Goal: Task Accomplishment & Management: Manage account settings

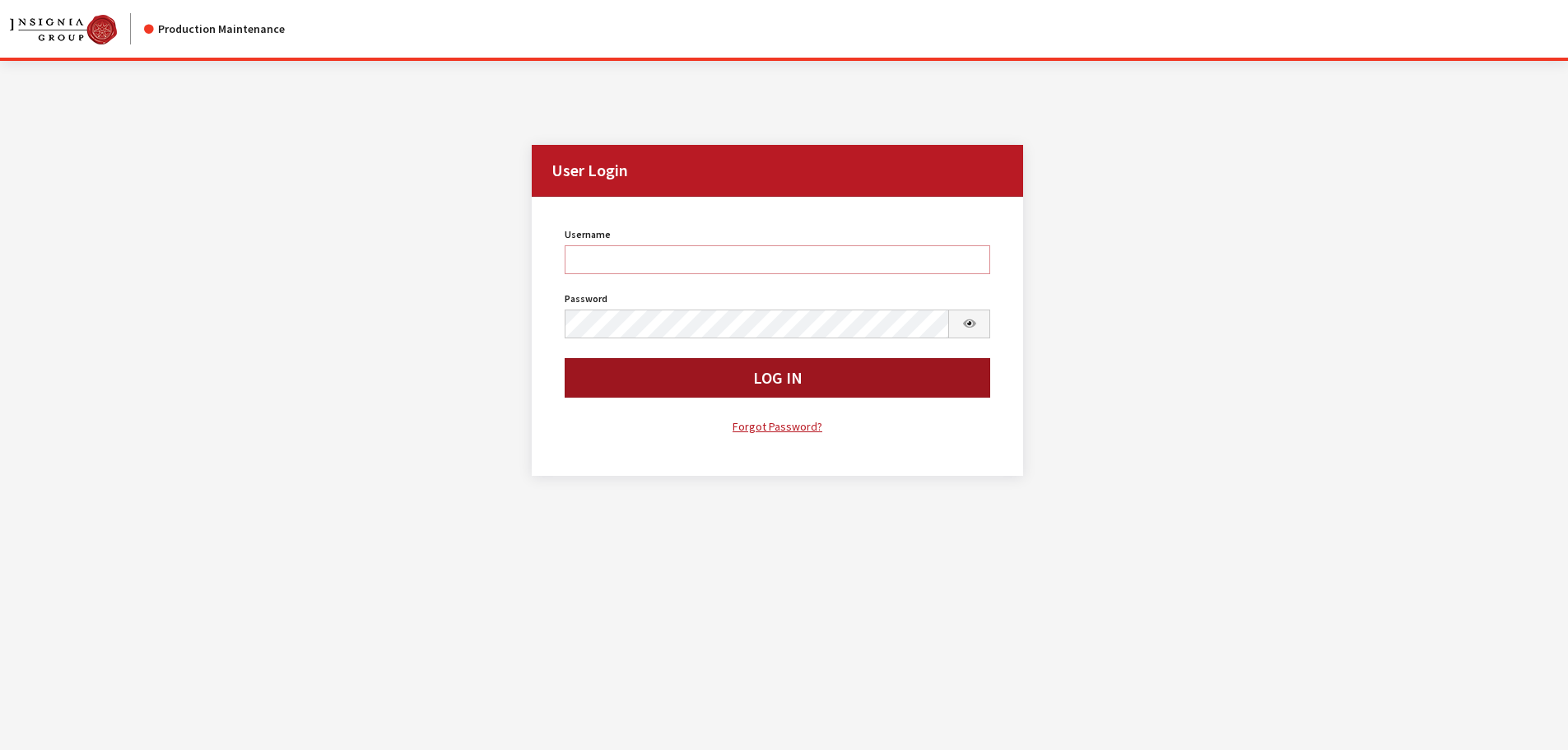
type input "cdorton"
click at [681, 385] on button "Log In" at bounding box center [777, 377] width 426 height 40
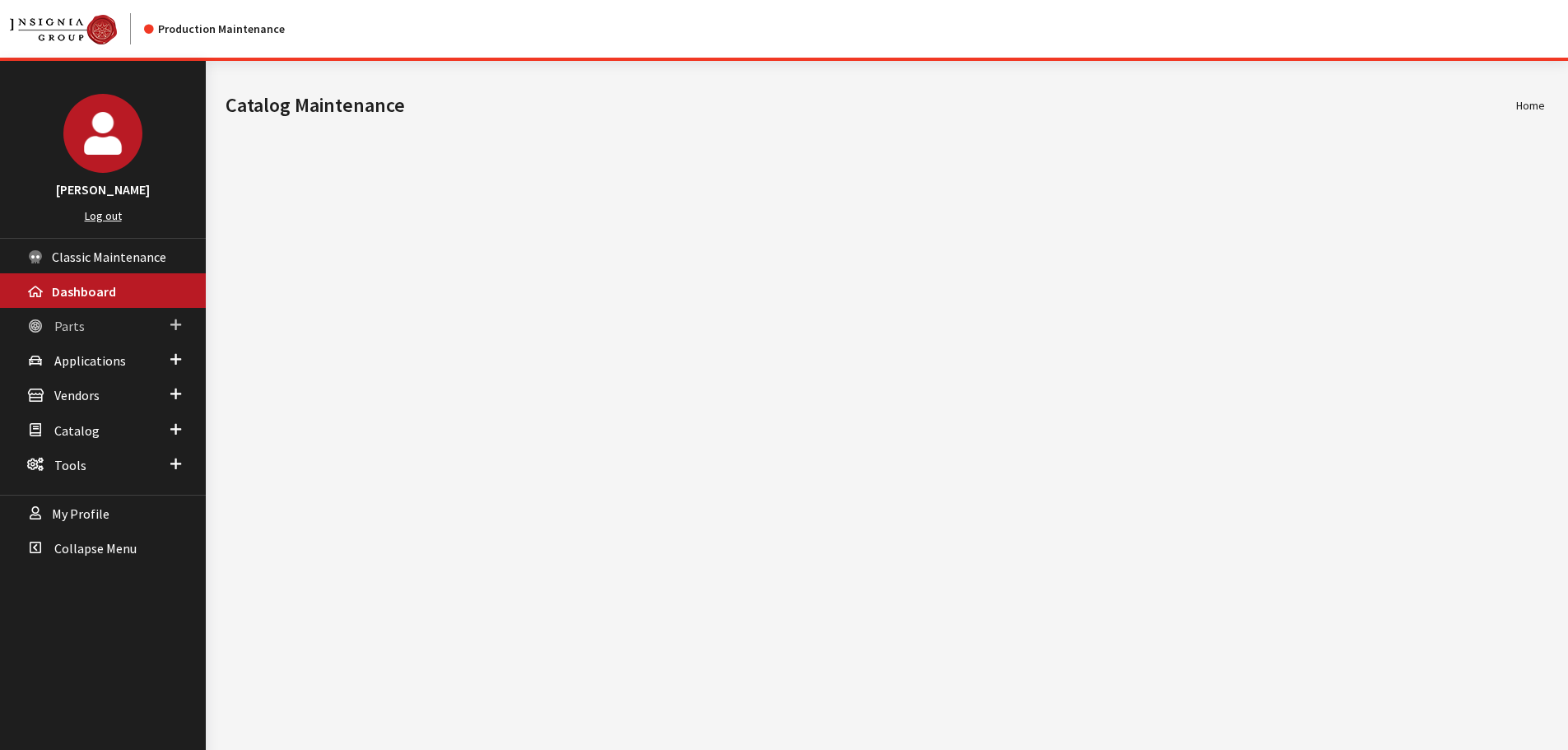
click at [77, 327] on span "Parts" at bounding box center [70, 326] width 31 height 17
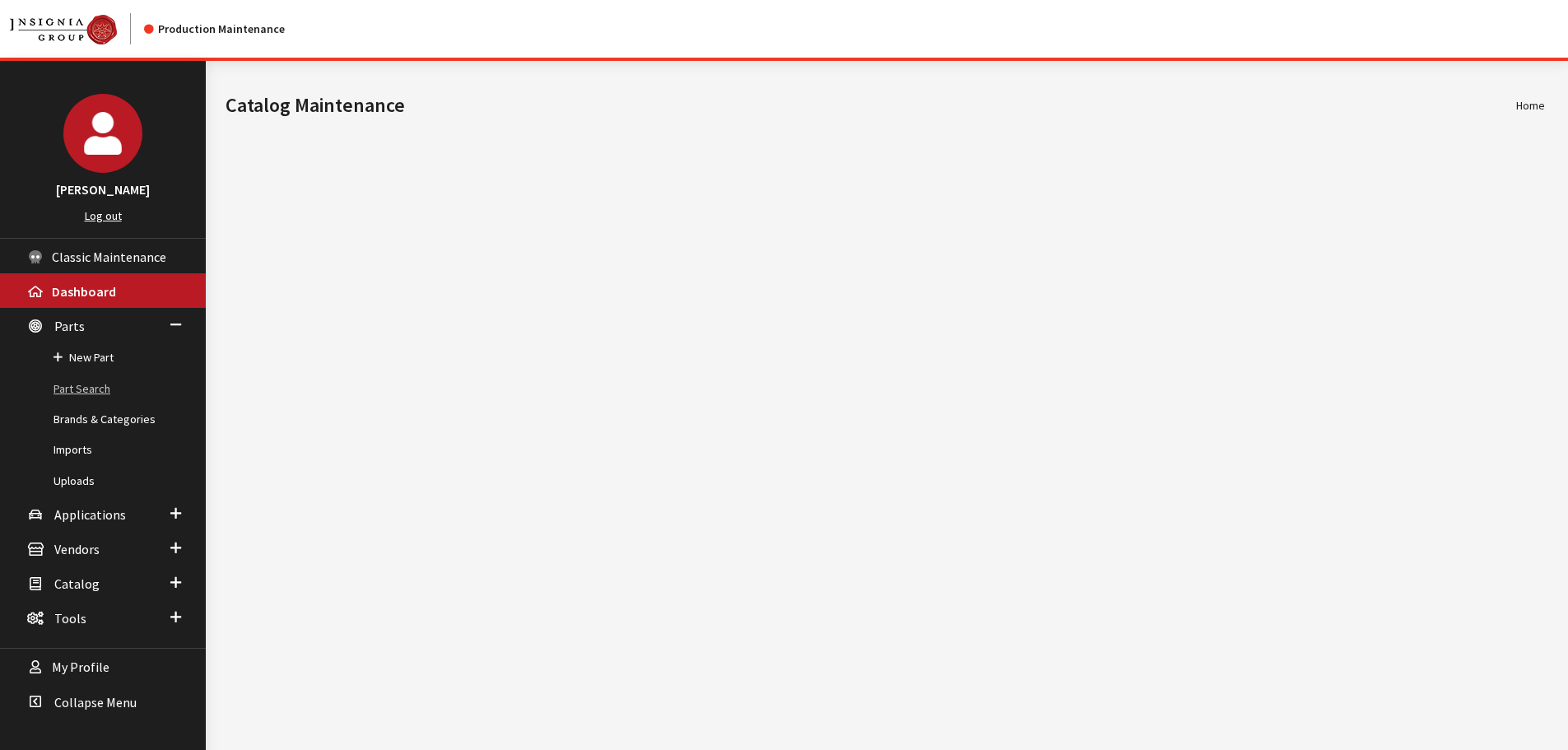
click at [65, 382] on link "Part Search" at bounding box center [102, 388] width 206 height 31
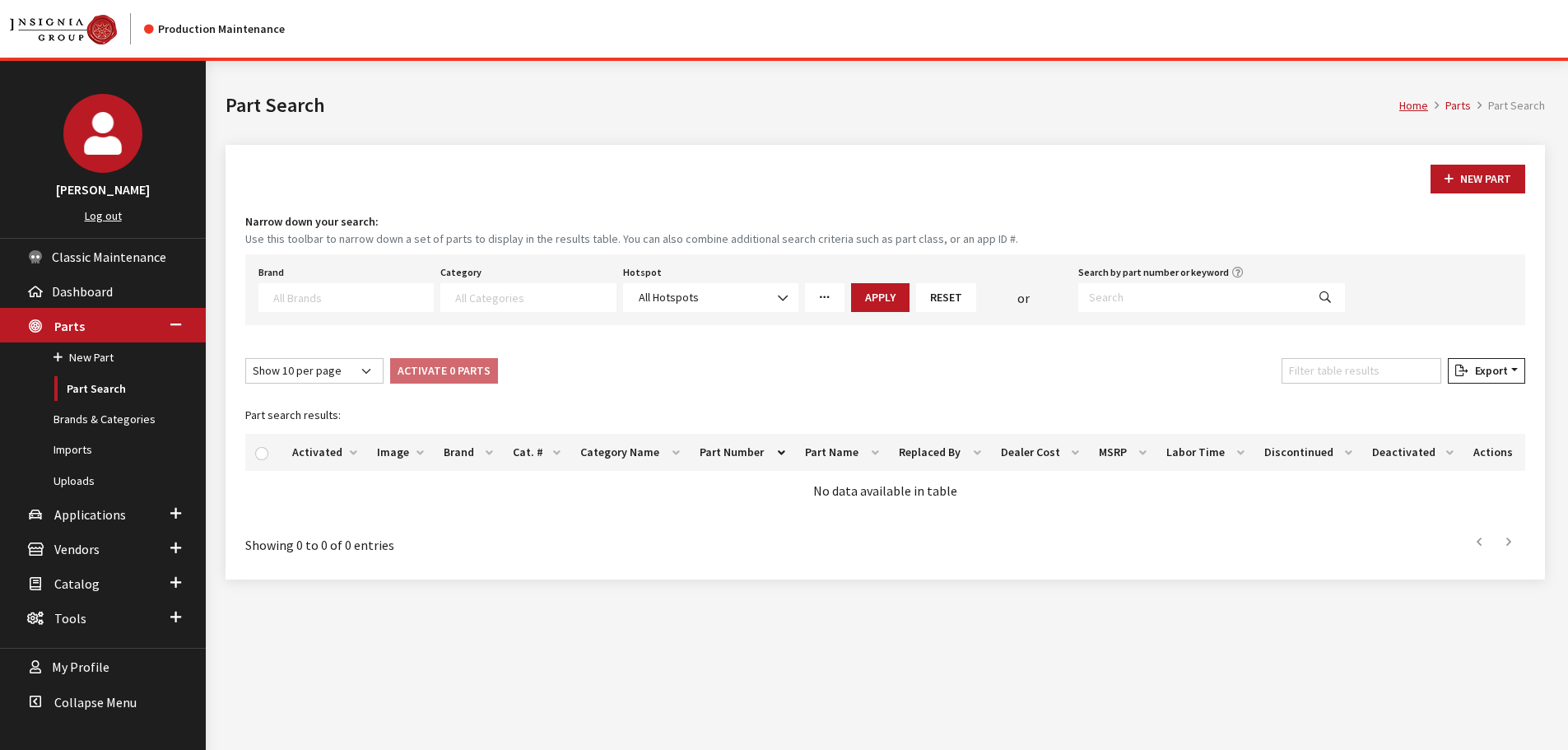
select select
click at [1110, 293] on input "Search by part number or keyword" at bounding box center [1191, 297] width 228 height 29
paste input "19433462"
type input "19433462"
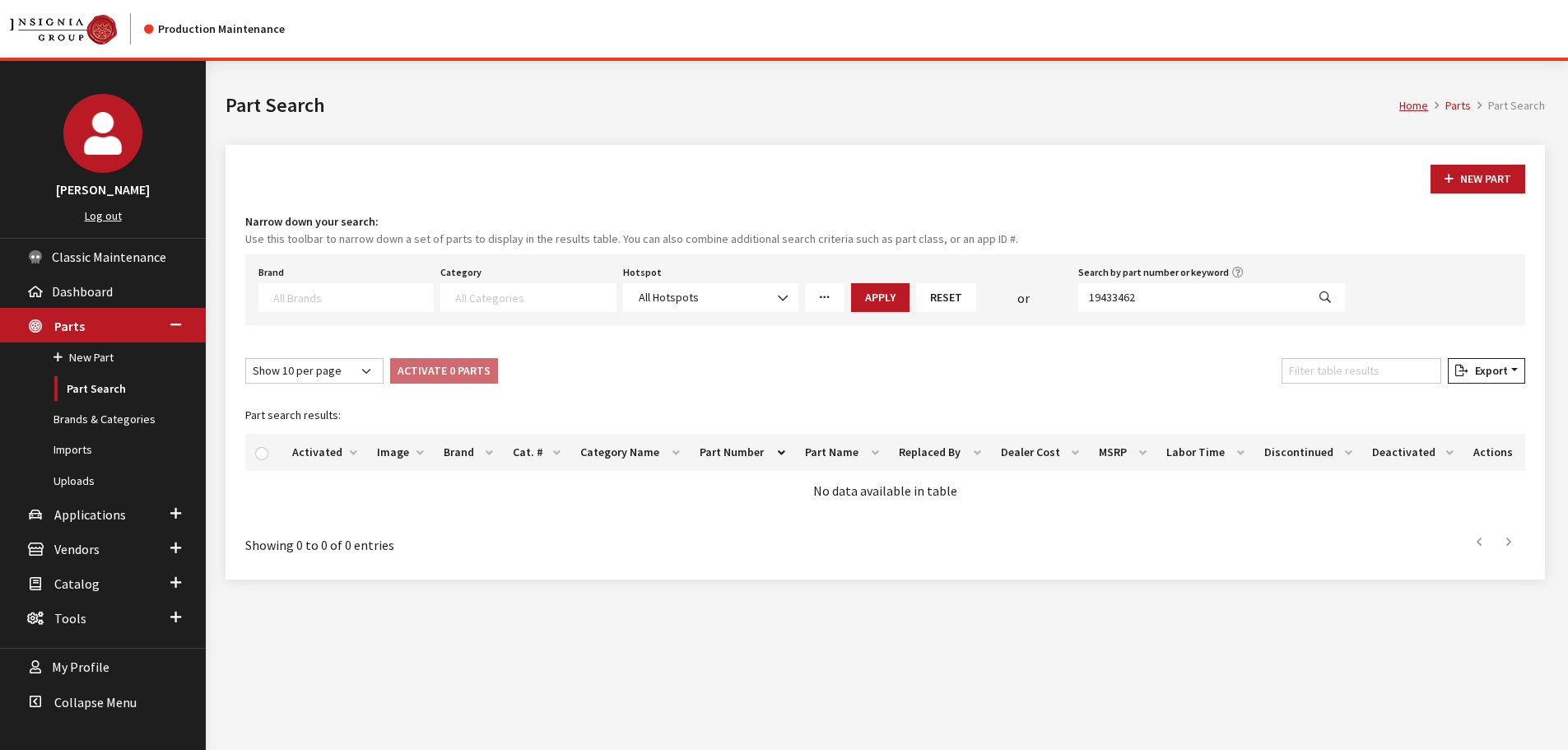
select select
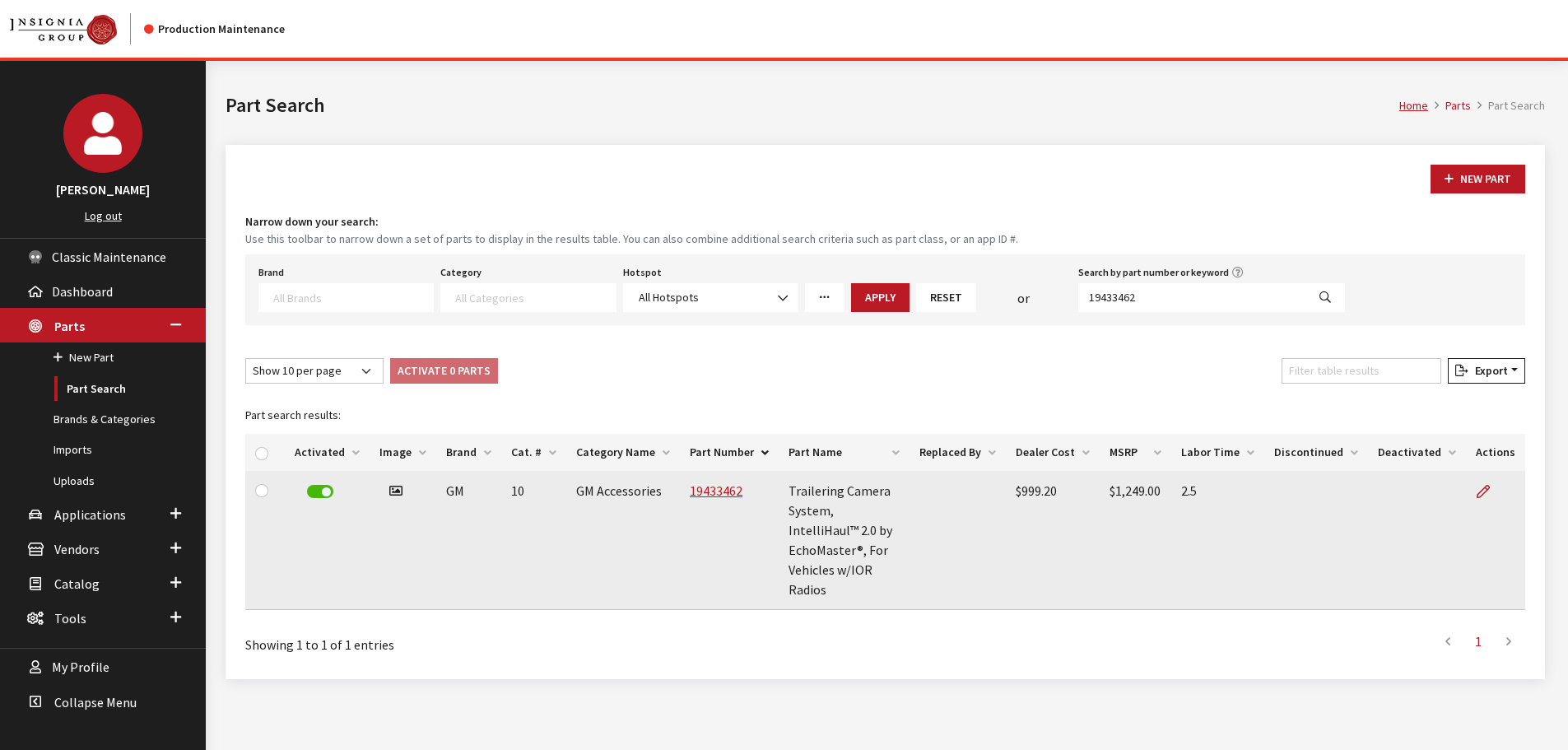
click at [715, 482] on td "19433462" at bounding box center [728, 540] width 98 height 139
click at [690, 488] on link "19433462" at bounding box center [715, 490] width 53 height 17
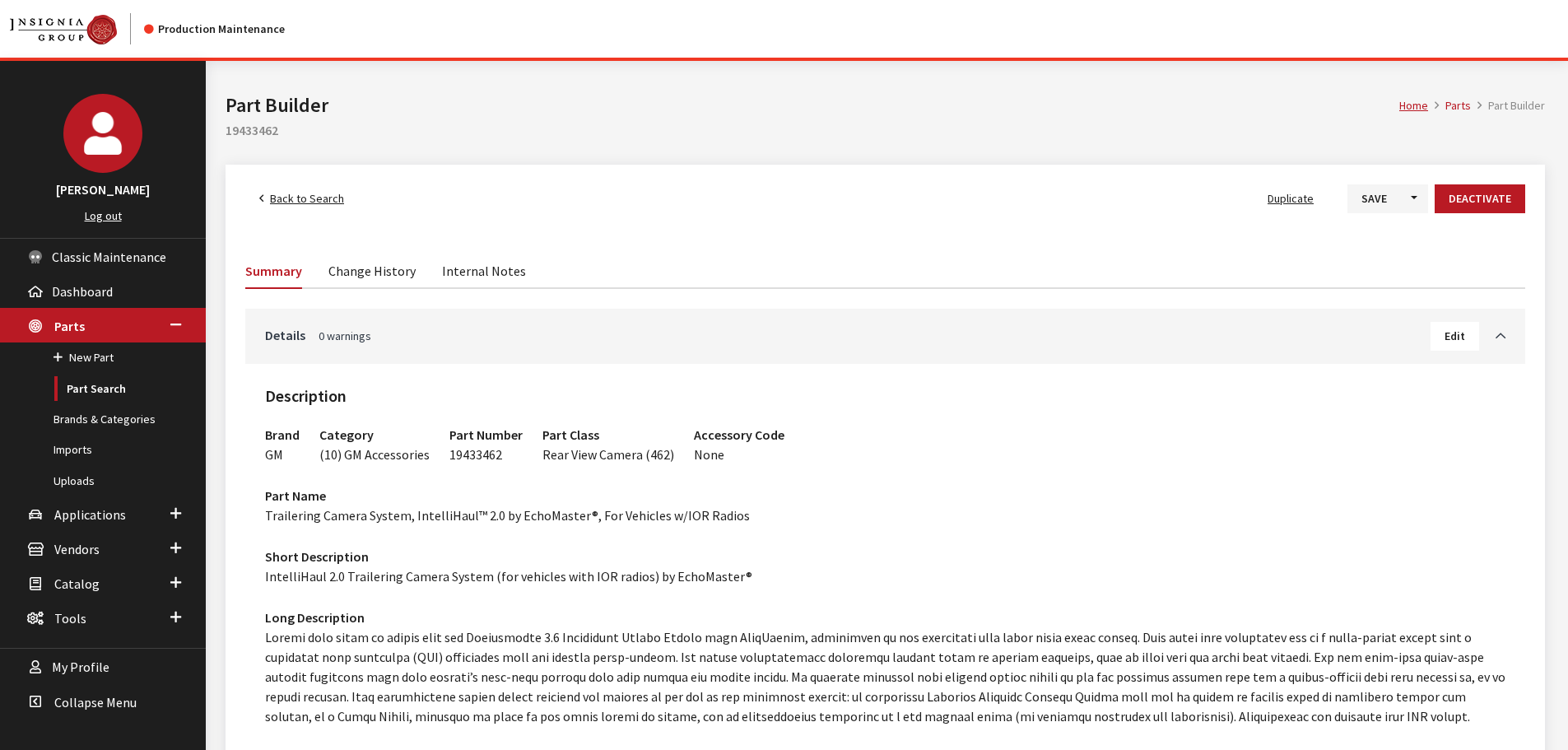
click at [354, 259] on link "Change History" at bounding box center [372, 269] width 87 height 35
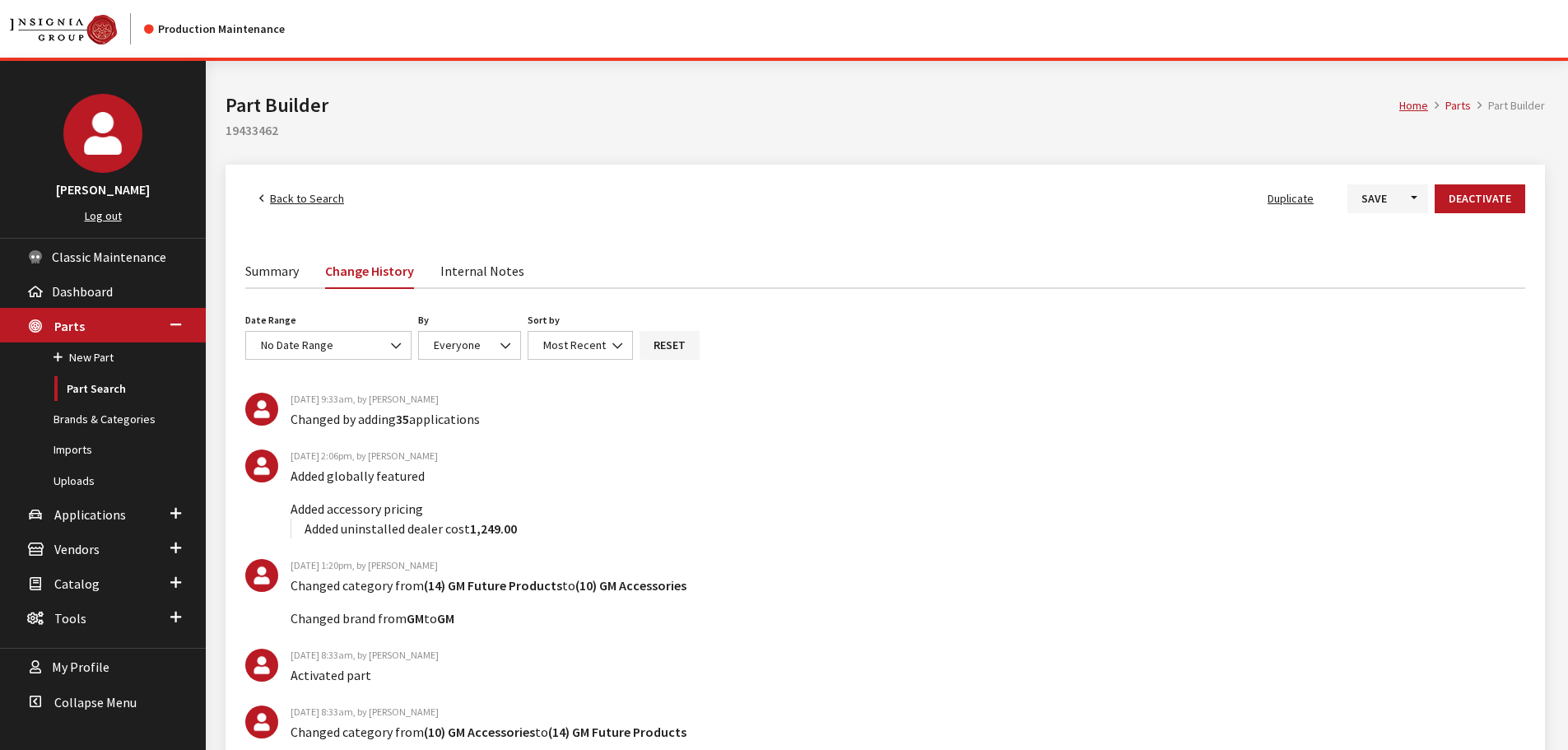
click at [283, 277] on link "Summary" at bounding box center [272, 269] width 54 height 35
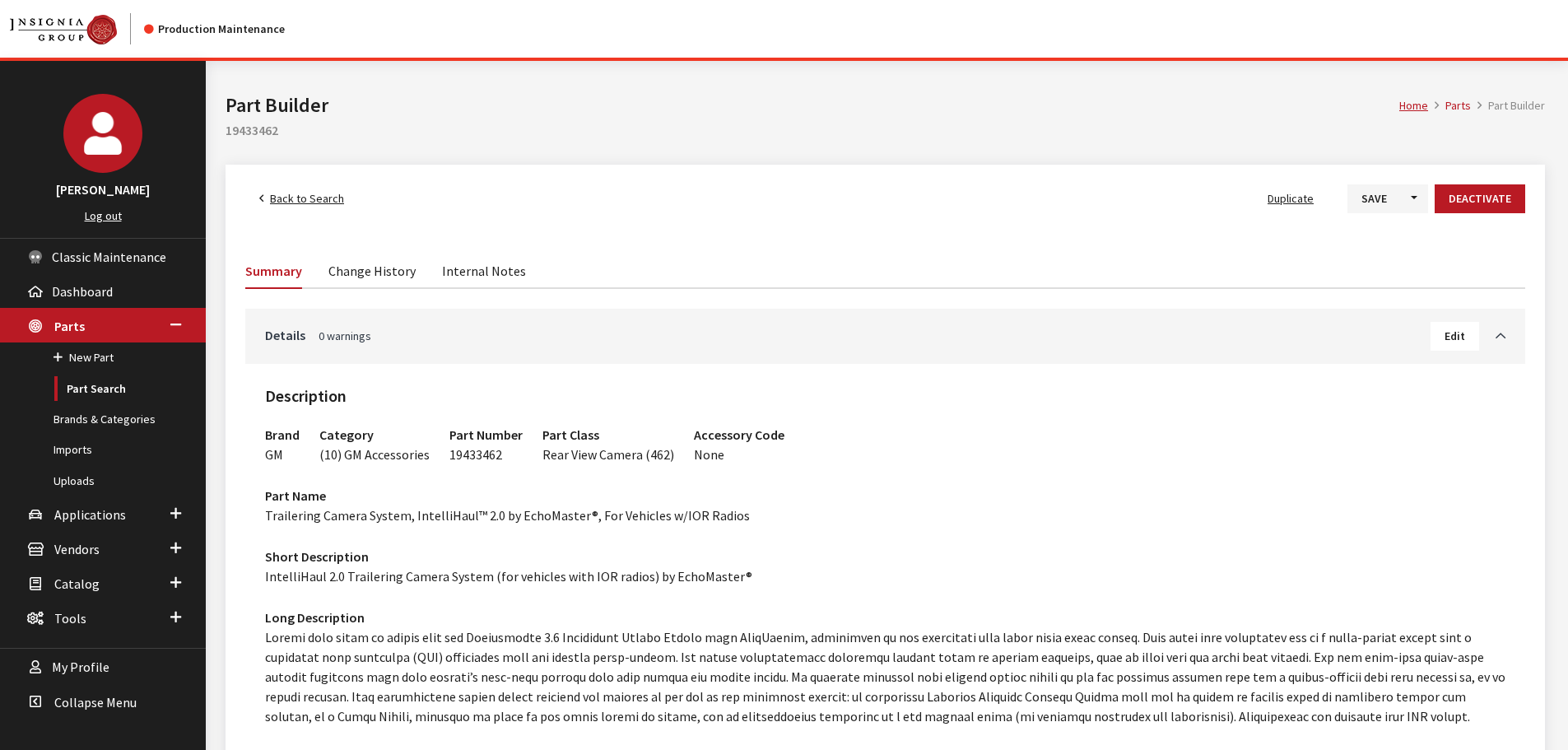
click at [1450, 330] on span "Edit" at bounding box center [1455, 335] width 21 height 15
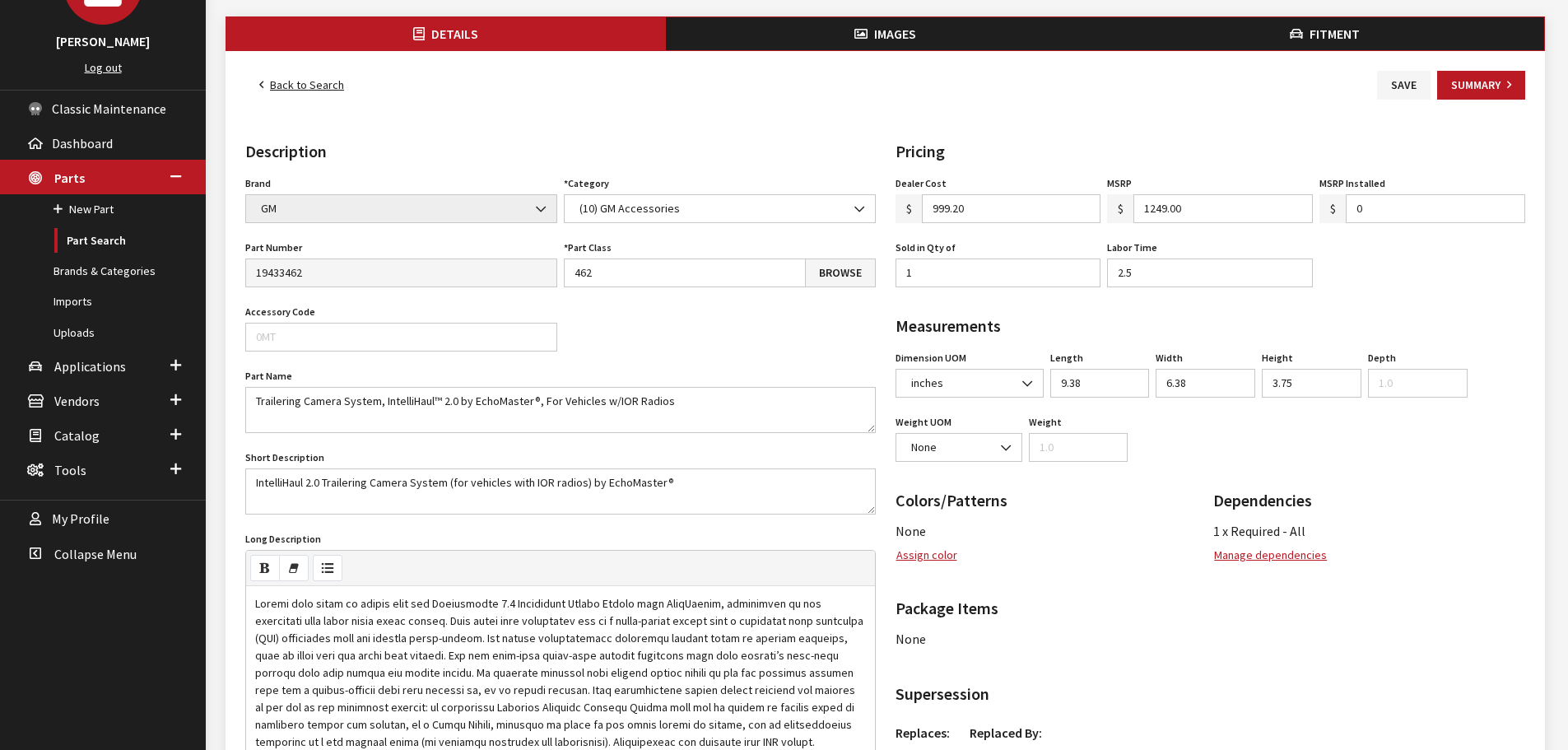
scroll to position [165, 0]
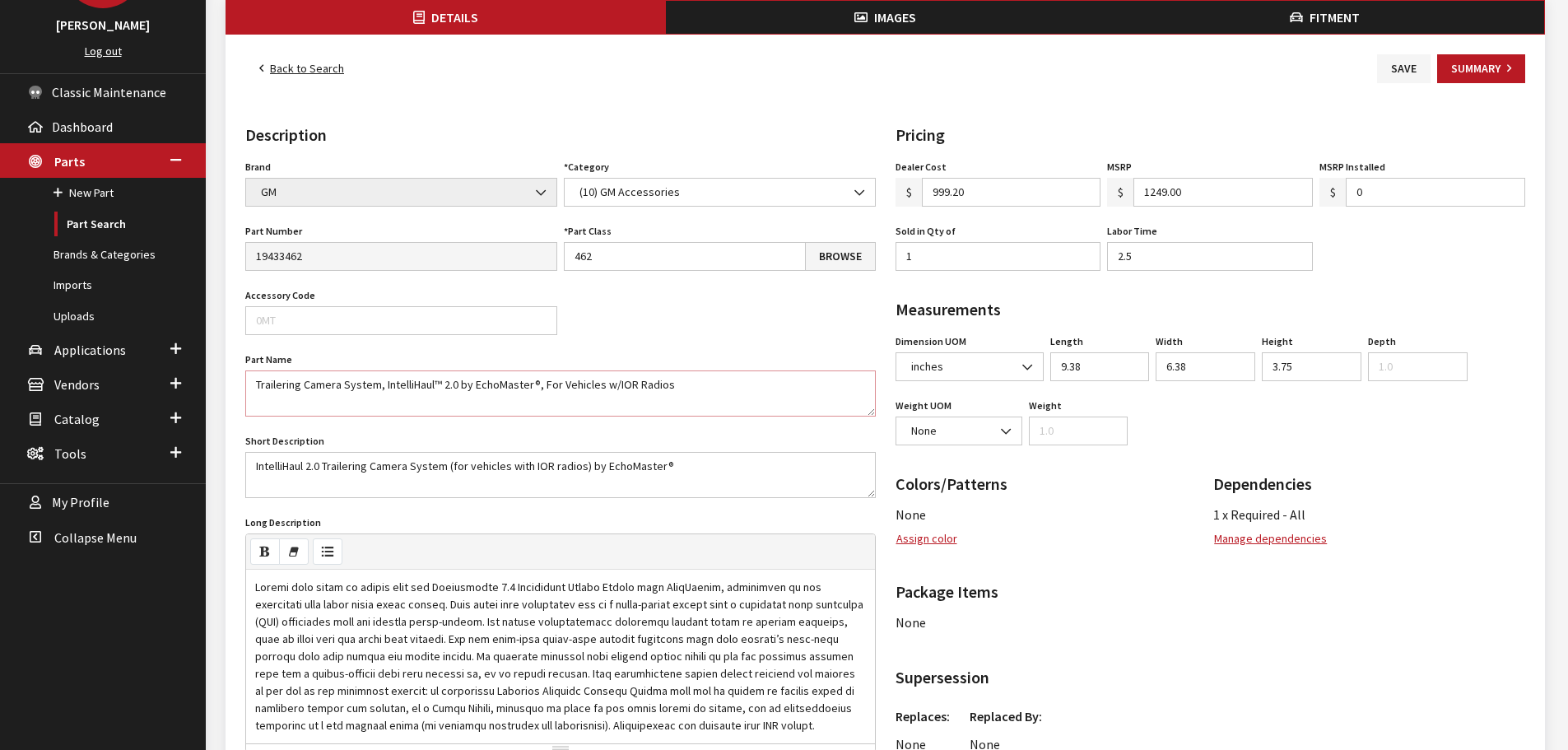
click at [448, 388] on textarea "Trailering Camera System, IntelliHaul™ 2.0 by EchoMaster®, For Vehicles w/IOR R…" at bounding box center [560, 393] width 630 height 46
type textarea "Trailering Camera System, IntelliHaul™ 3.0 by EchoMaster®, For Vehicles w/IOR R…"
click at [313, 469] on textarea "IntelliHaul 2.0 Trailering Camera System (for vehicles with IOR radios) by Echo…" at bounding box center [560, 475] width 630 height 46
type textarea "IntelliHaul .0 Trailering Camera System (for vehicles with IOR radios) by EchoM…"
click at [629, 387] on textarea "Trailering Camera System, IntelliHaul™ 2.0 by EchoMaster®, For Vehicles w/IOR R…" at bounding box center [560, 393] width 630 height 46
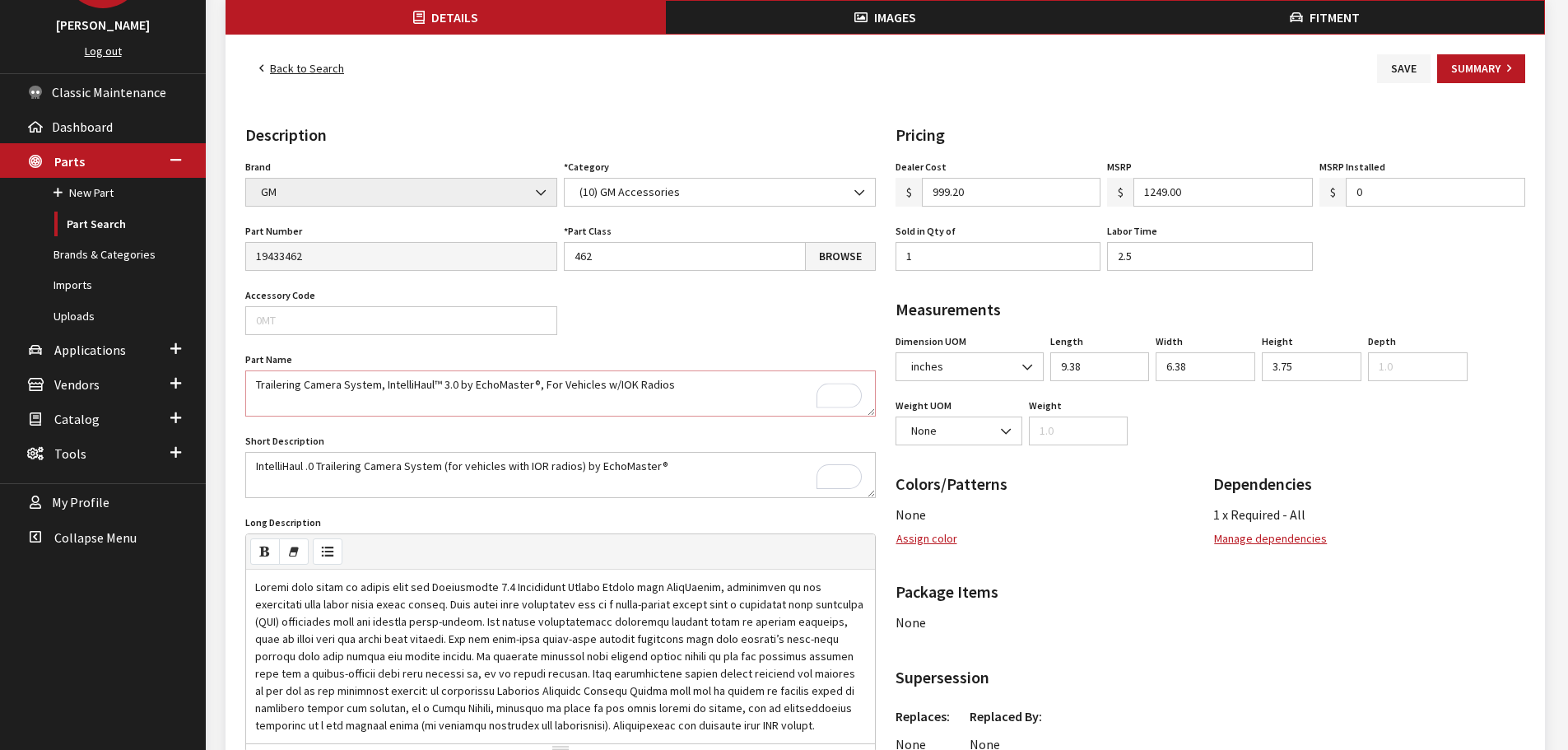
type textarea "Trailering Camera System, IntelliHaul™ 3.0 by EchoMaster®, For Vehicles w/IOK R…"
drag, startPoint x: 668, startPoint y: 467, endPoint x: 246, endPoint y: 468, distance: 422.0
click at [243, 468] on div "Details Images Fitment Back to Search Save Summary Details Description Brand Ac…" at bounding box center [885, 521] width 1320 height 1042
click at [756, 296] on div "Brand Acura Alfa Romeo Audi BMW DoubleTake Ford Ford Racing GM GST Honda Hyunda…" at bounding box center [560, 542] width 637 height 773
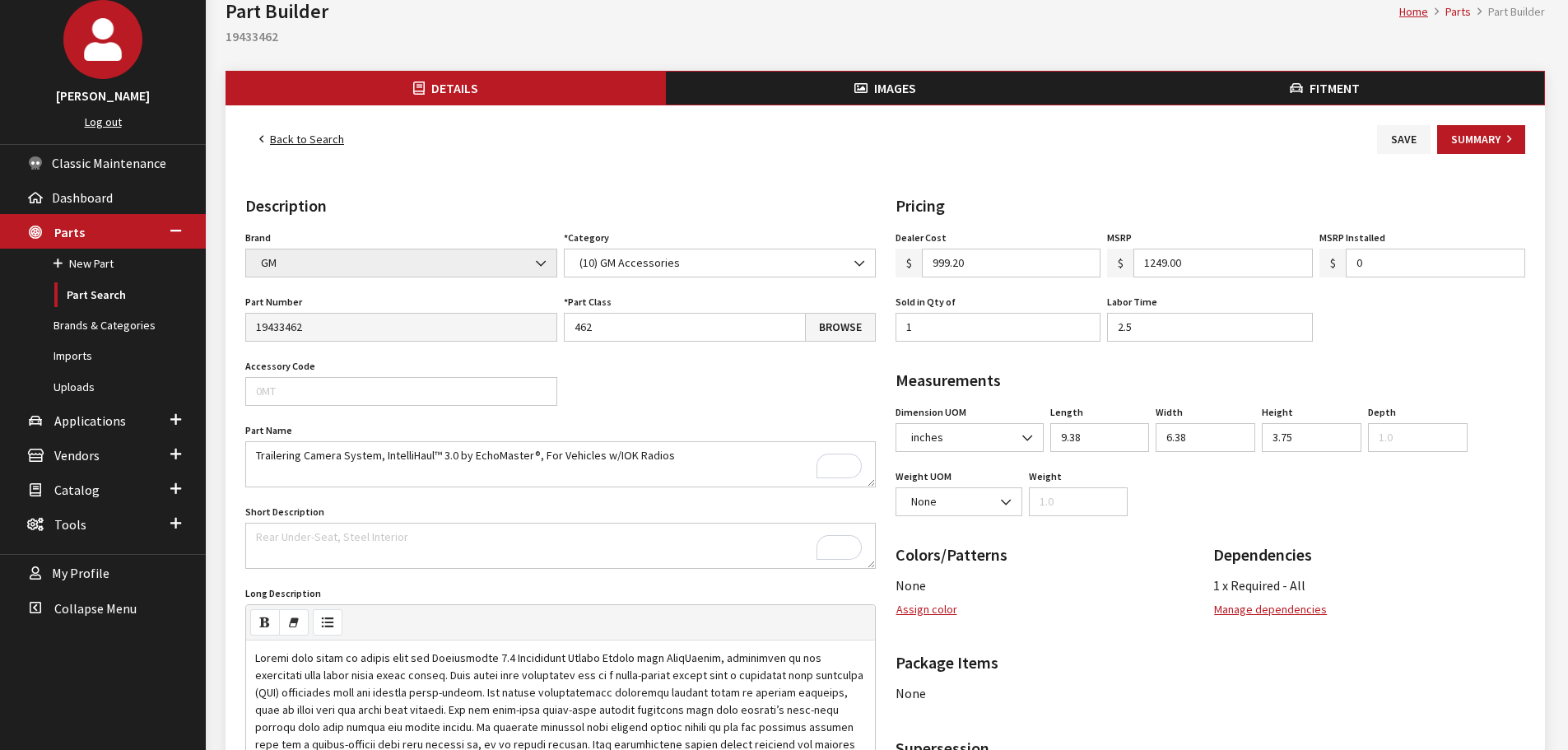
scroll to position [82, 0]
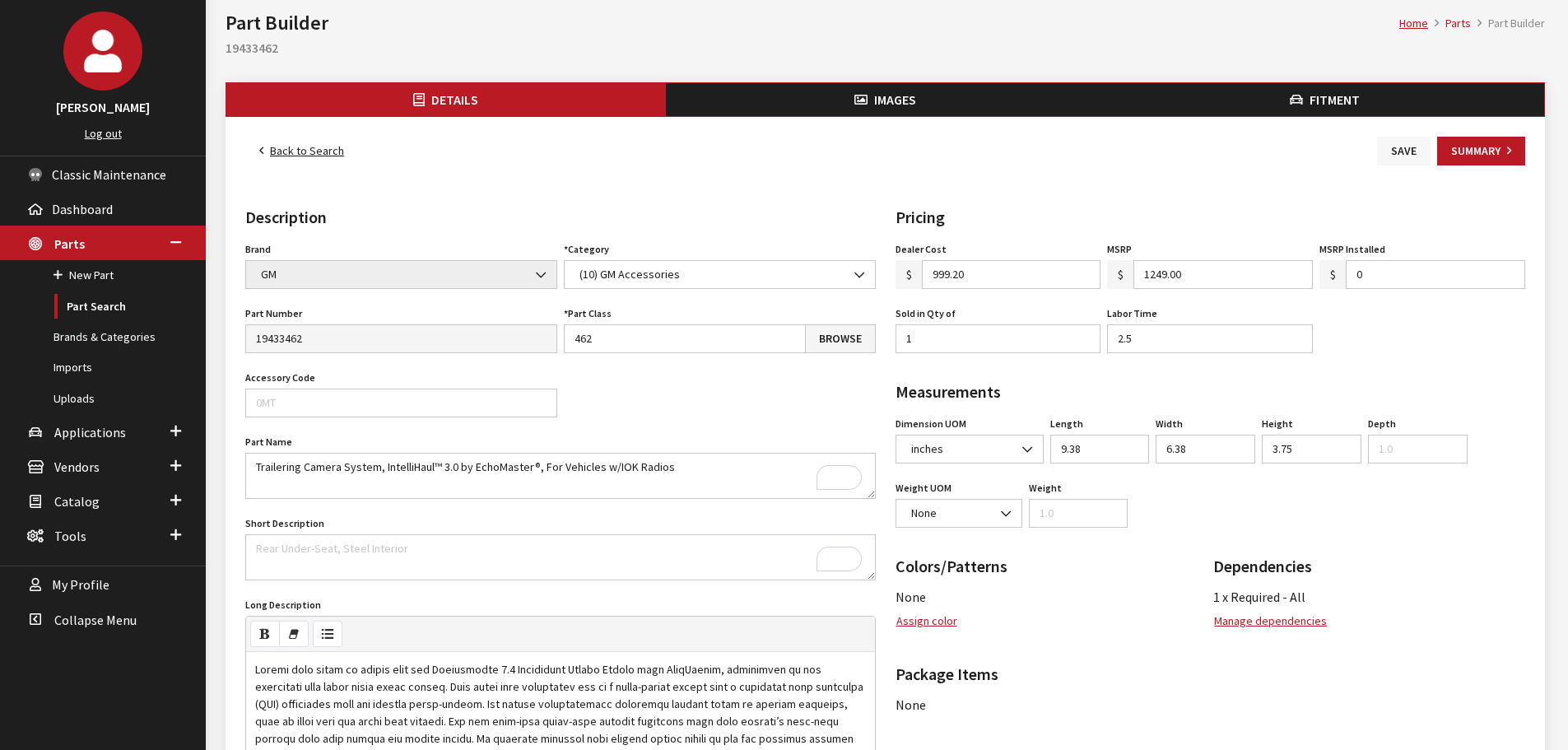
click at [1404, 156] on button "Save" at bounding box center [1404, 150] width 54 height 29
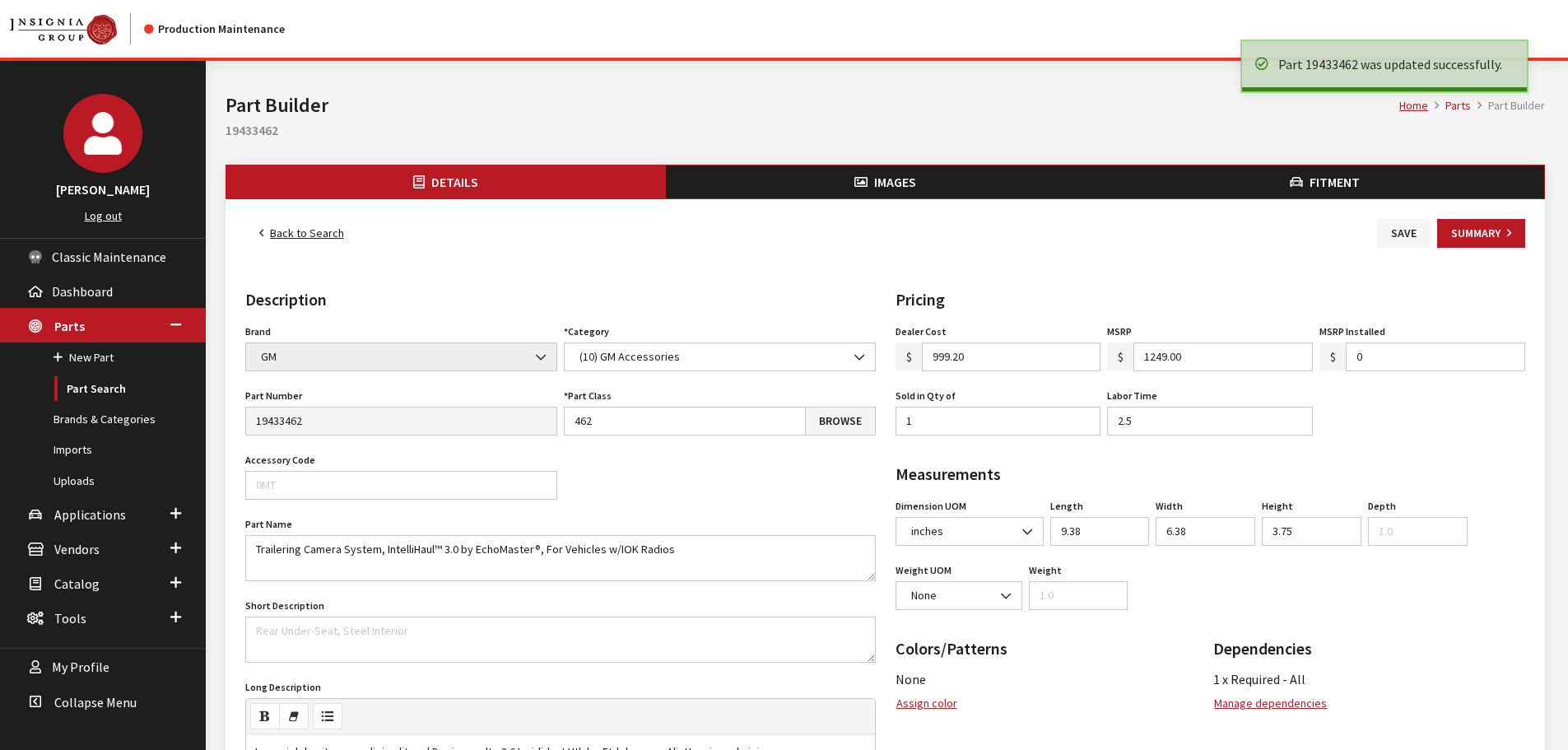
click at [869, 193] on button "Images" at bounding box center [885, 181] width 439 height 33
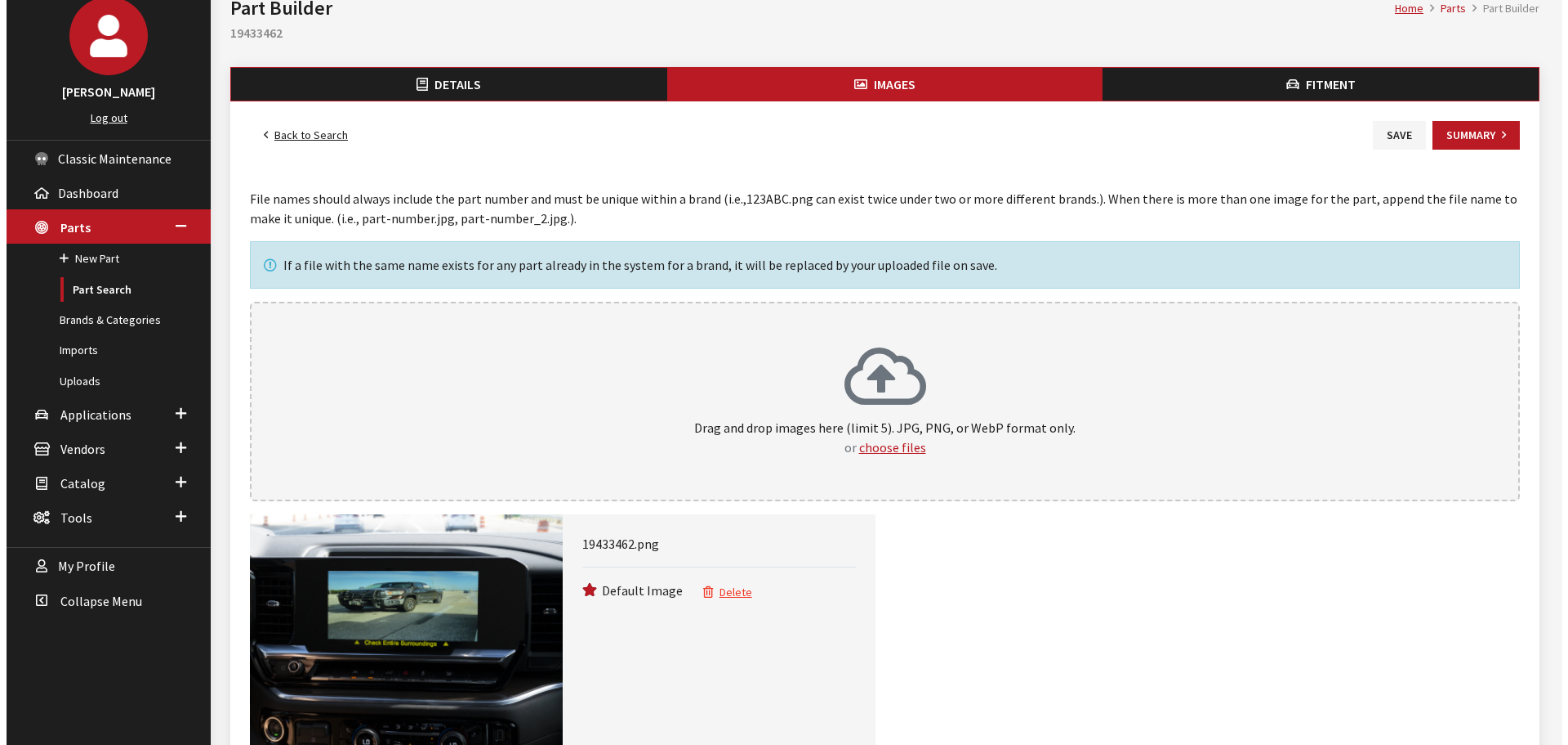
scroll to position [98, 0]
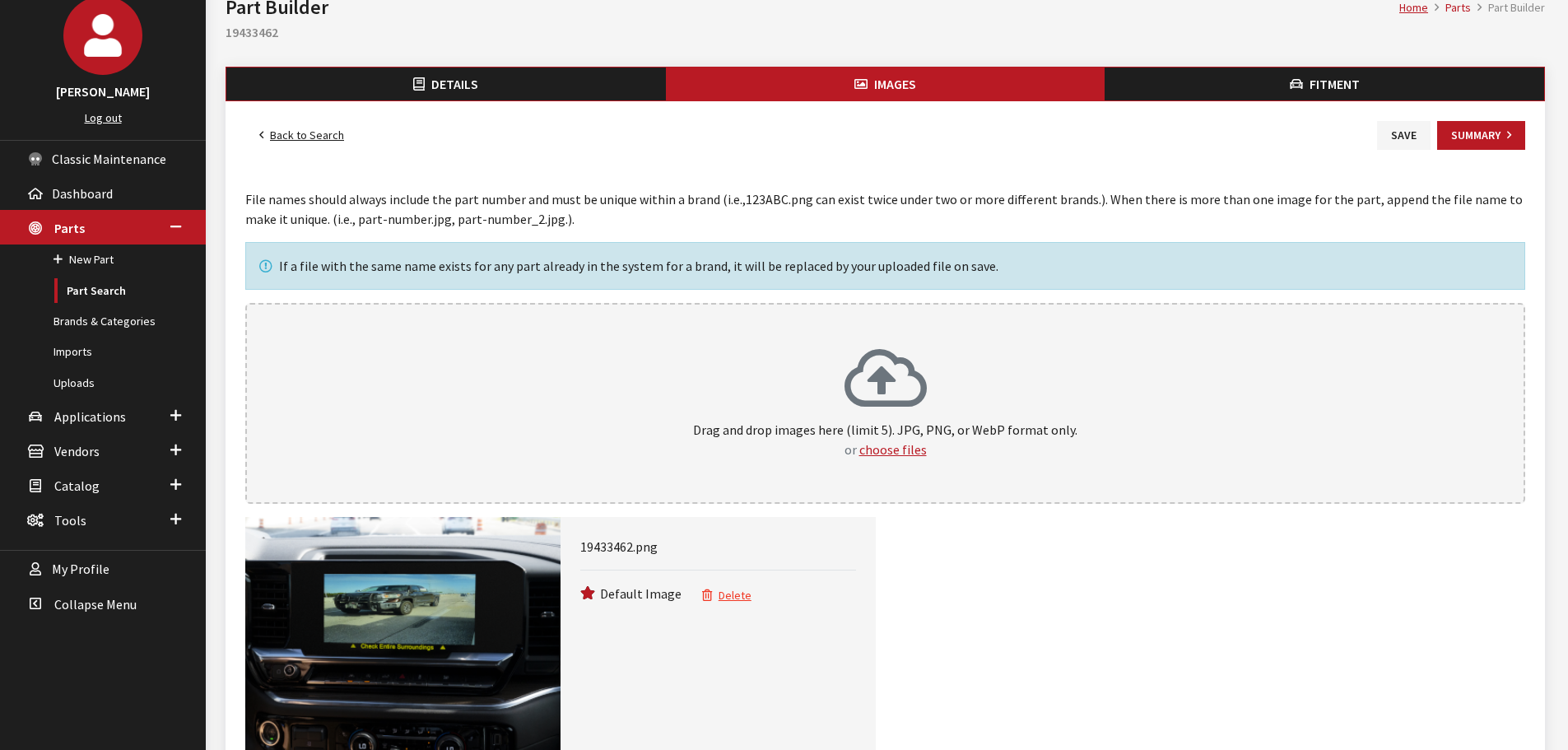
click at [253, 25] on h2 "19433462" at bounding box center [885, 32] width 1320 height 20
copy h2 "19433462"
click at [725, 596] on button "Delete" at bounding box center [726, 595] width 51 height 19
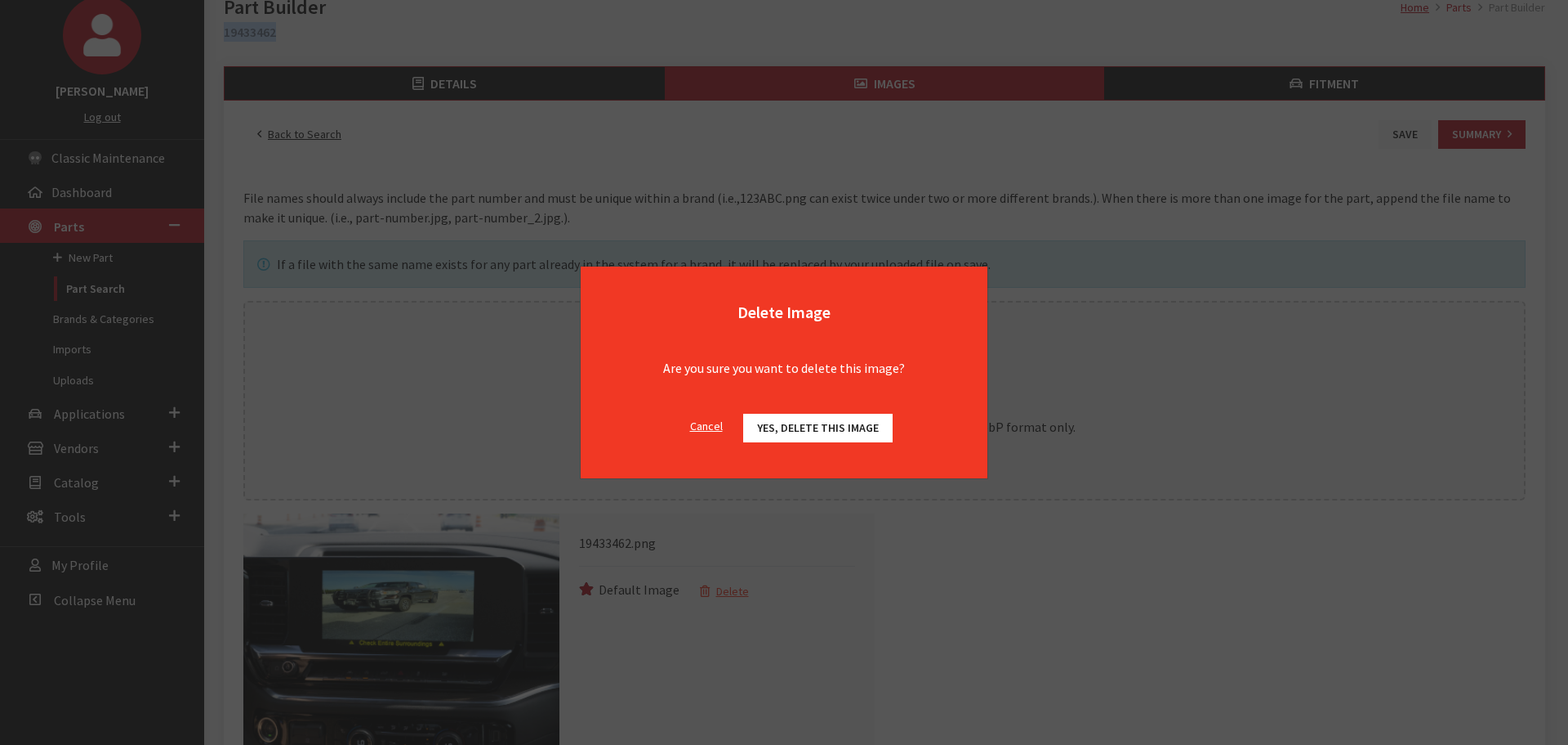
click at [798, 427] on span "Yes, delete this image" at bounding box center [818, 427] width 121 height 15
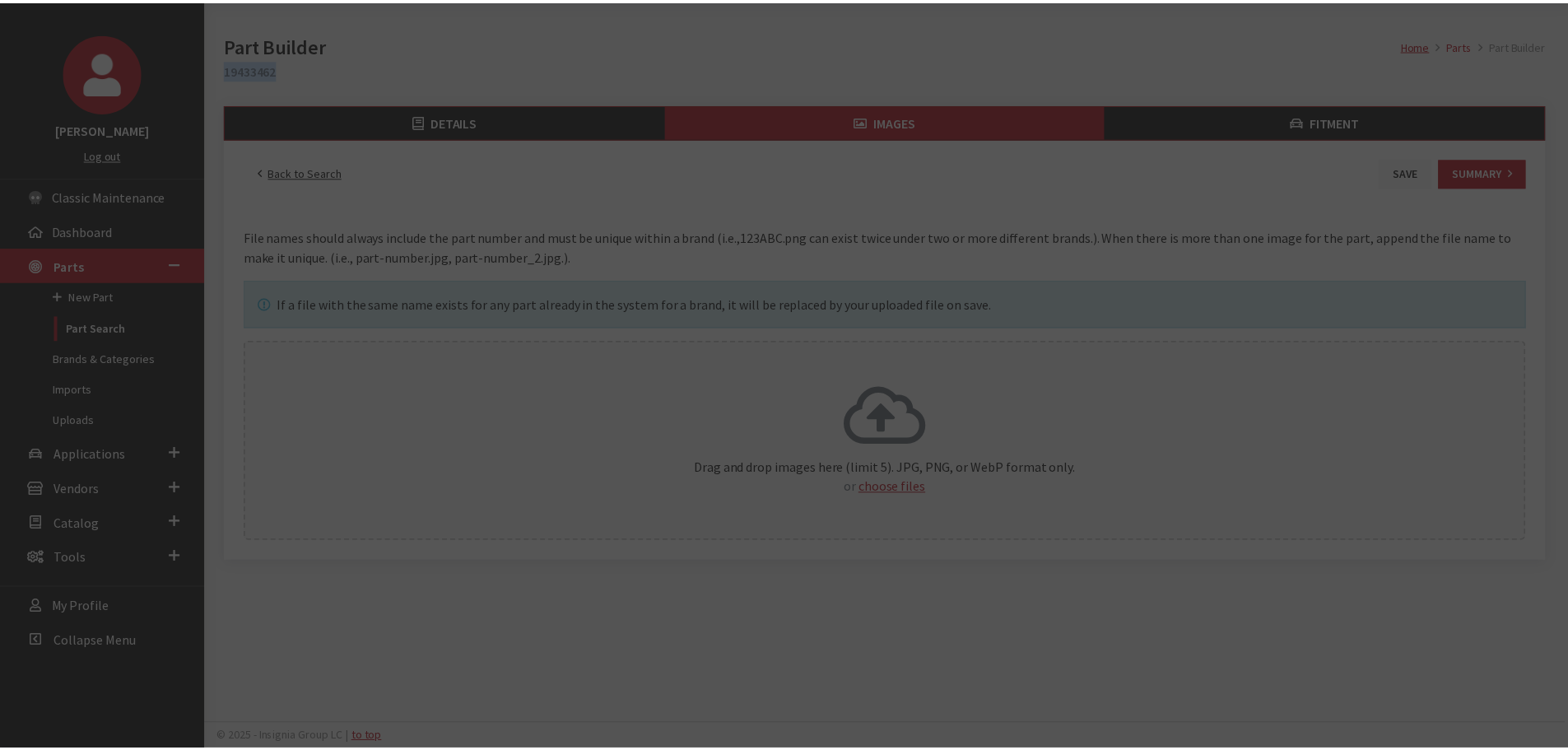
scroll to position [61, 0]
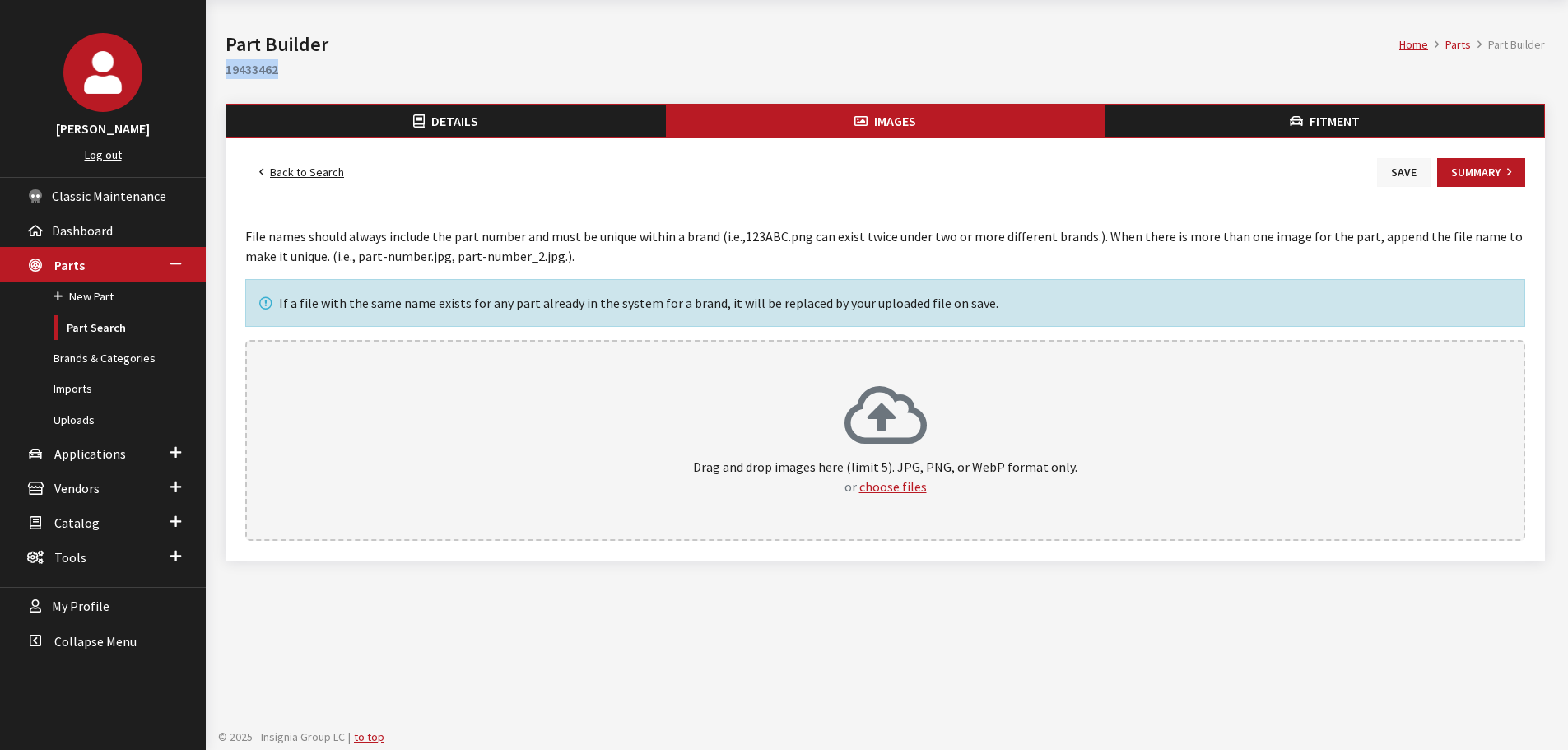
click at [1402, 172] on button "Save" at bounding box center [1404, 172] width 54 height 29
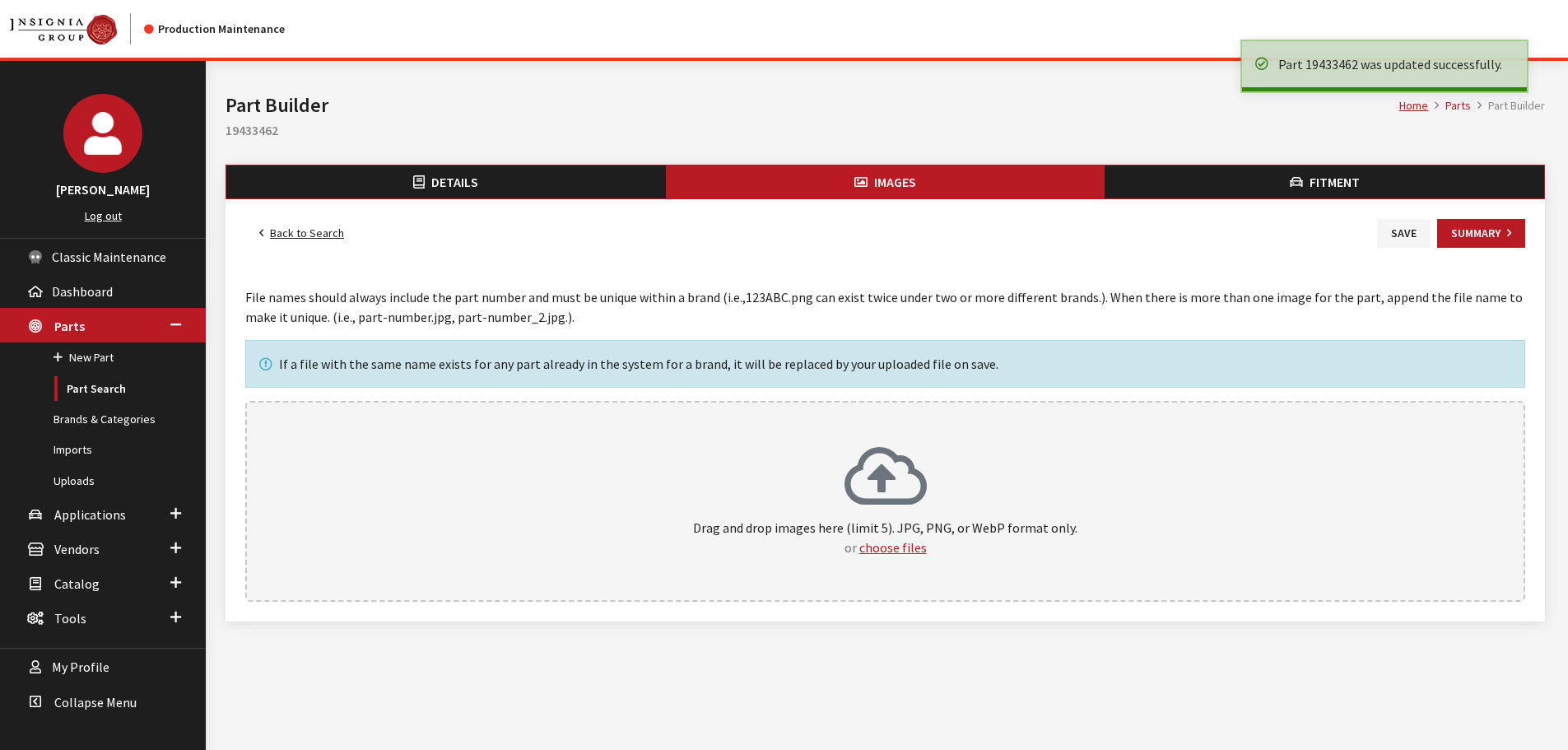
click at [923, 505] on icon at bounding box center [885, 478] width 82 height 66
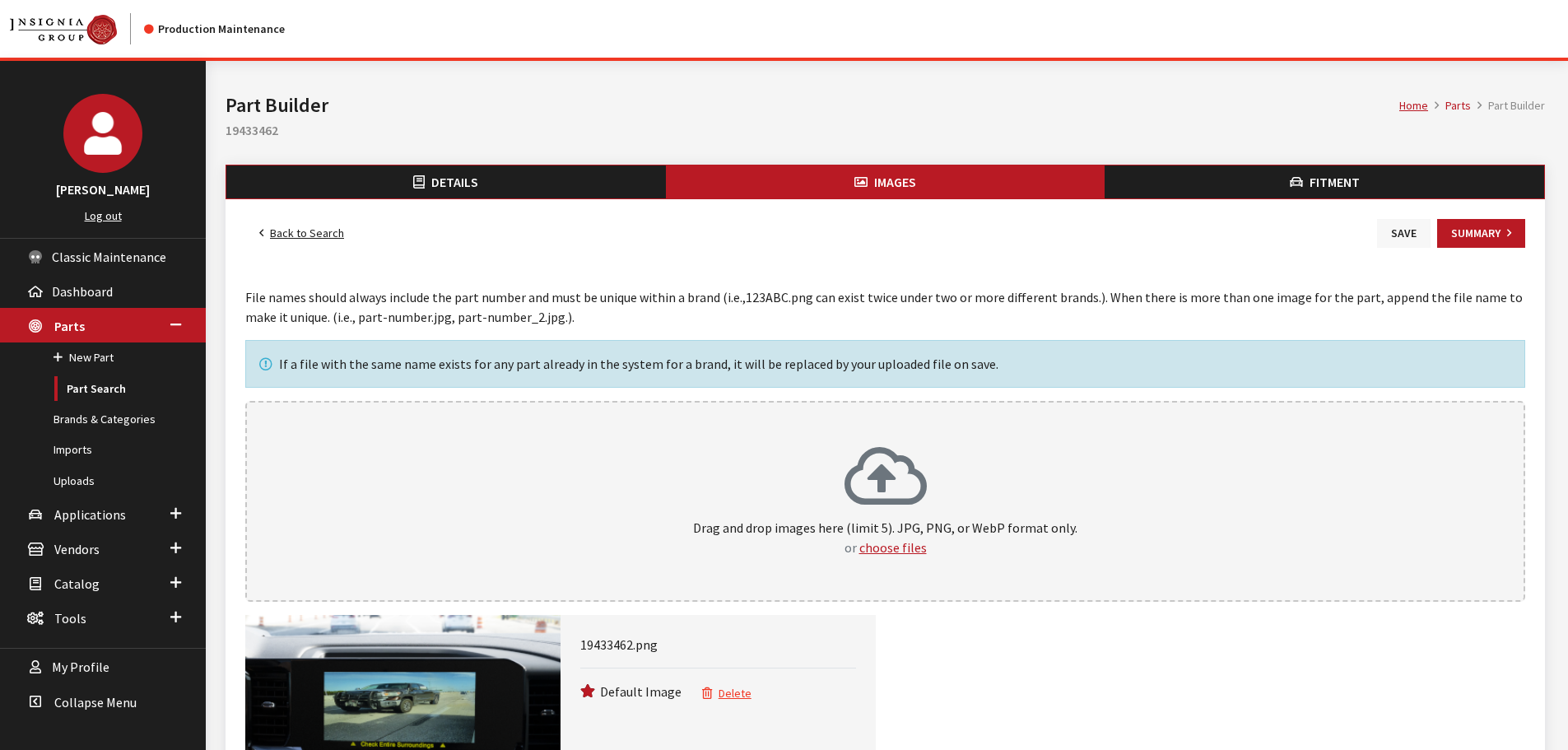
click at [1408, 236] on button "Save" at bounding box center [1404, 232] width 54 height 29
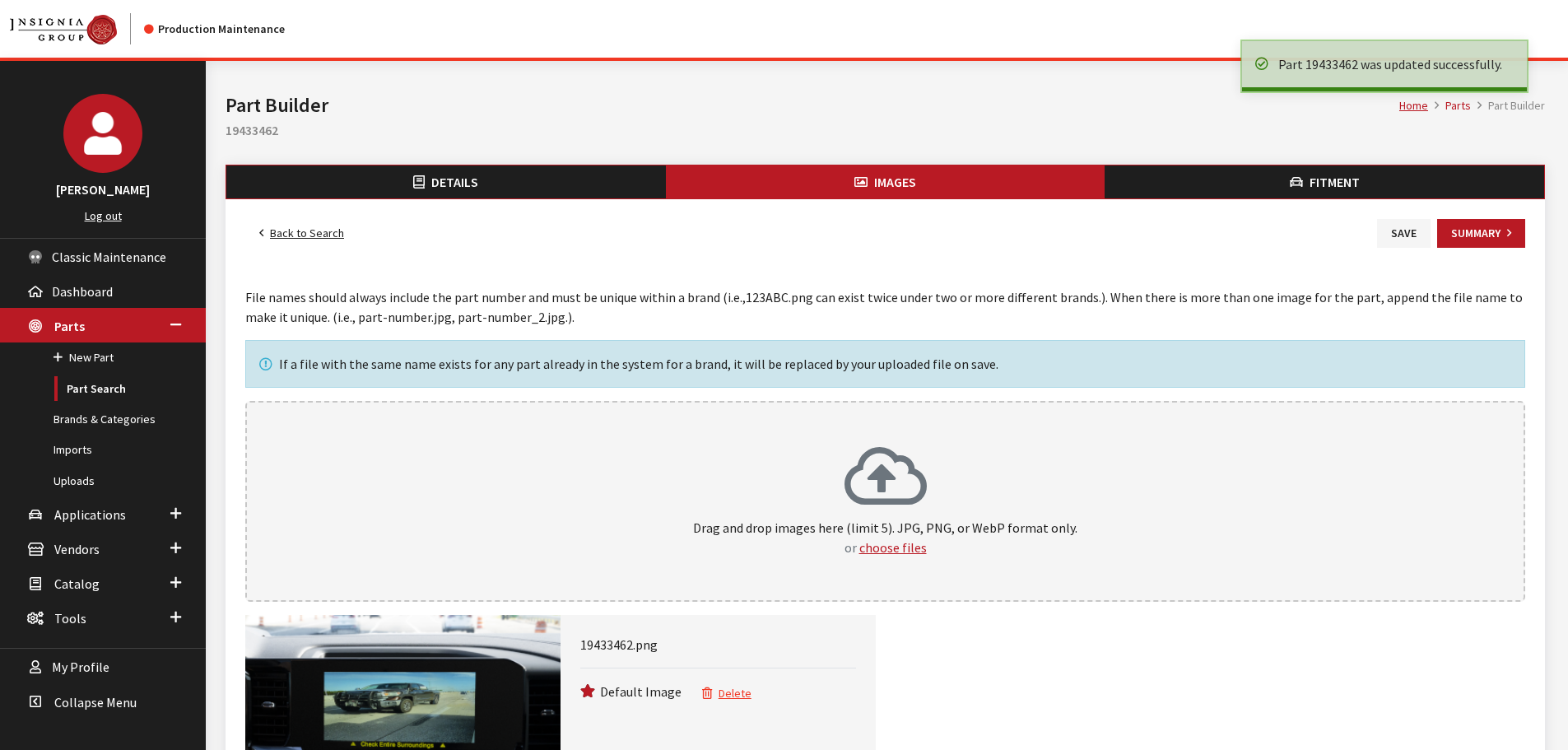
click at [549, 192] on button "Details" at bounding box center [446, 181] width 439 height 33
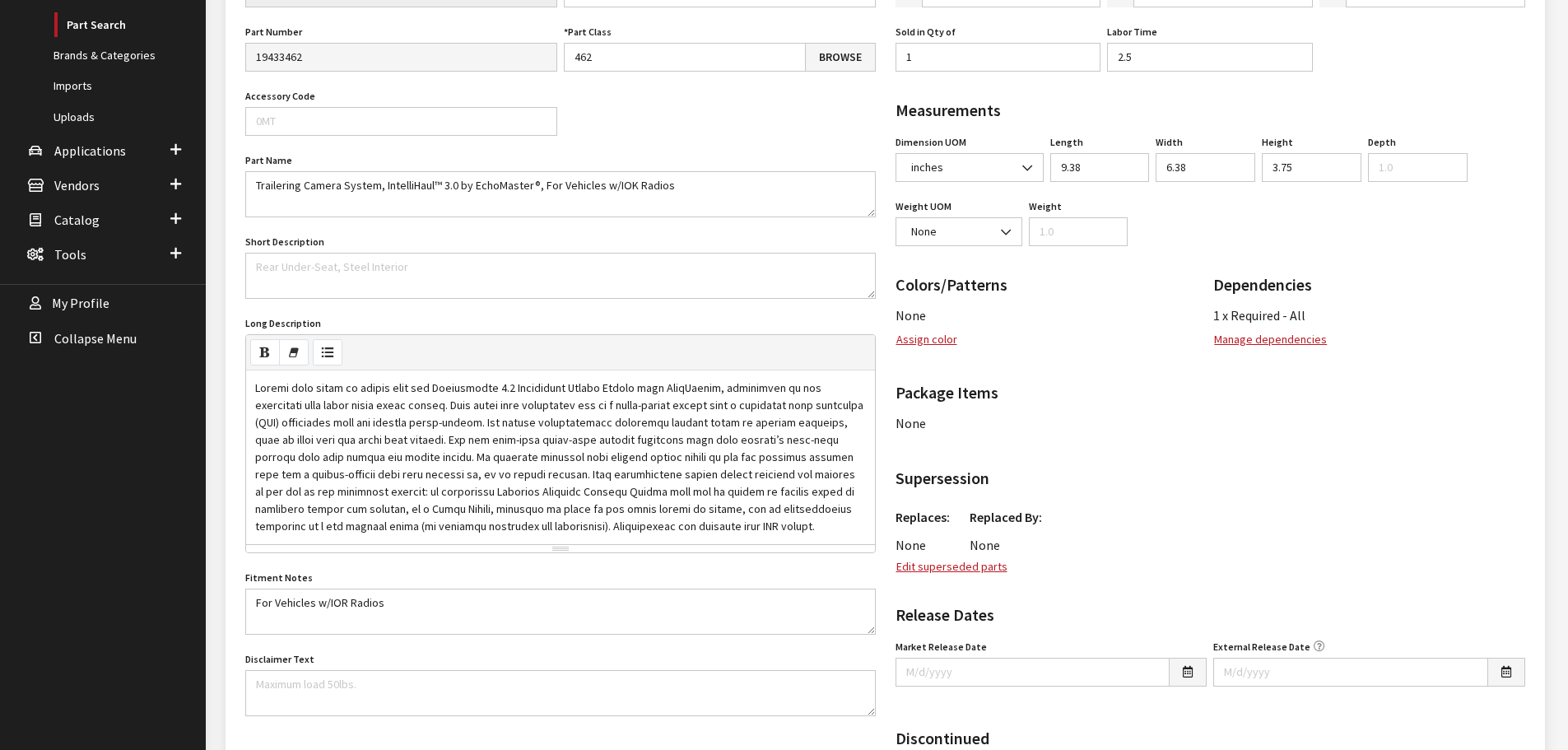
scroll to position [411, 0]
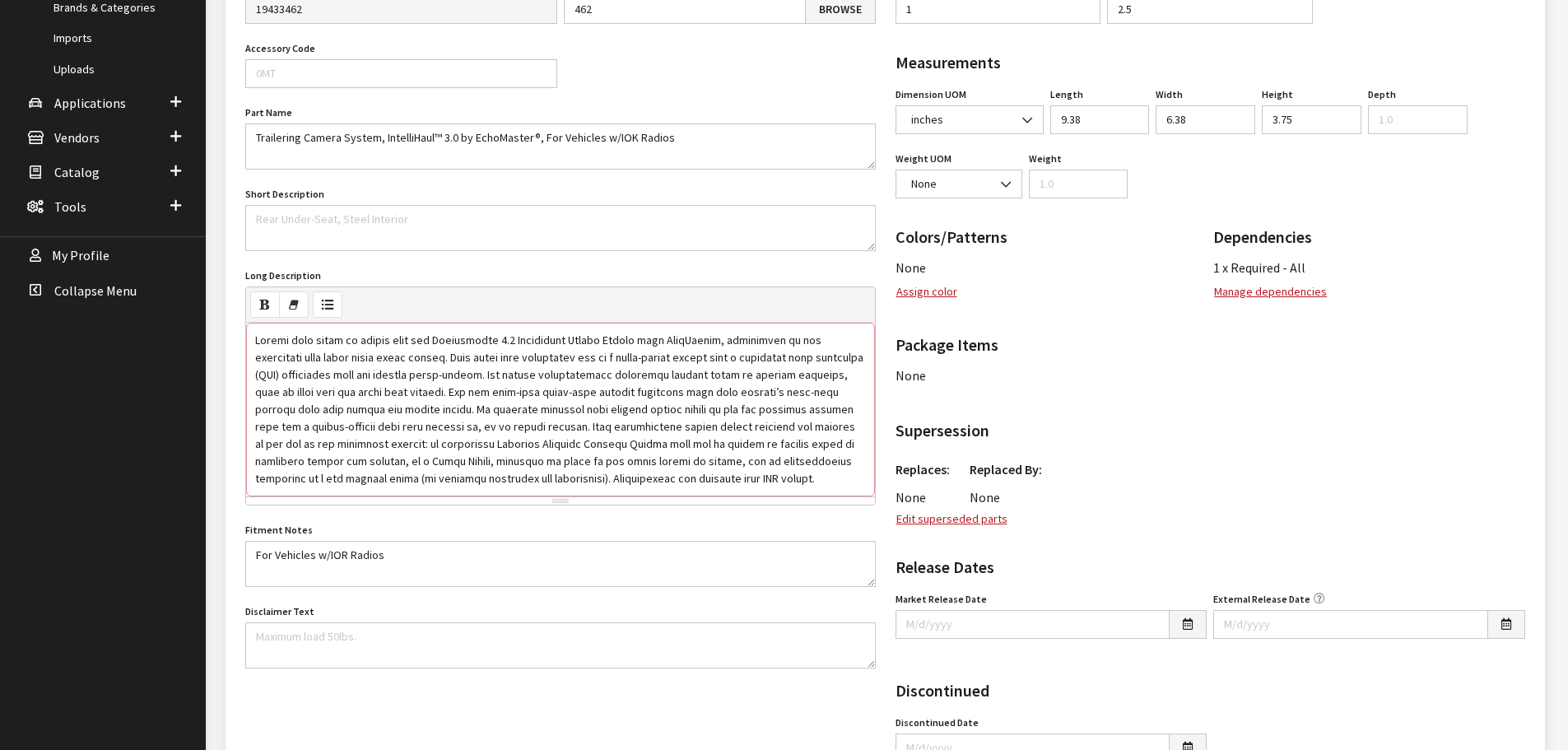
click at [482, 341] on div at bounding box center [560, 409] width 629 height 174
click at [540, 478] on div "To enrich screen reader interactions, please activate Accessibility in Grammarl…" at bounding box center [560, 409] width 629 height 174
click at [638, 266] on div "Long Description Three separate compartments to help keep items organized. -82 …" at bounding box center [560, 392] width 637 height 257
click at [482, 374] on div "To enrich screen reader interactions, please activate Accessibility in Grammarl…" at bounding box center [560, 409] width 629 height 174
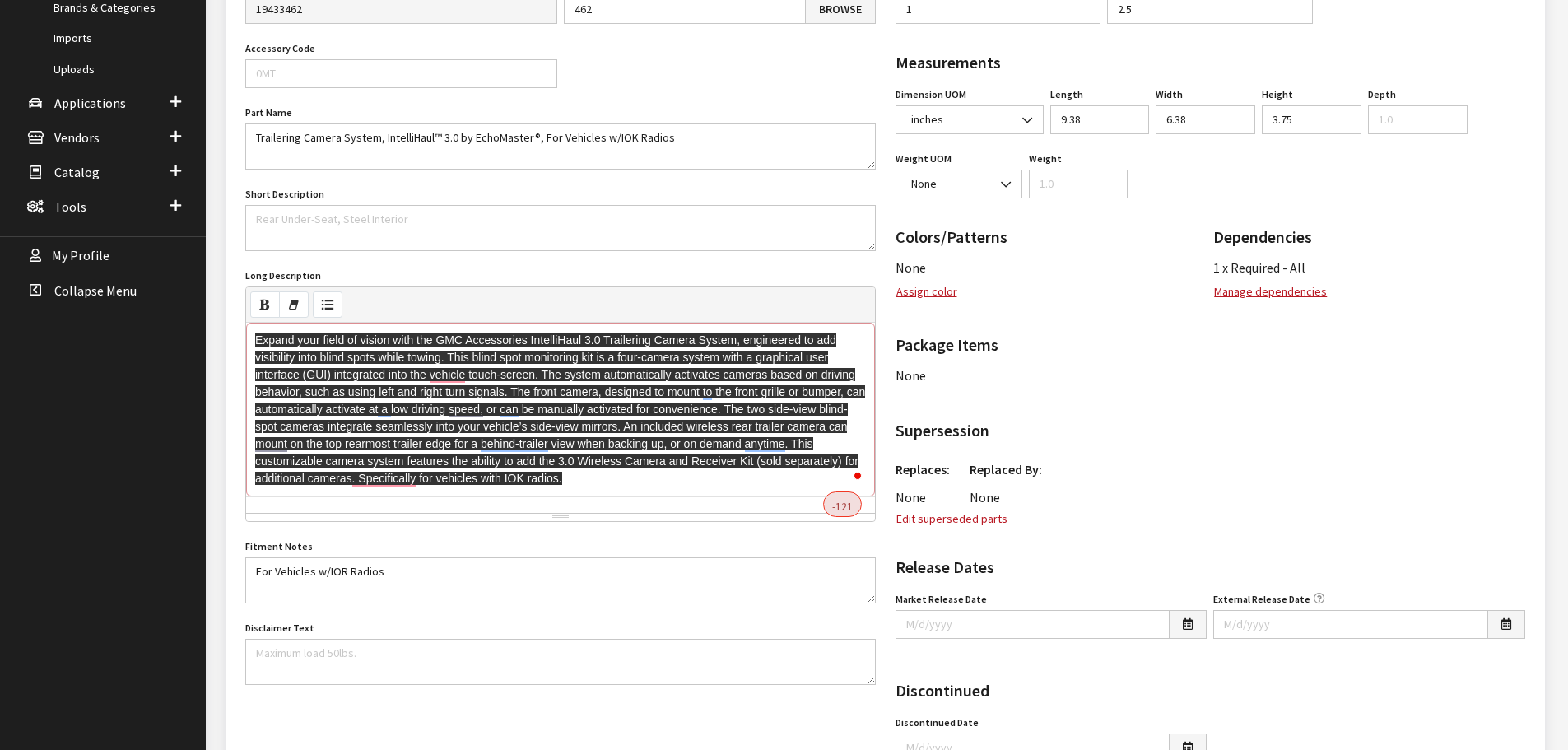
click at [597, 379] on span "Expand your field of vision with the GMC Accessories IntelliHaul 3.0 Trailering…" at bounding box center [560, 408] width 610 height 151
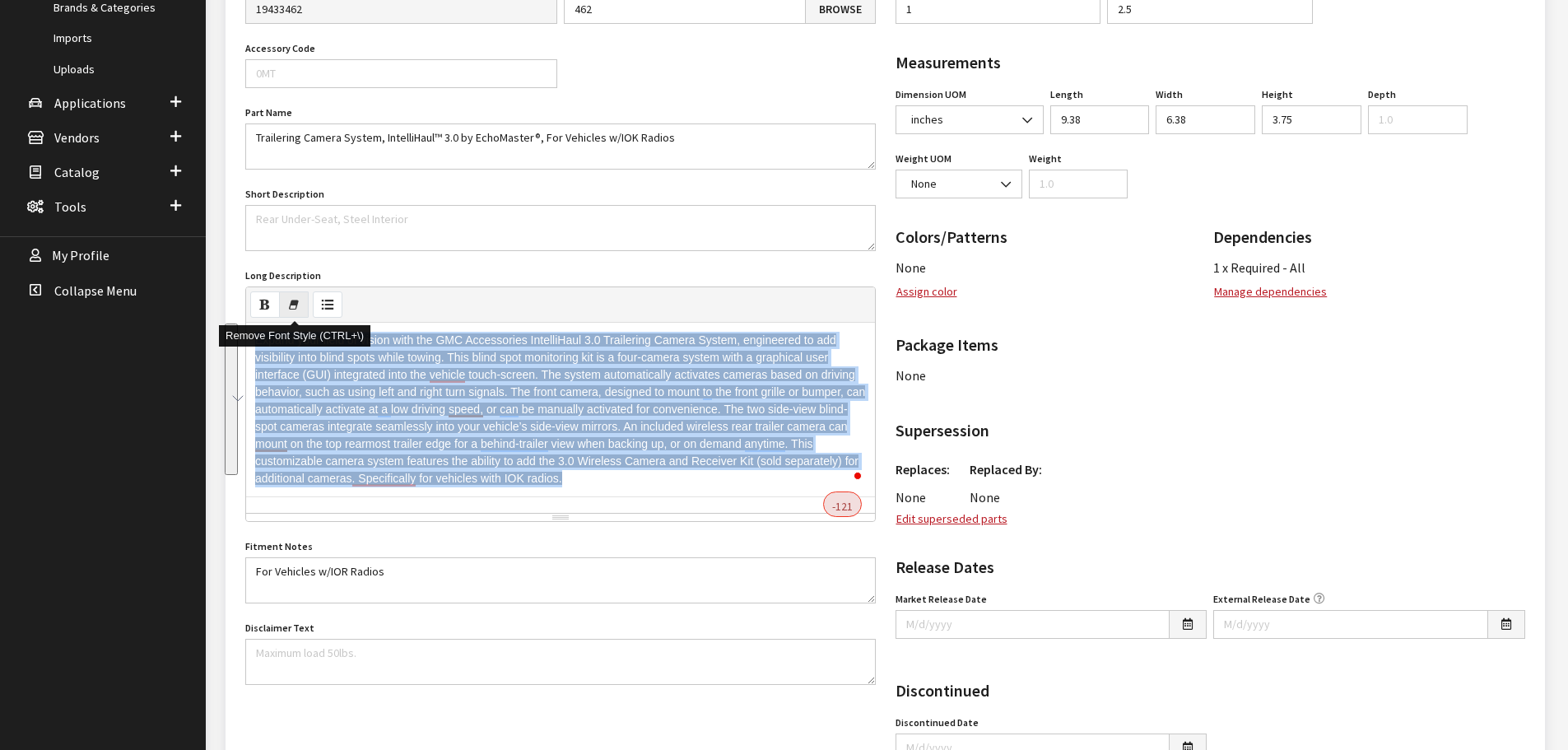
click at [293, 303] on icon "Remove Font Style (CTRL+\\)" at bounding box center [294, 303] width 12 height 15
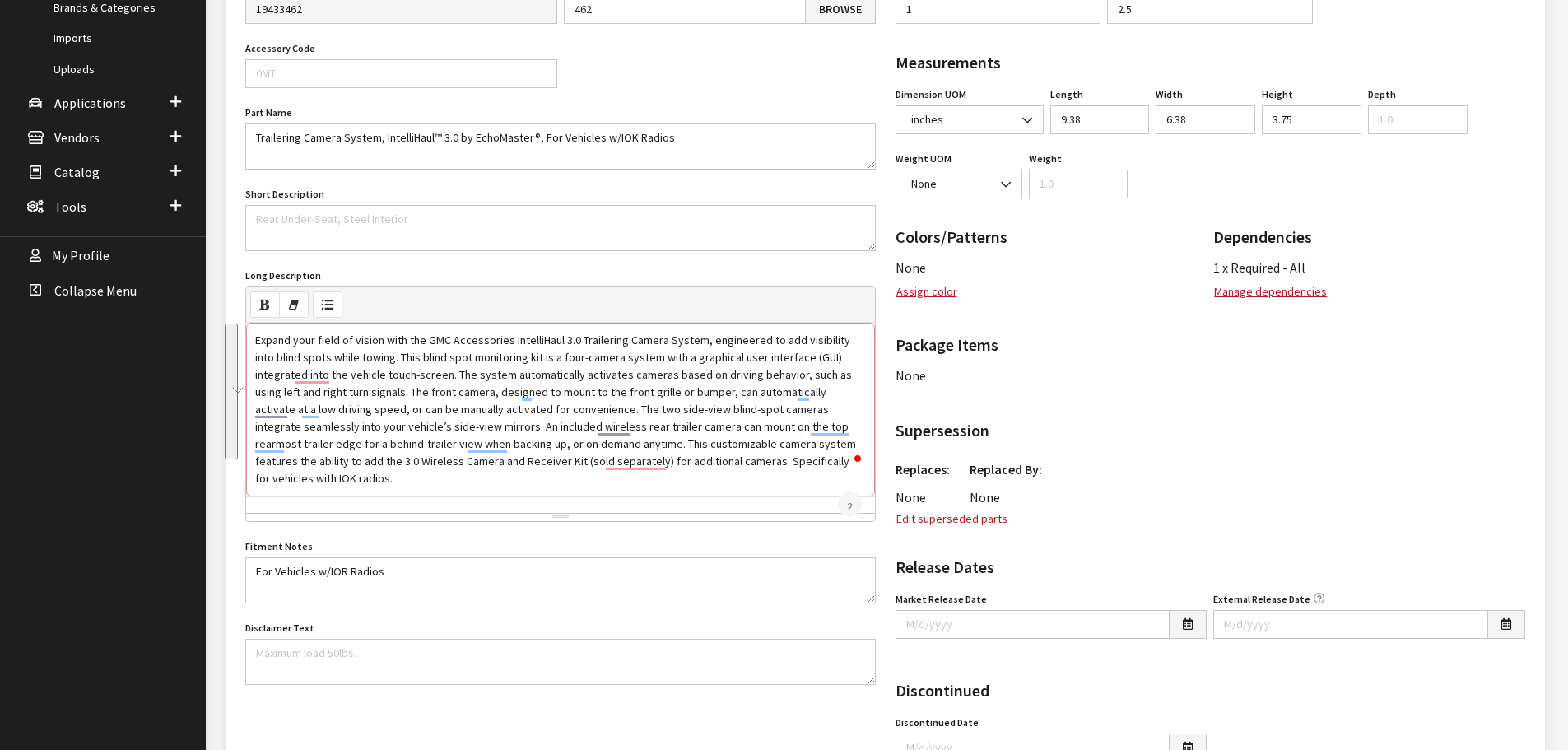
click at [395, 376] on div "Expand your field of vision with the GMC Accessories IntelliHaul 3.0 Trailering…" at bounding box center [560, 409] width 629 height 174
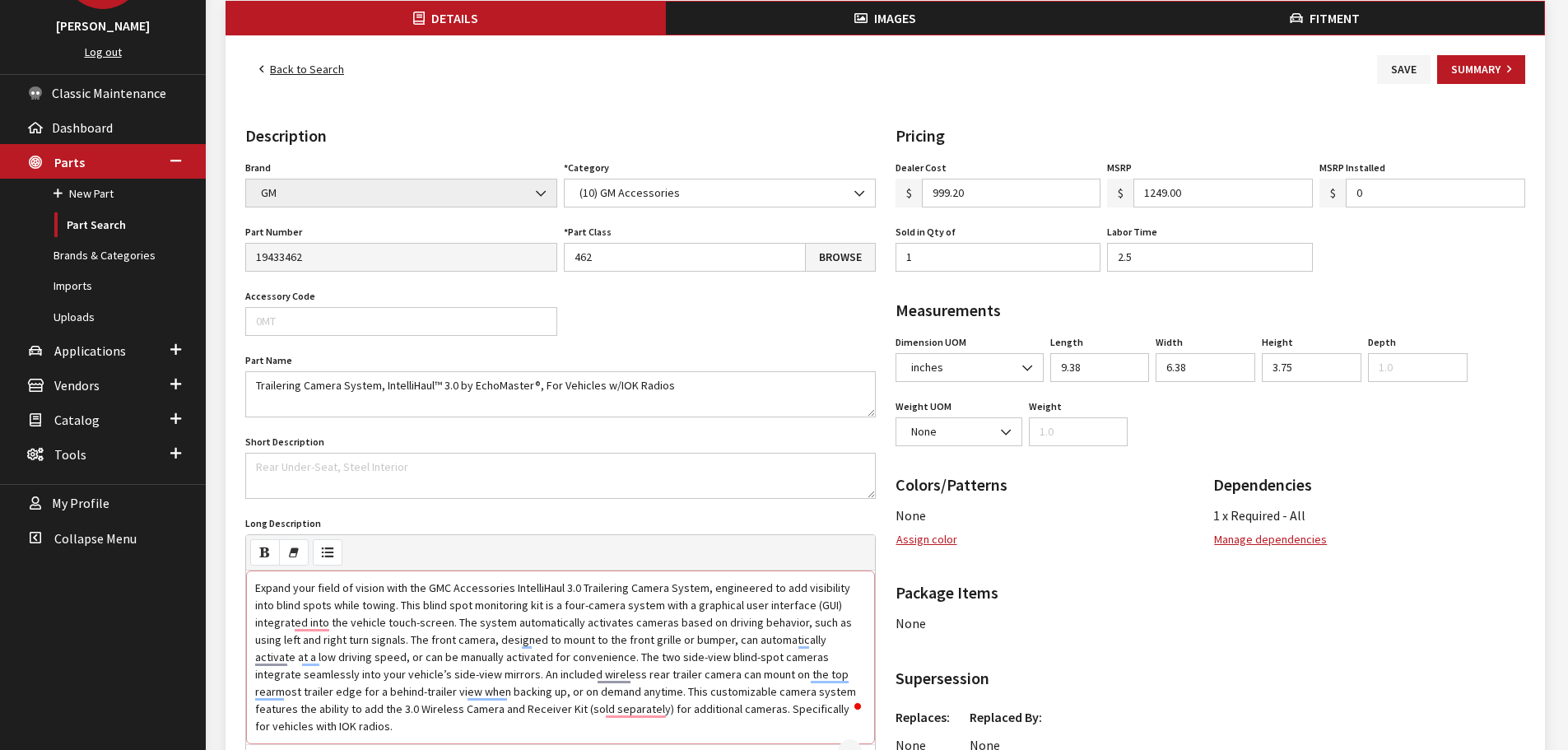
scroll to position [0, 0]
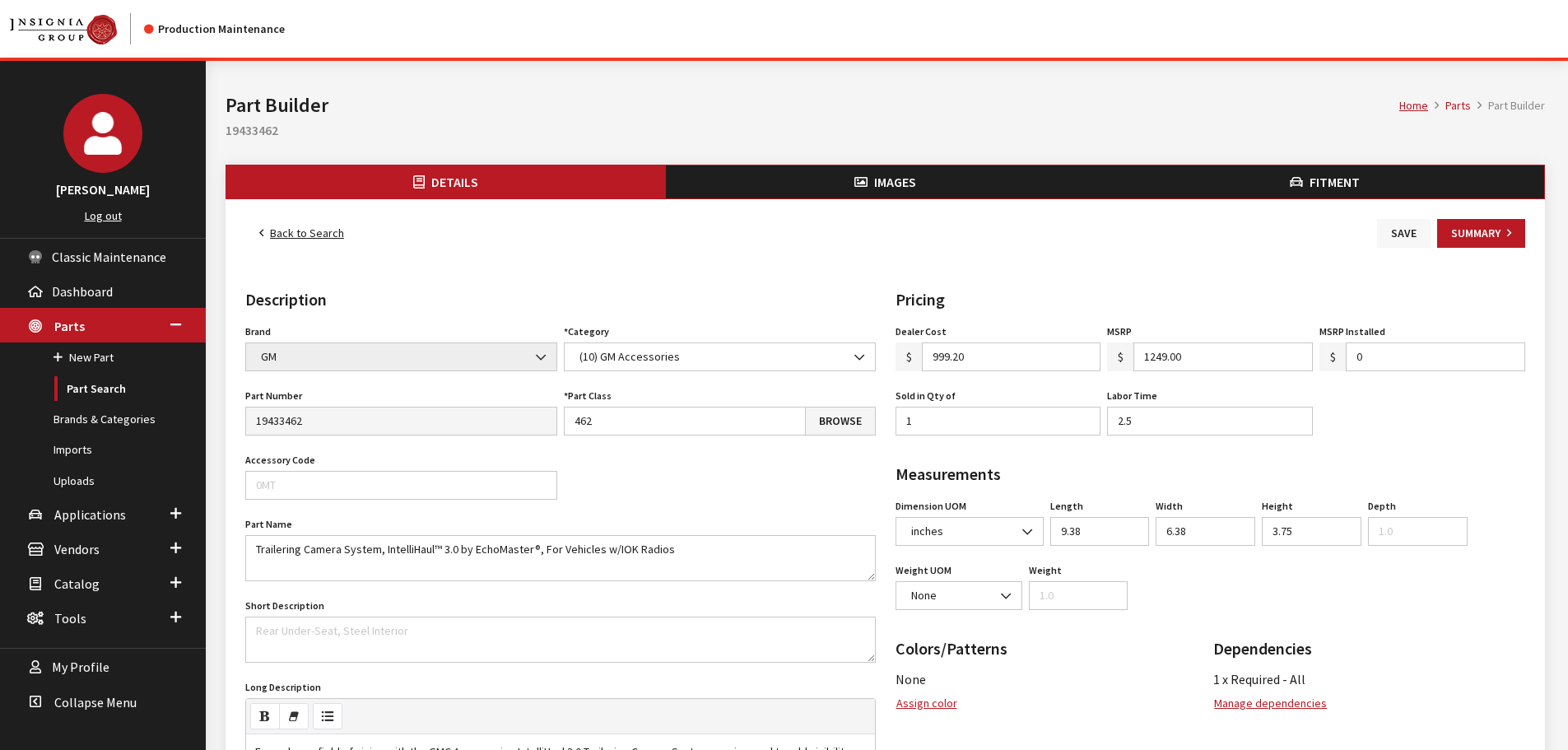
click at [1416, 229] on button "Save" at bounding box center [1404, 232] width 54 height 29
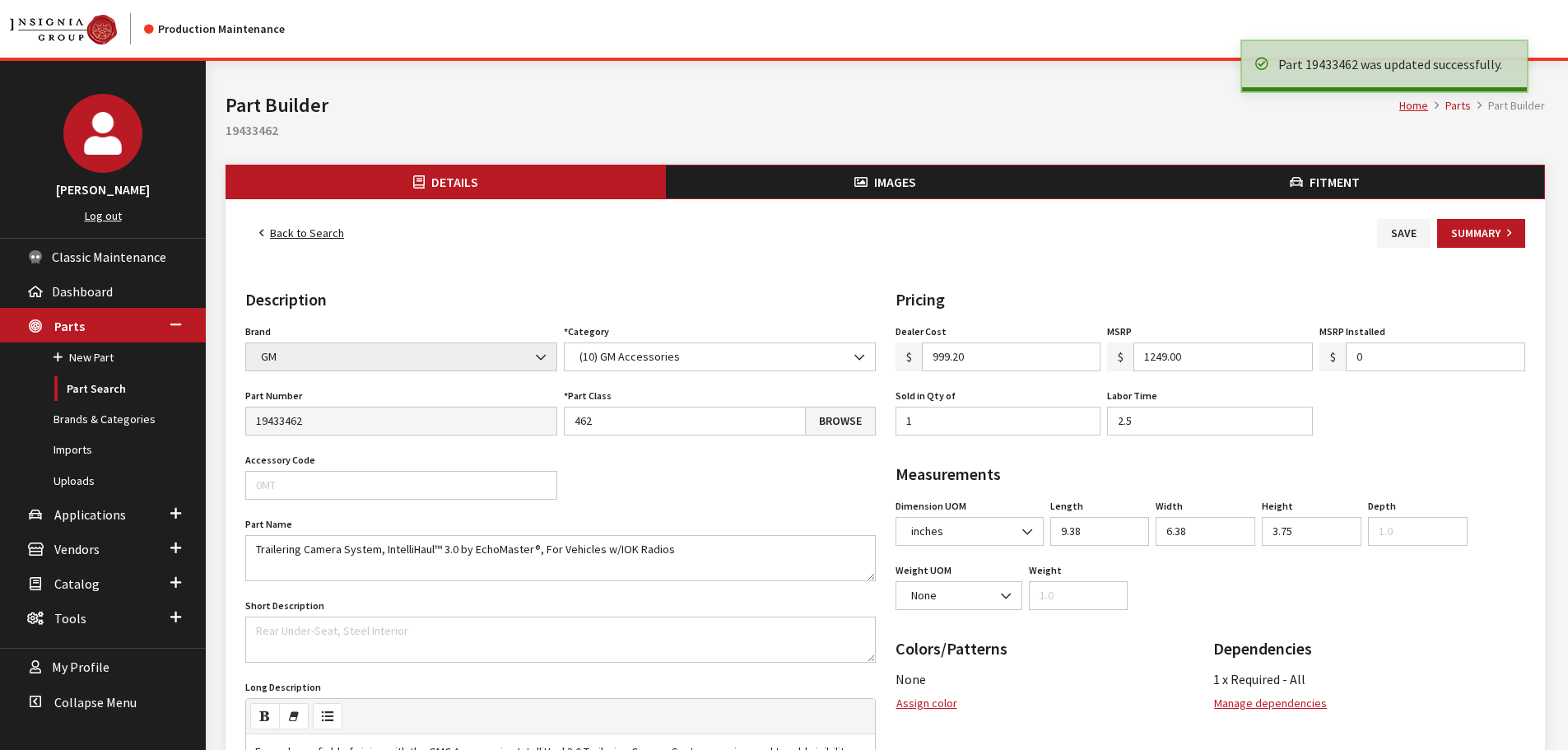
click at [309, 231] on link "Back to Search" at bounding box center [301, 232] width 112 height 29
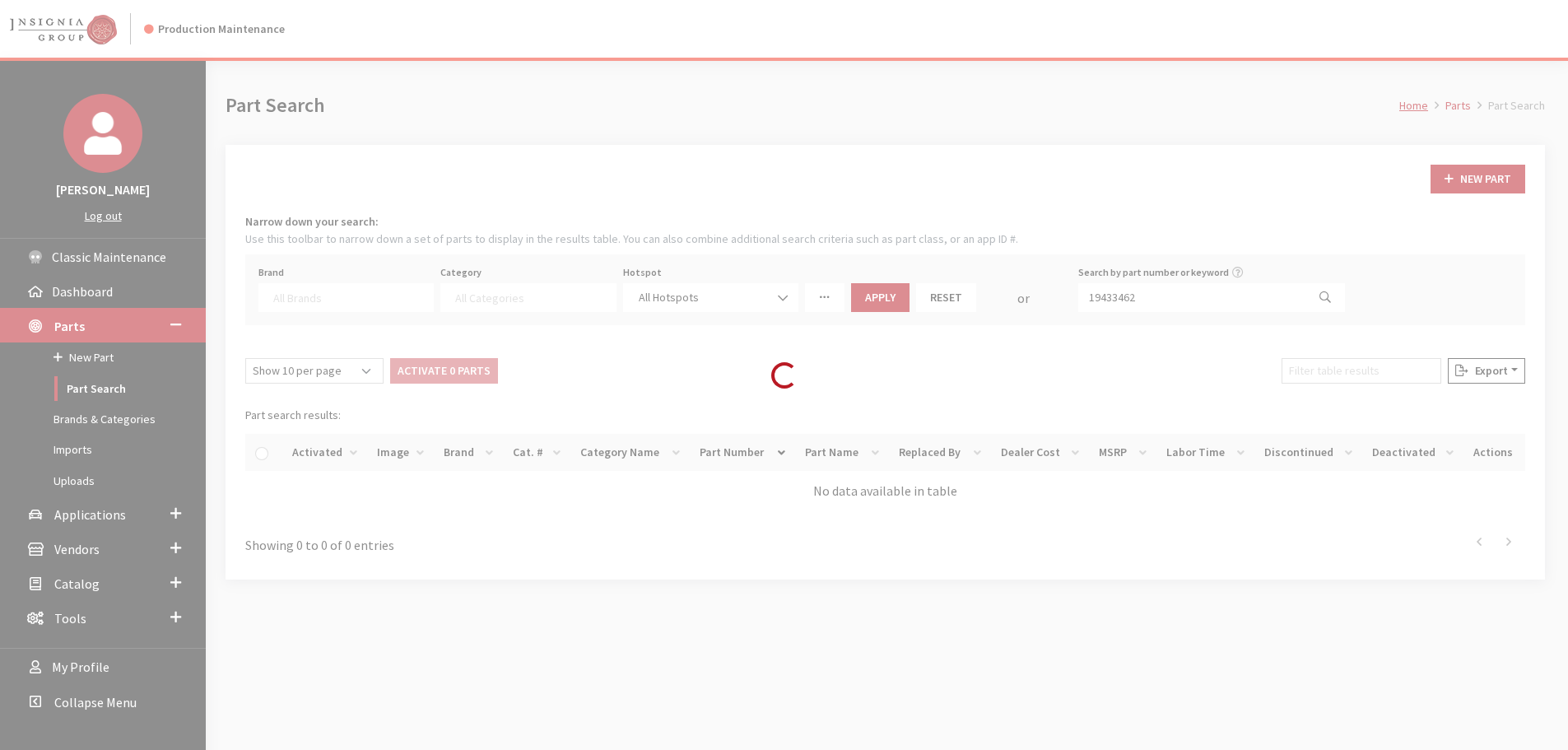
select select
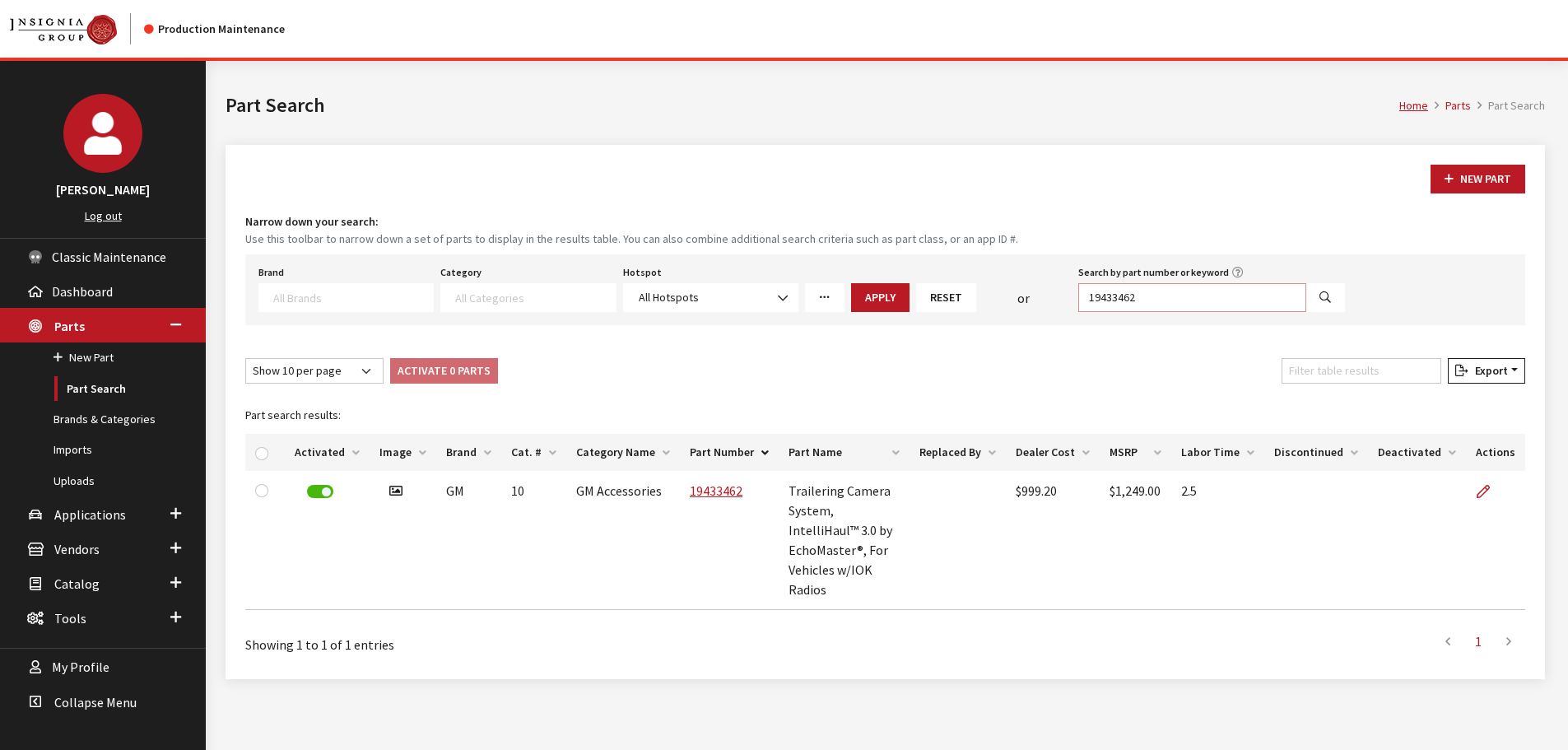
click at [1148, 290] on input "19433462" at bounding box center [1191, 297] width 228 height 29
paste input "3"
type input "19433463"
select select
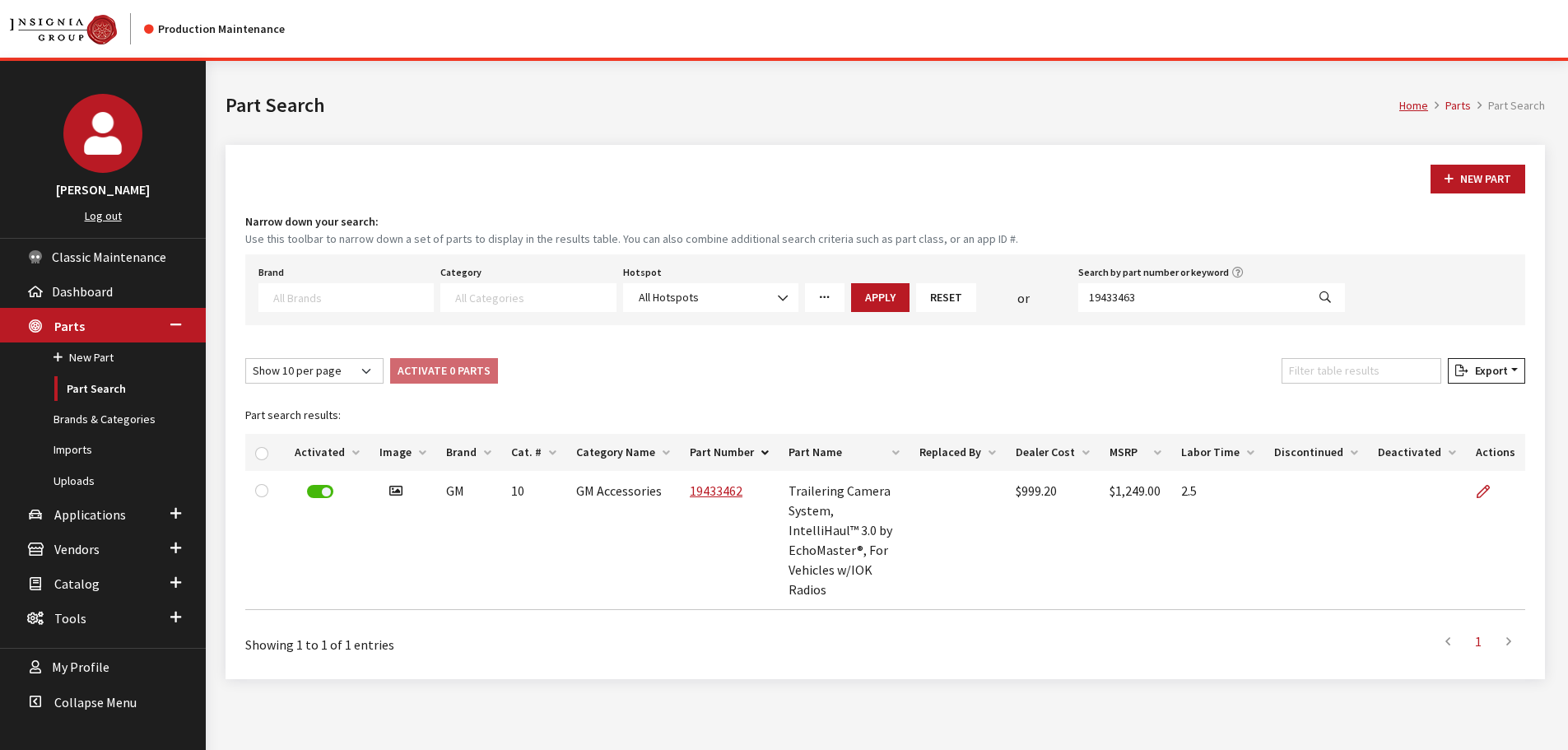
select select
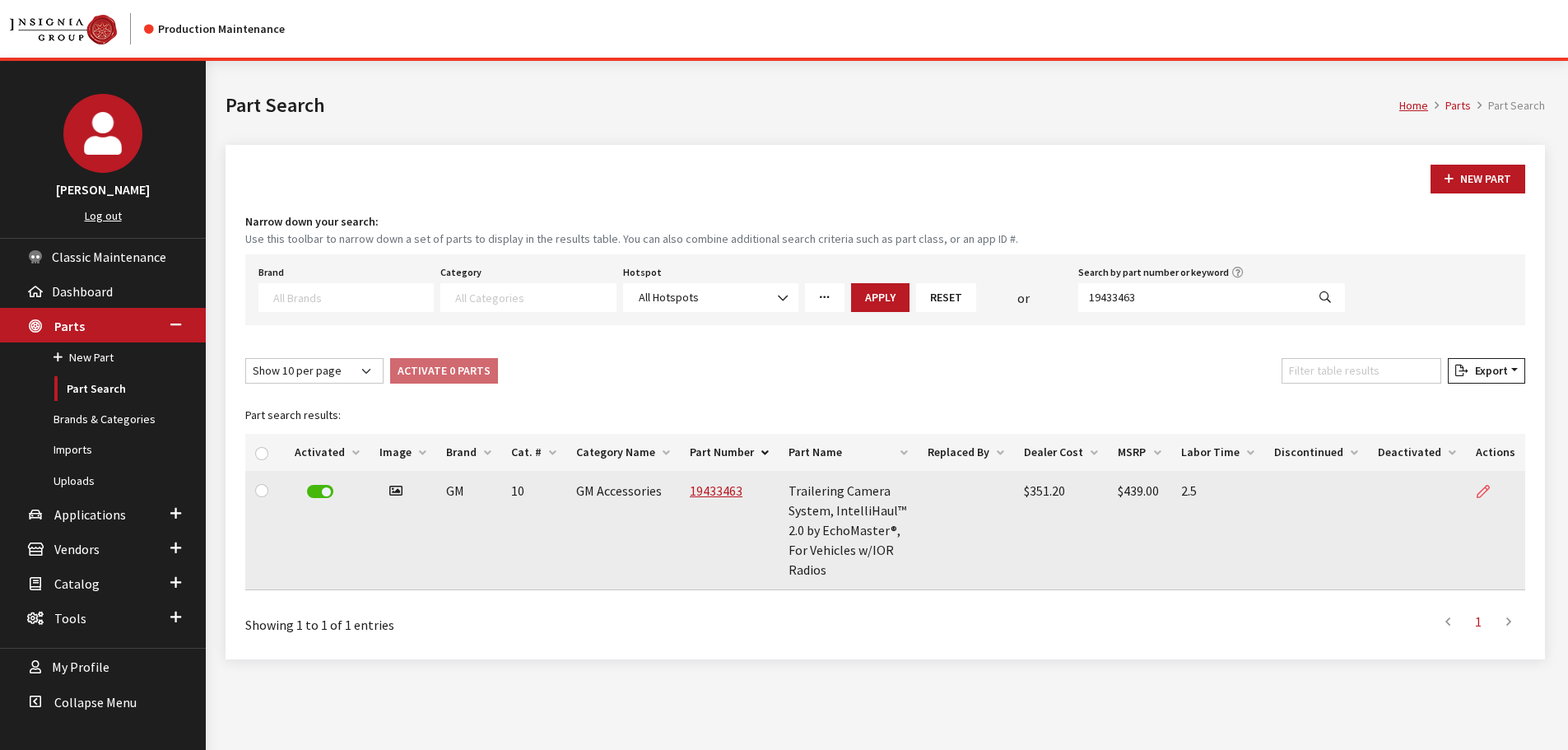
click at [1489, 484] on link at bounding box center [1490, 491] width 28 height 41
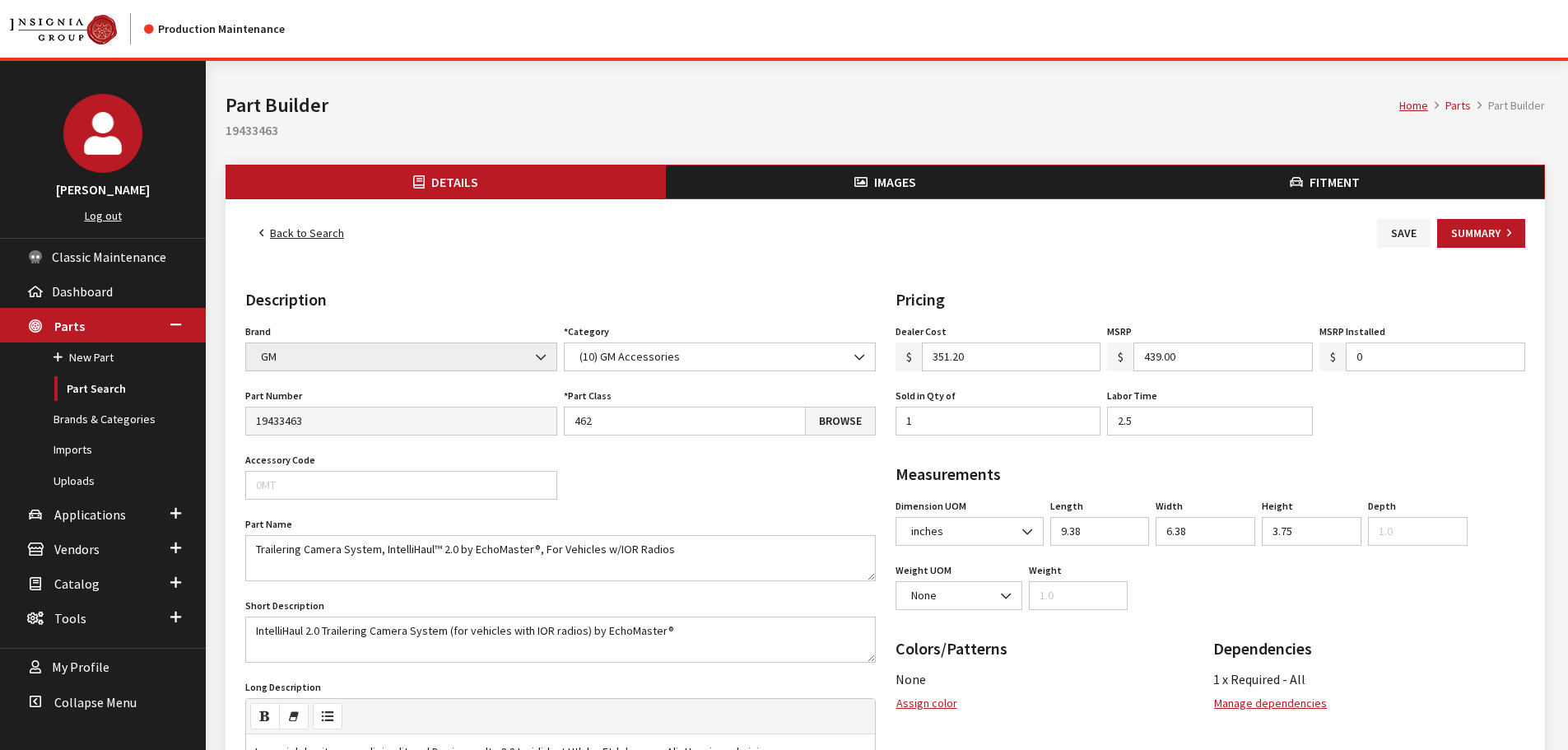
click at [1336, 175] on span "Fitment" at bounding box center [1334, 182] width 51 height 17
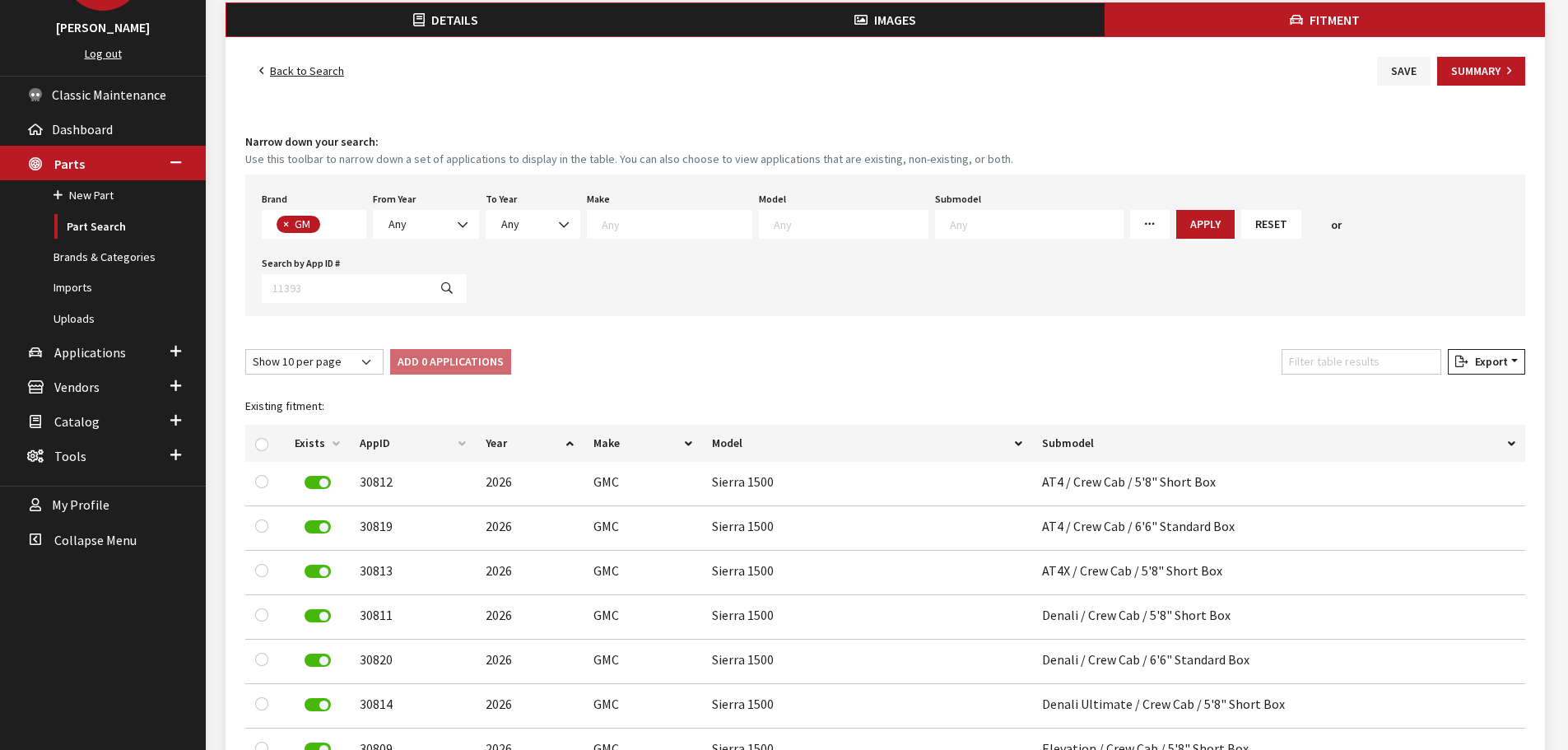
scroll to position [411, 0]
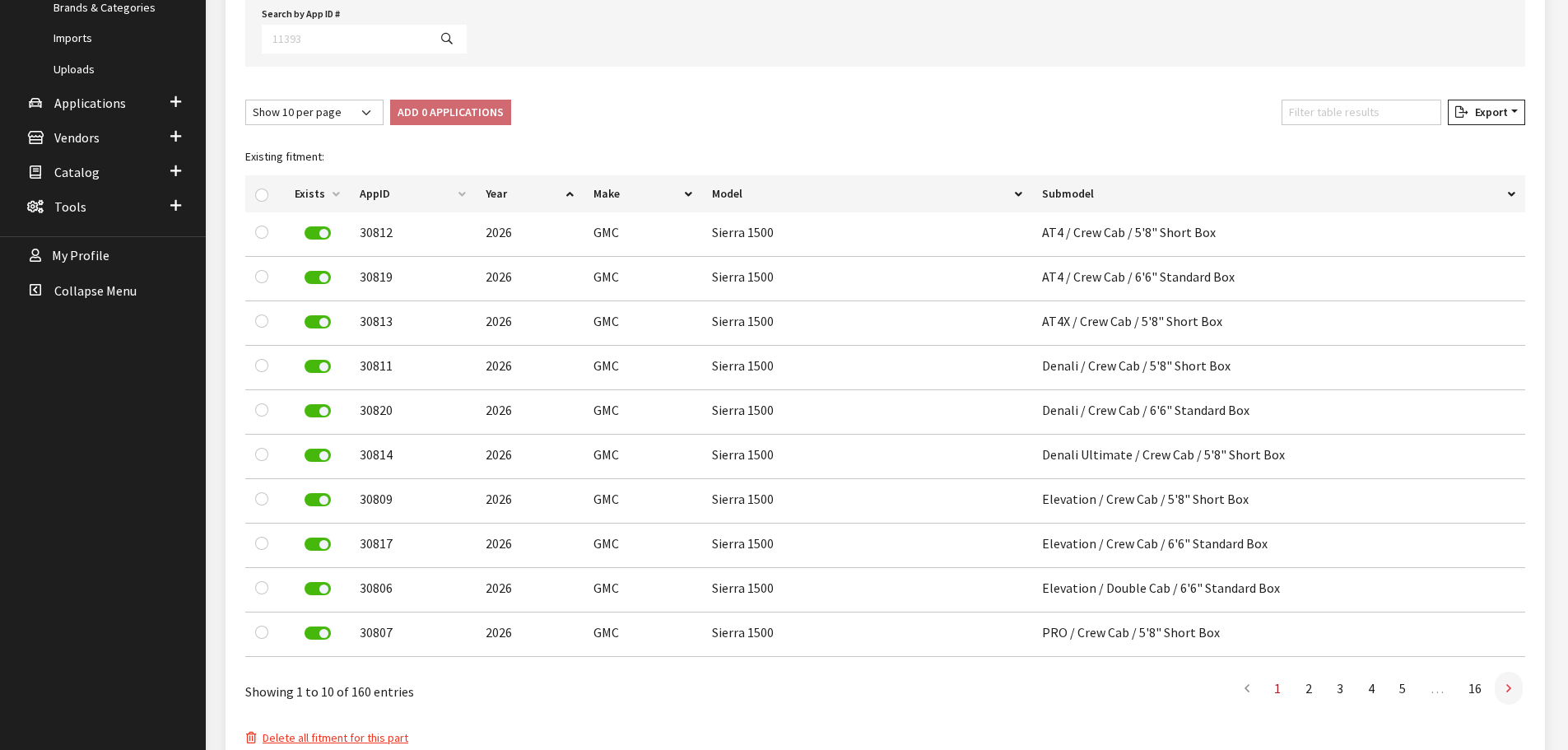
click at [1508, 682] on icon at bounding box center [1508, 688] width 5 height 13
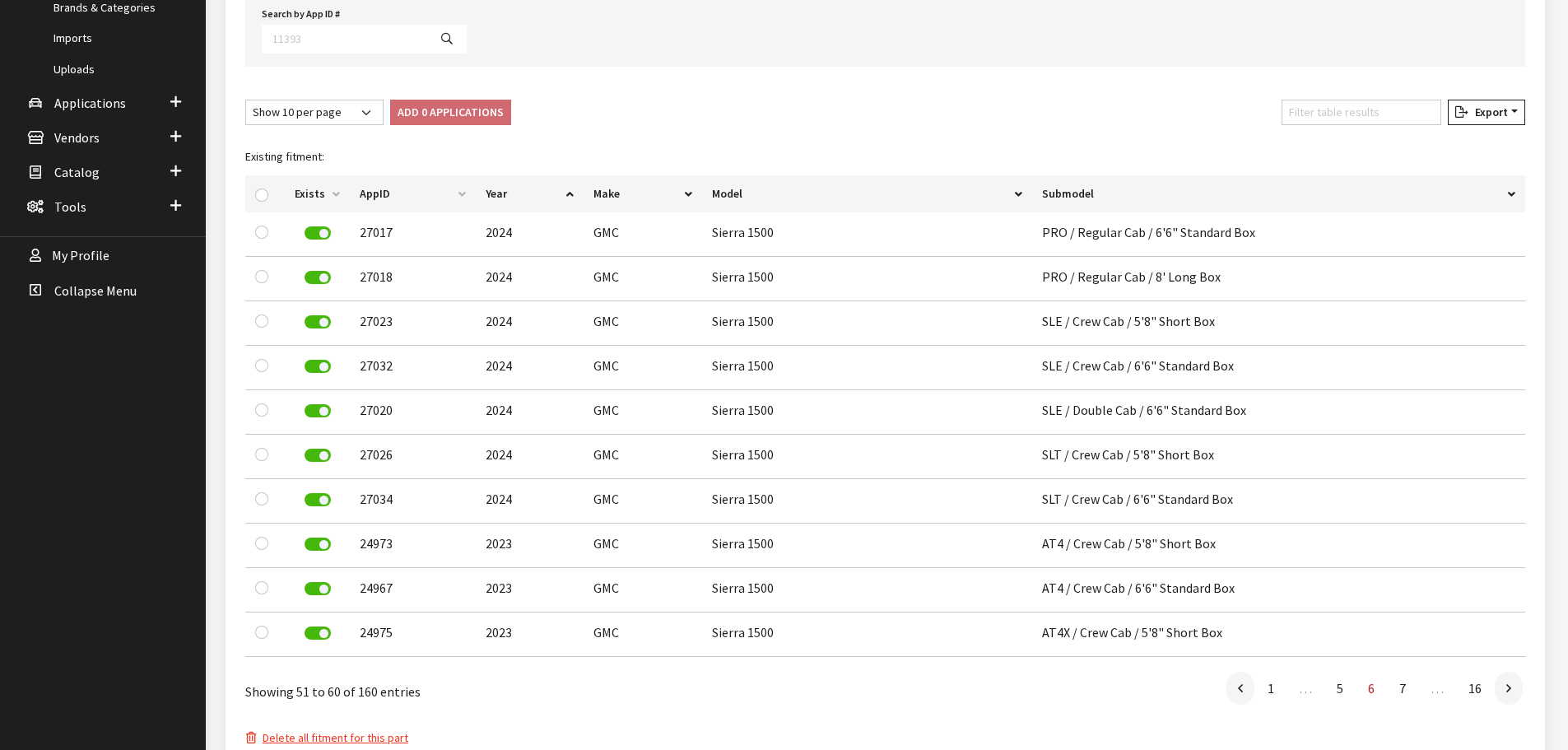
click at [1508, 682] on icon at bounding box center [1508, 688] width 5 height 13
click at [1253, 672] on link "1" at bounding box center [1251, 687] width 30 height 33
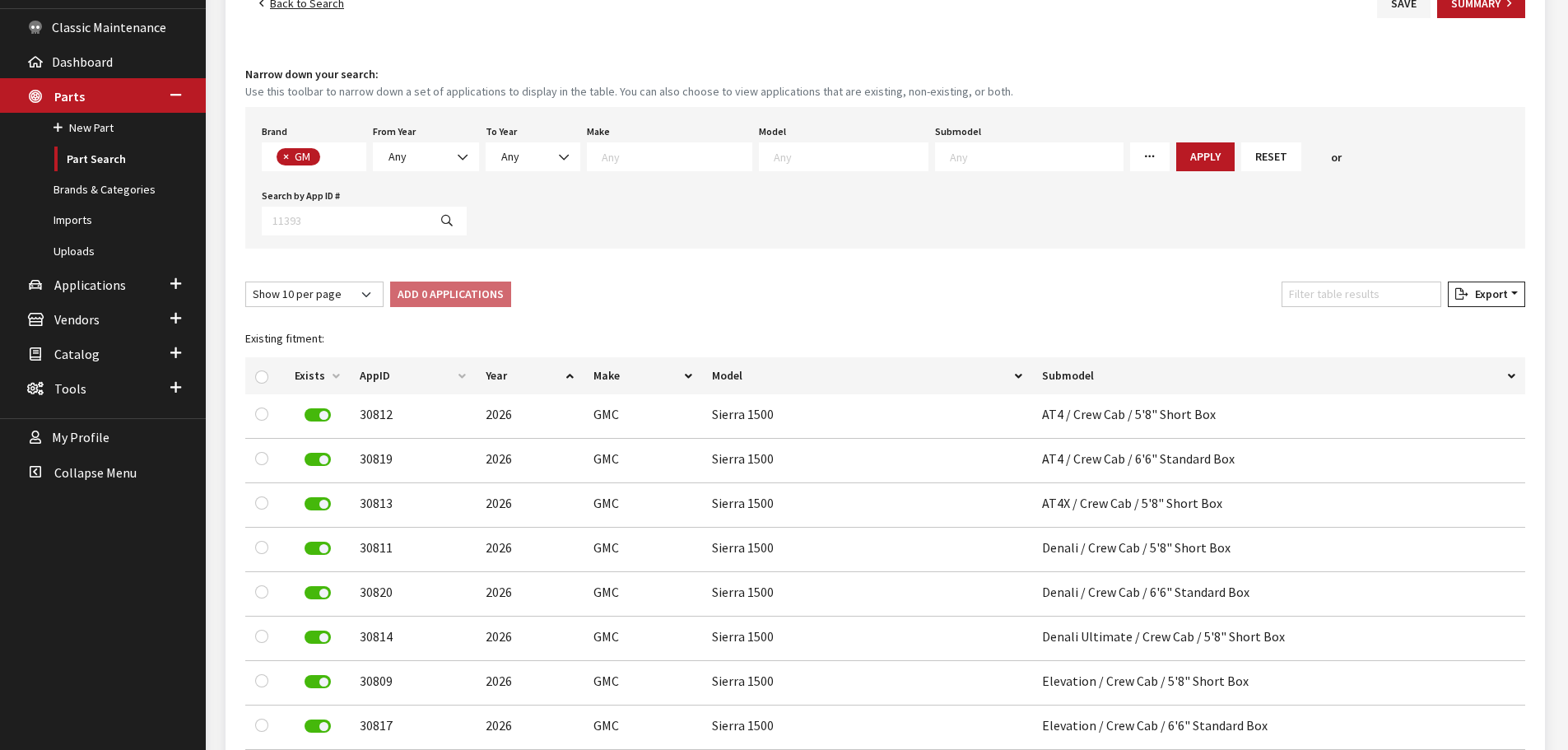
scroll to position [82, 0]
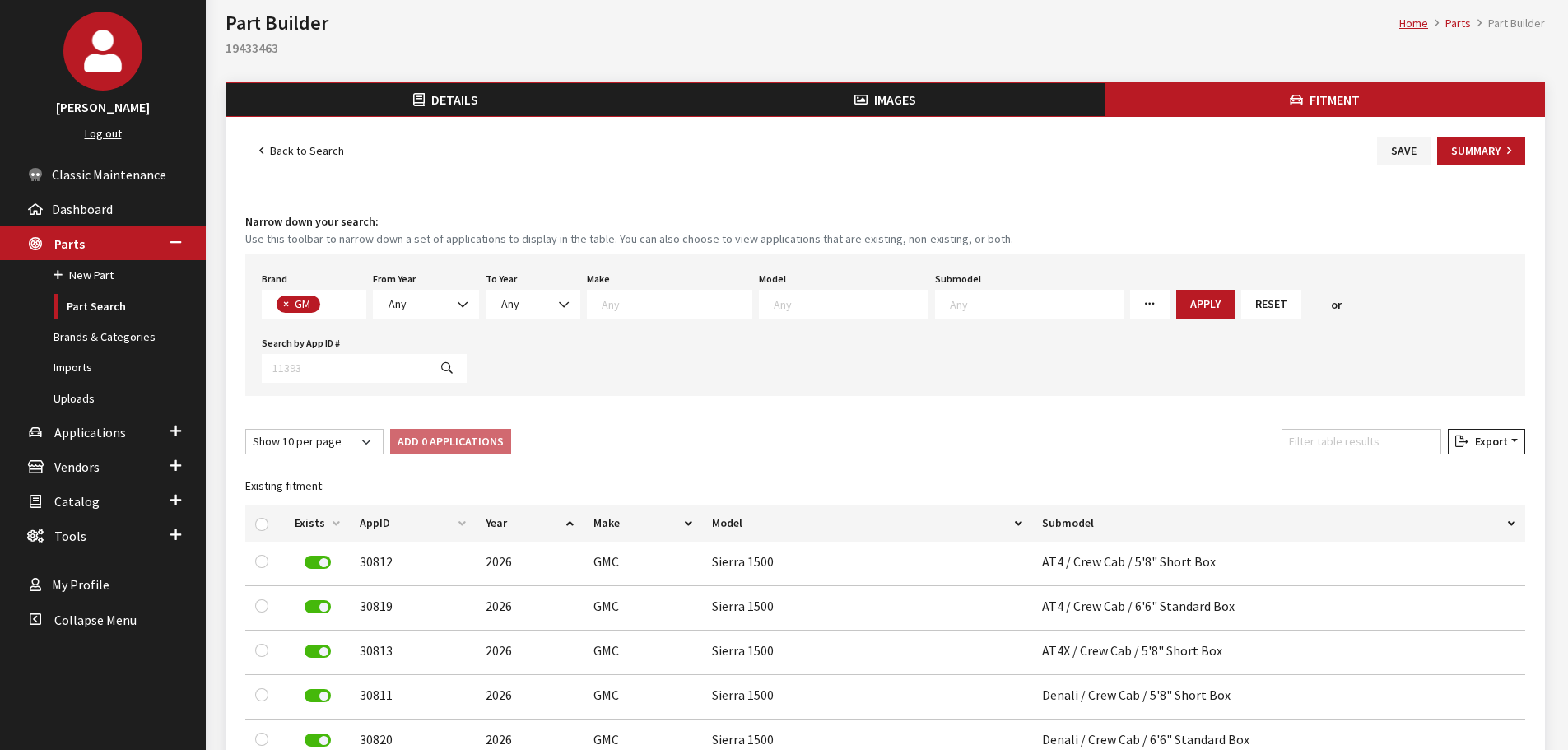
click at [438, 102] on span "Details" at bounding box center [454, 99] width 47 height 17
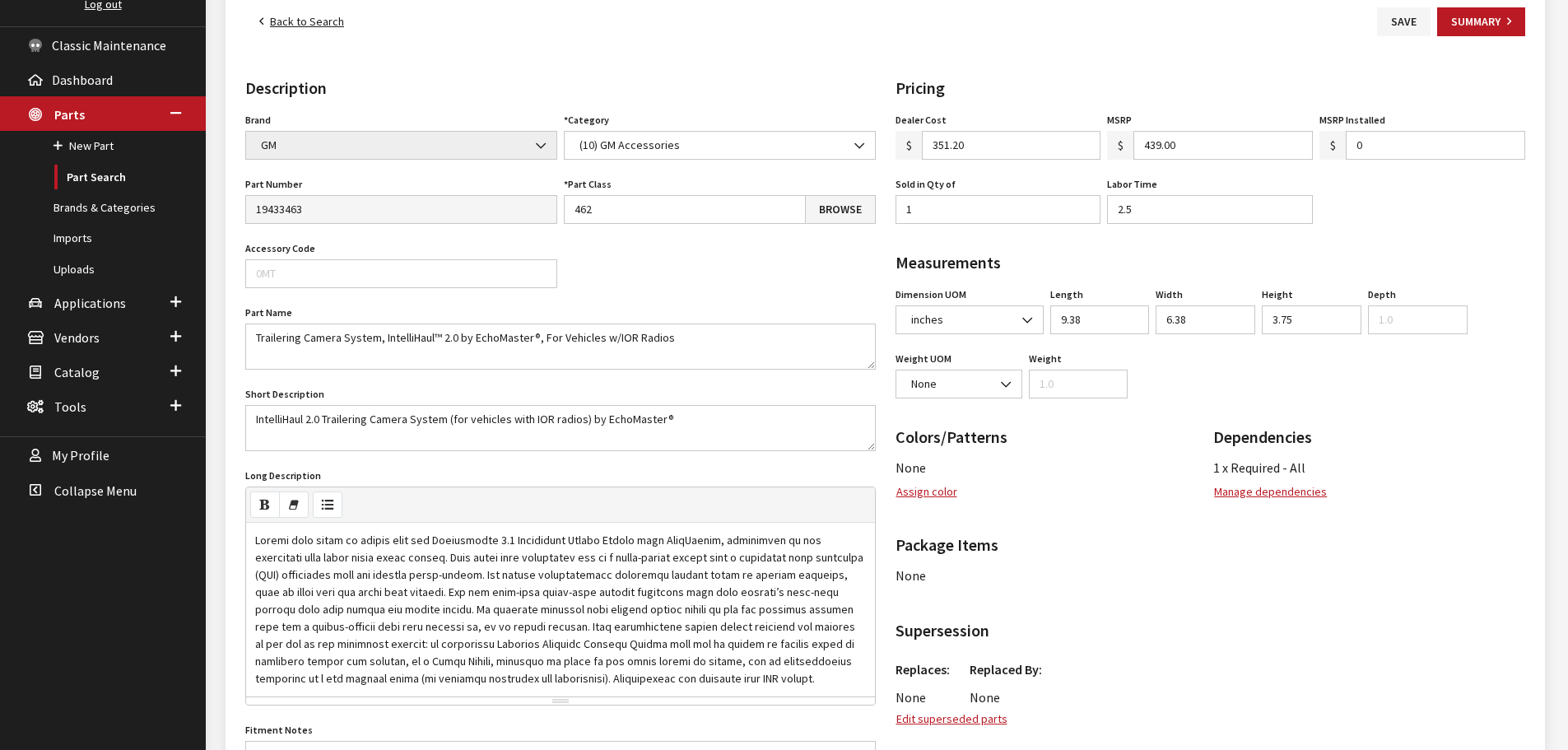
scroll to position [246, 0]
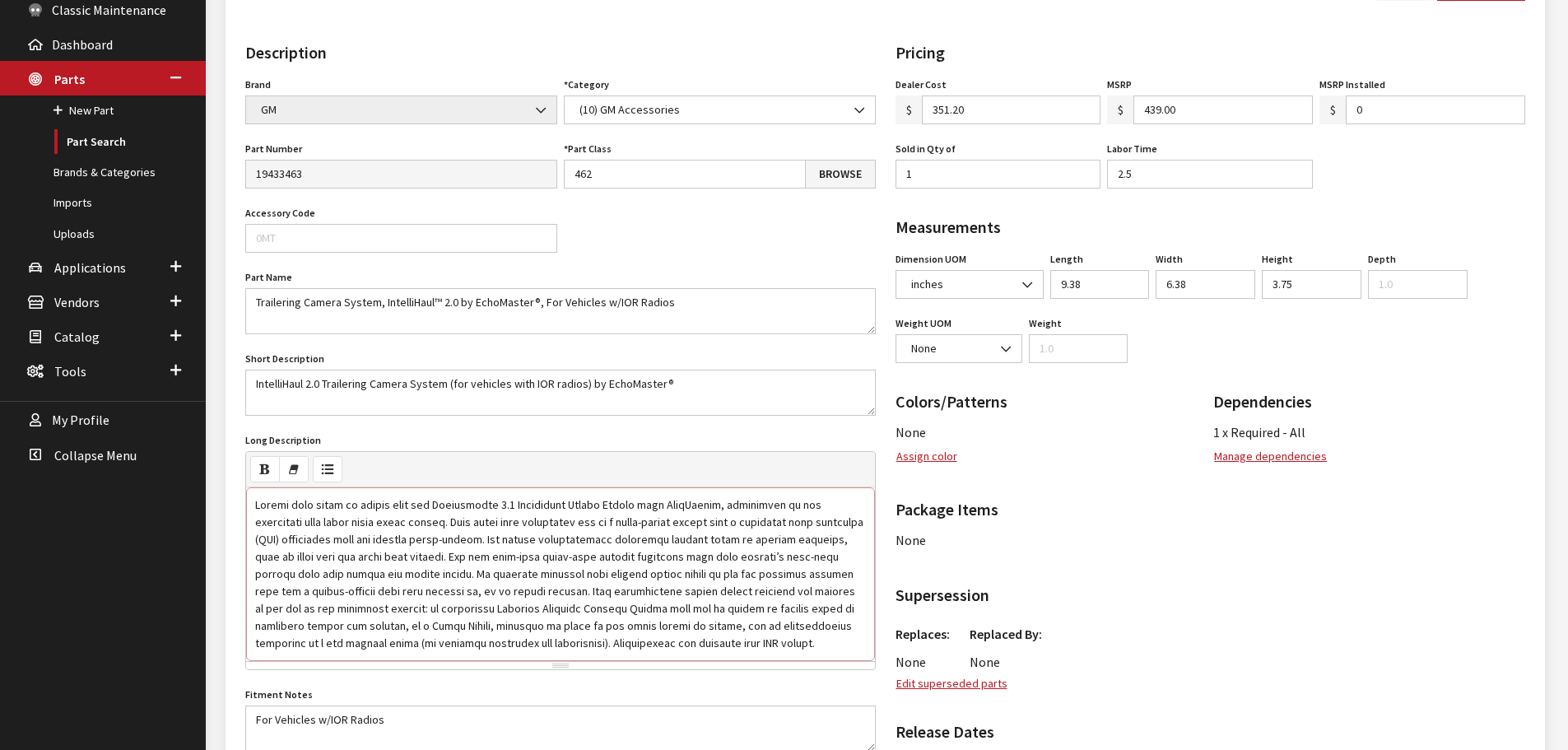
click at [369, 548] on div at bounding box center [560, 573] width 629 height 174
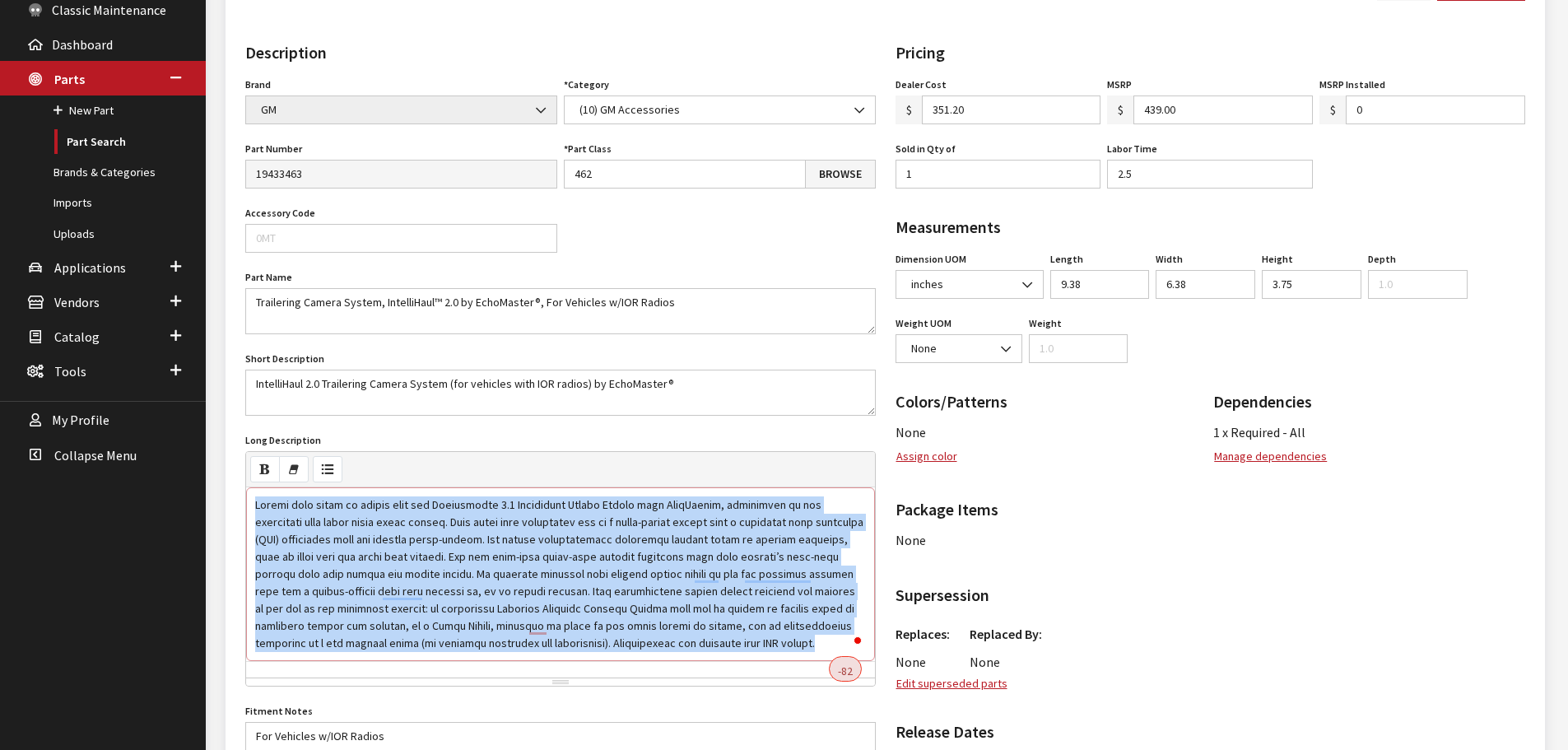
paste div "To enrich screen reader interactions, please activate Accessibility in Grammarl…"
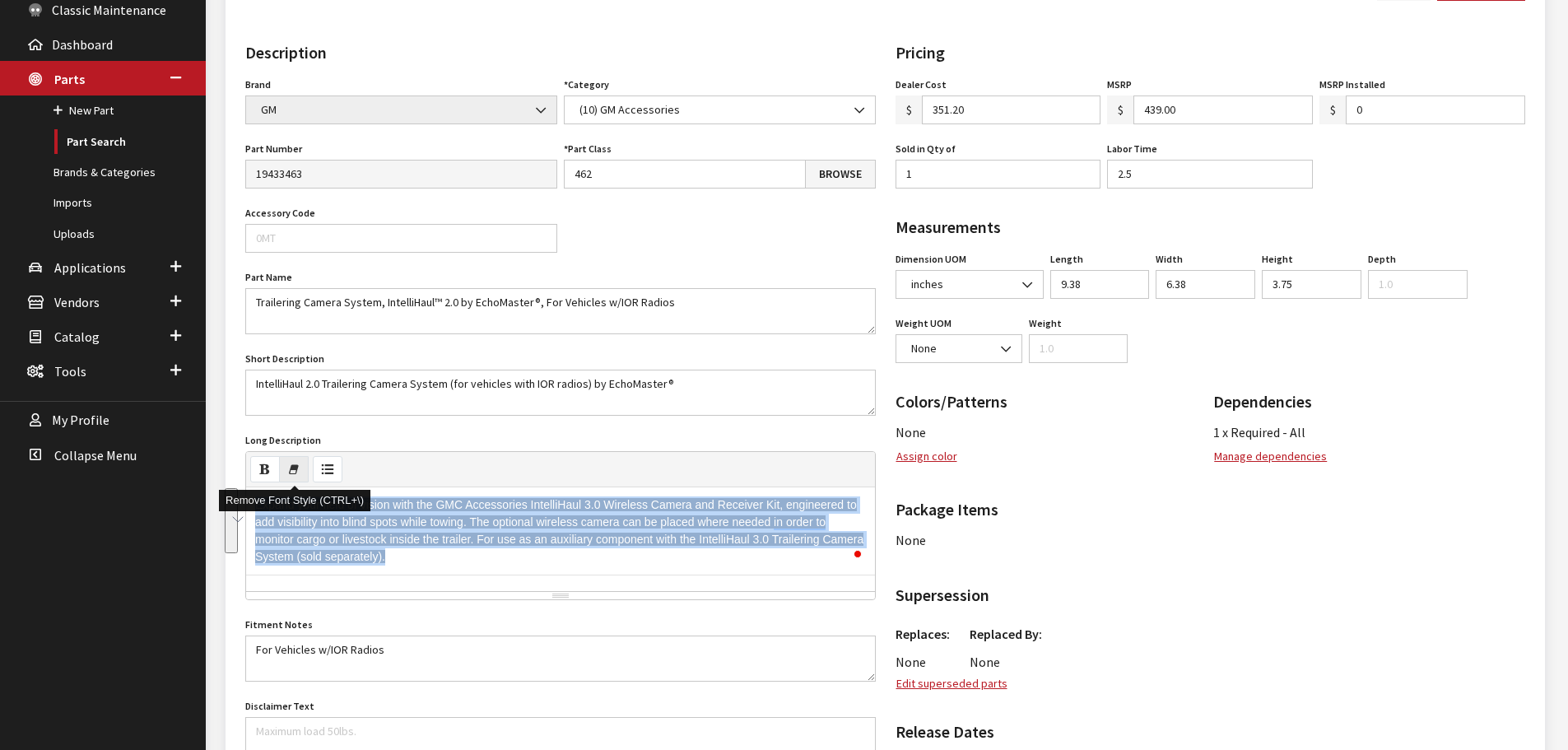
click at [297, 470] on icon "Remove Font Style (CTRL+\\)" at bounding box center [294, 468] width 12 height 15
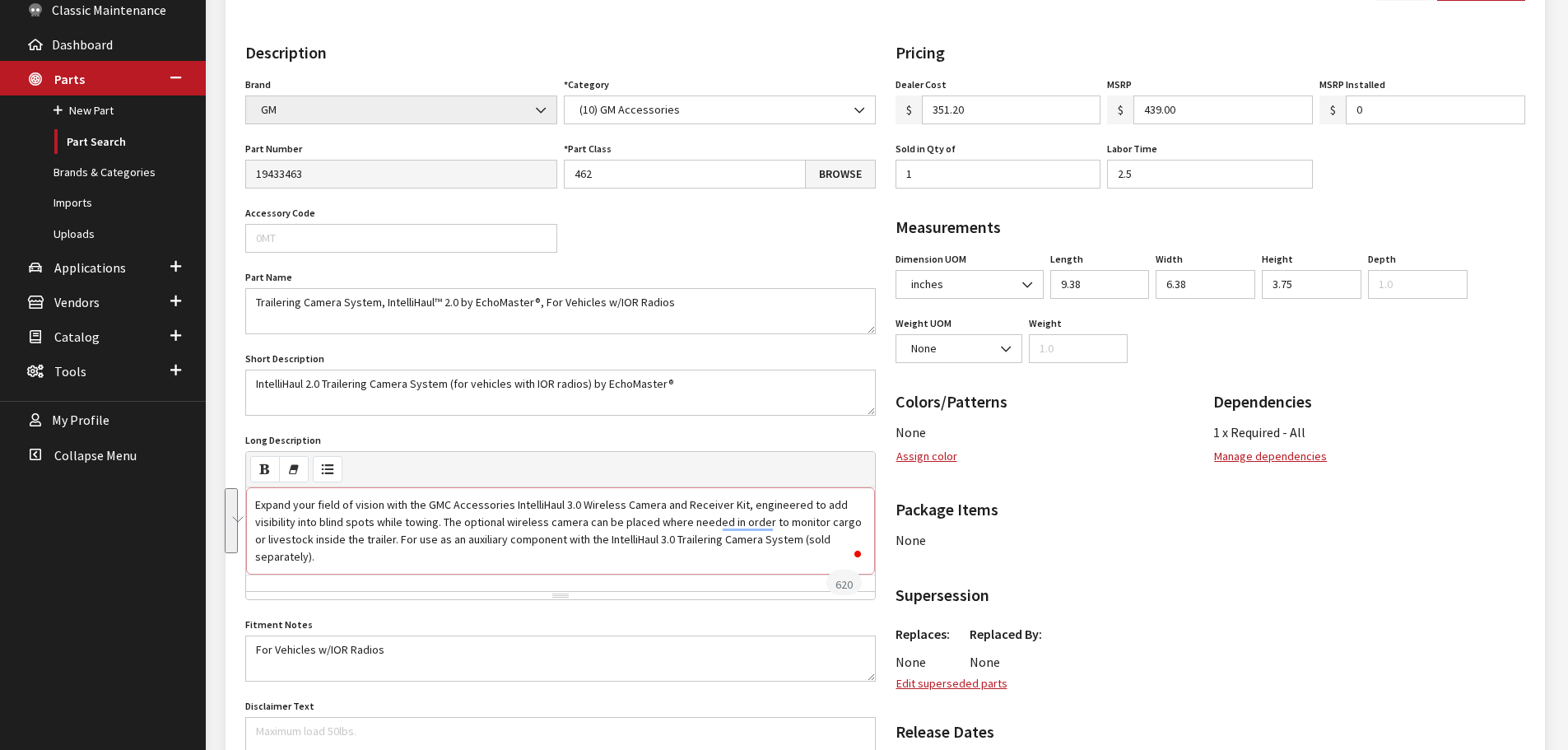
click at [458, 517] on div "Expand your field of vision with the GMC Accessories IntelliHaul 3.0 Wireless C…" at bounding box center [560, 530] width 629 height 87
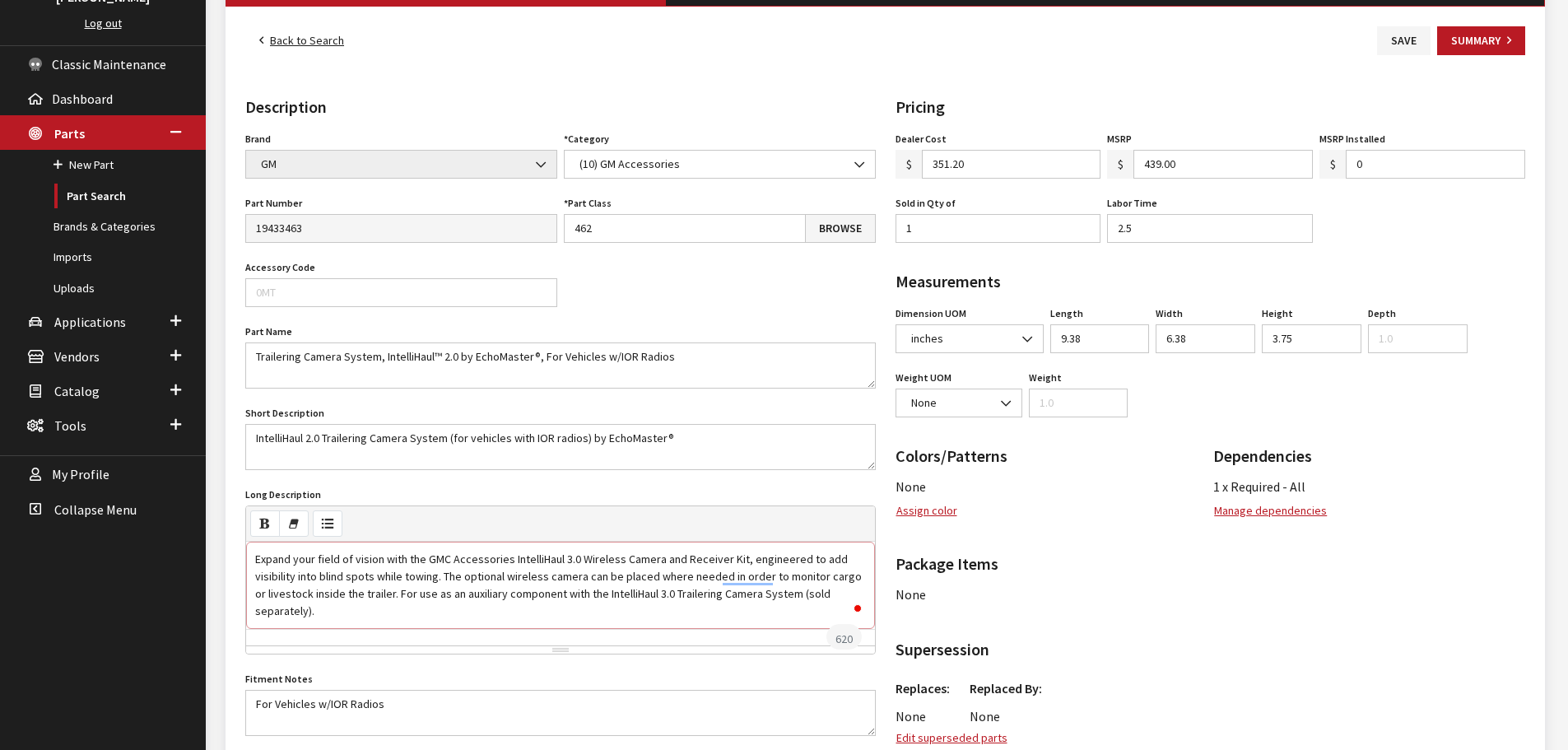
scroll to position [165, 0]
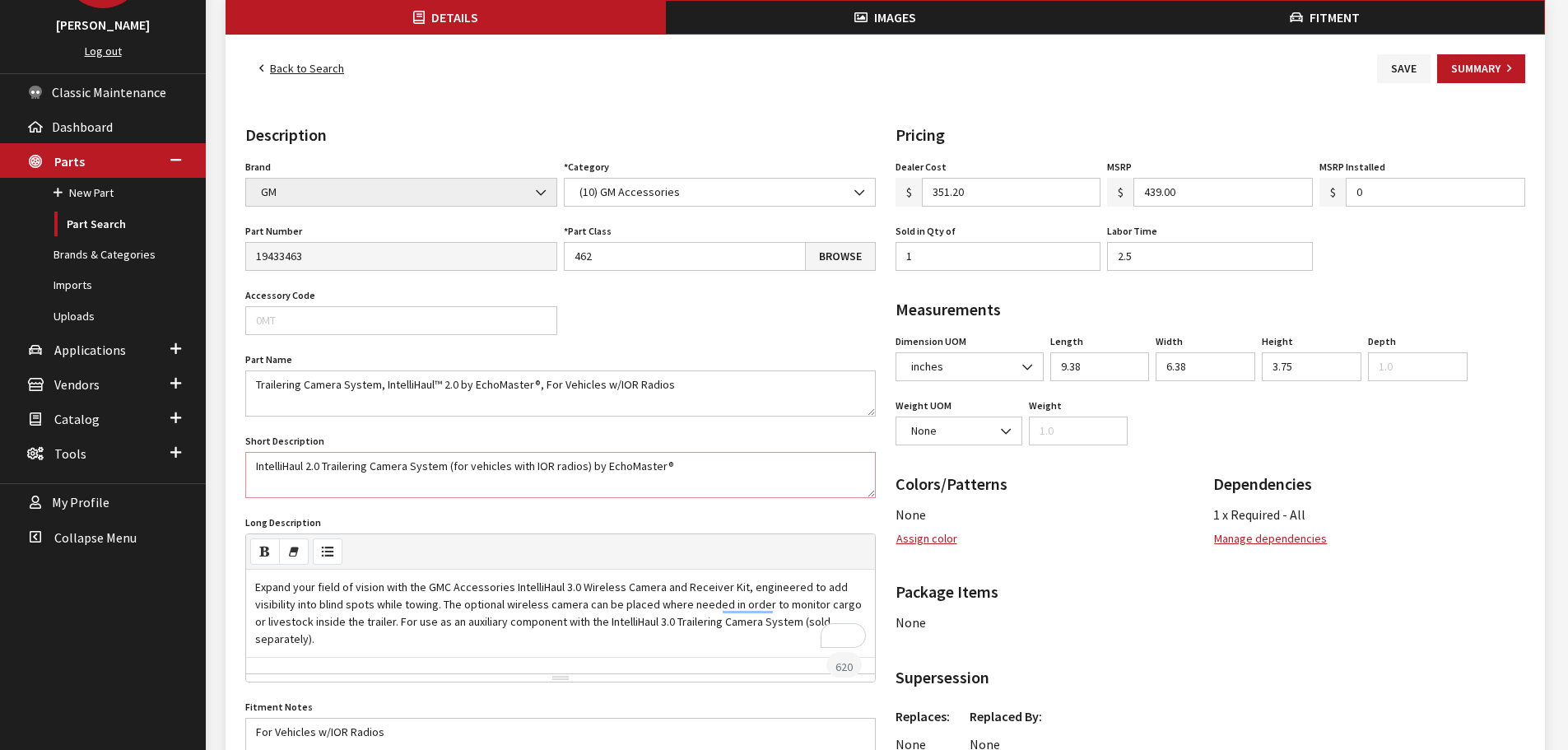
click at [316, 473] on textarea "IntelliHaul 2.0 Trailering Camera System (for vehicles with IOR radios) by Echo…" at bounding box center [560, 475] width 630 height 46
click at [313, 471] on textarea "IntelliHaul 2.0 Trailering Camera System (for vehicles with IOR radios) by Echo…" at bounding box center [560, 475] width 630 height 46
drag, startPoint x: 683, startPoint y: 477, endPoint x: 242, endPoint y: 478, distance: 441.0
click at [242, 478] on div "Short Description IntelliHaul 2.0 Trailering Camera System (for vehicles with I…" at bounding box center [560, 463] width 637 height 69
click at [446, 388] on textarea "Trailering Camera System, IntelliHaul™ 2.0 by EchoMaster®, For Vehicles w/IOR R…" at bounding box center [560, 393] width 630 height 46
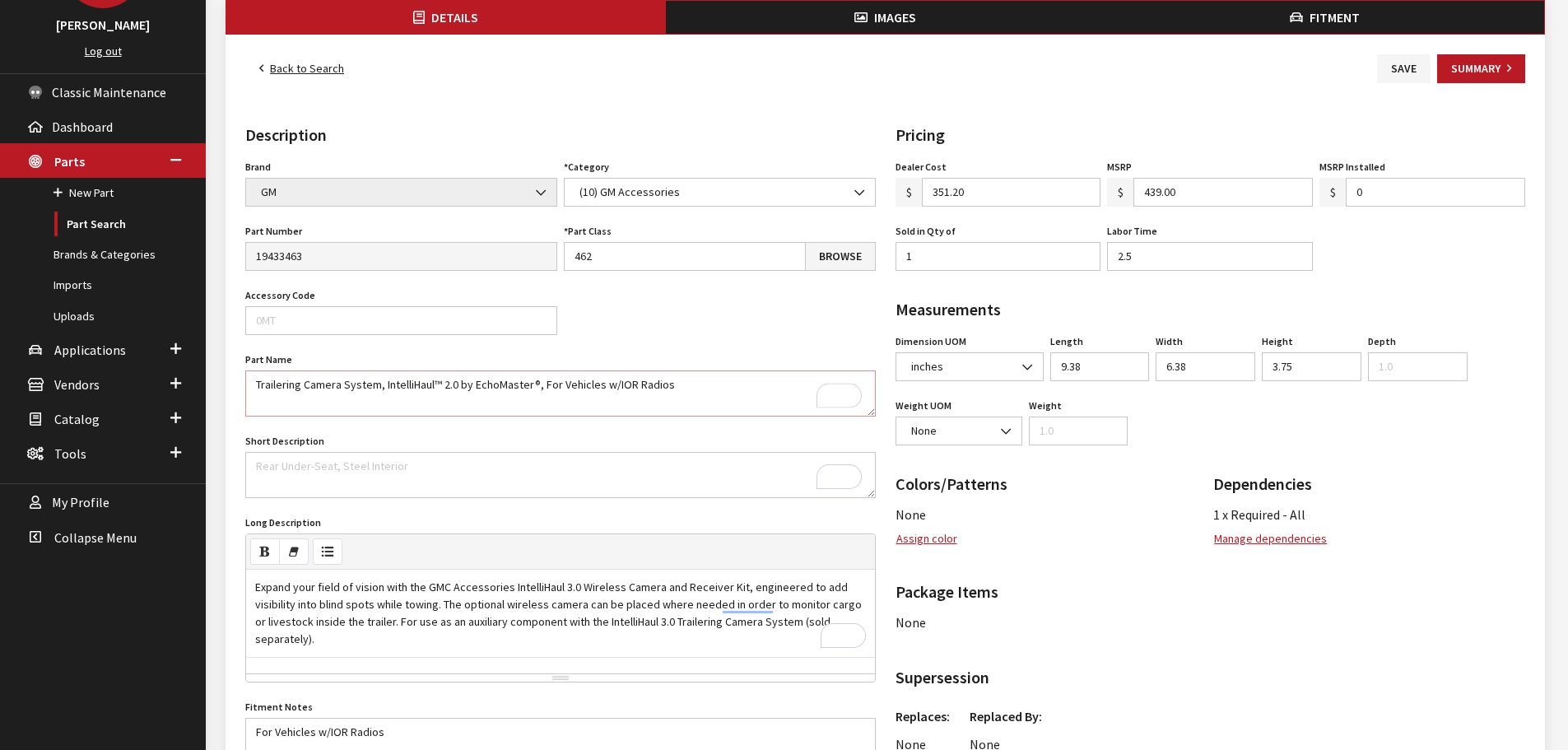
click at [451, 391] on textarea "Trailering Camera System, IntelliHaul™ 2.0 by EchoMaster®, For Vehicles w/IOR R…" at bounding box center [560, 393] width 630 height 46
click at [449, 391] on textarea "Trailering Camera System, IntelliHaul™ 2.0 by EchoMaster®, For Vehicles w/IOR R…" at bounding box center [560, 393] width 630 height 46
type textarea "Trailering Camera System, IntelliHaul™ 3.0 by EchoMaster®, For Vehicles w/IOR R…"
click at [673, 287] on div "Brand Acura Alfa Romeo Audi BMW DoubleTake Ford Ford Racing GM GST Honda Hyunda…" at bounding box center [560, 507] width 637 height 702
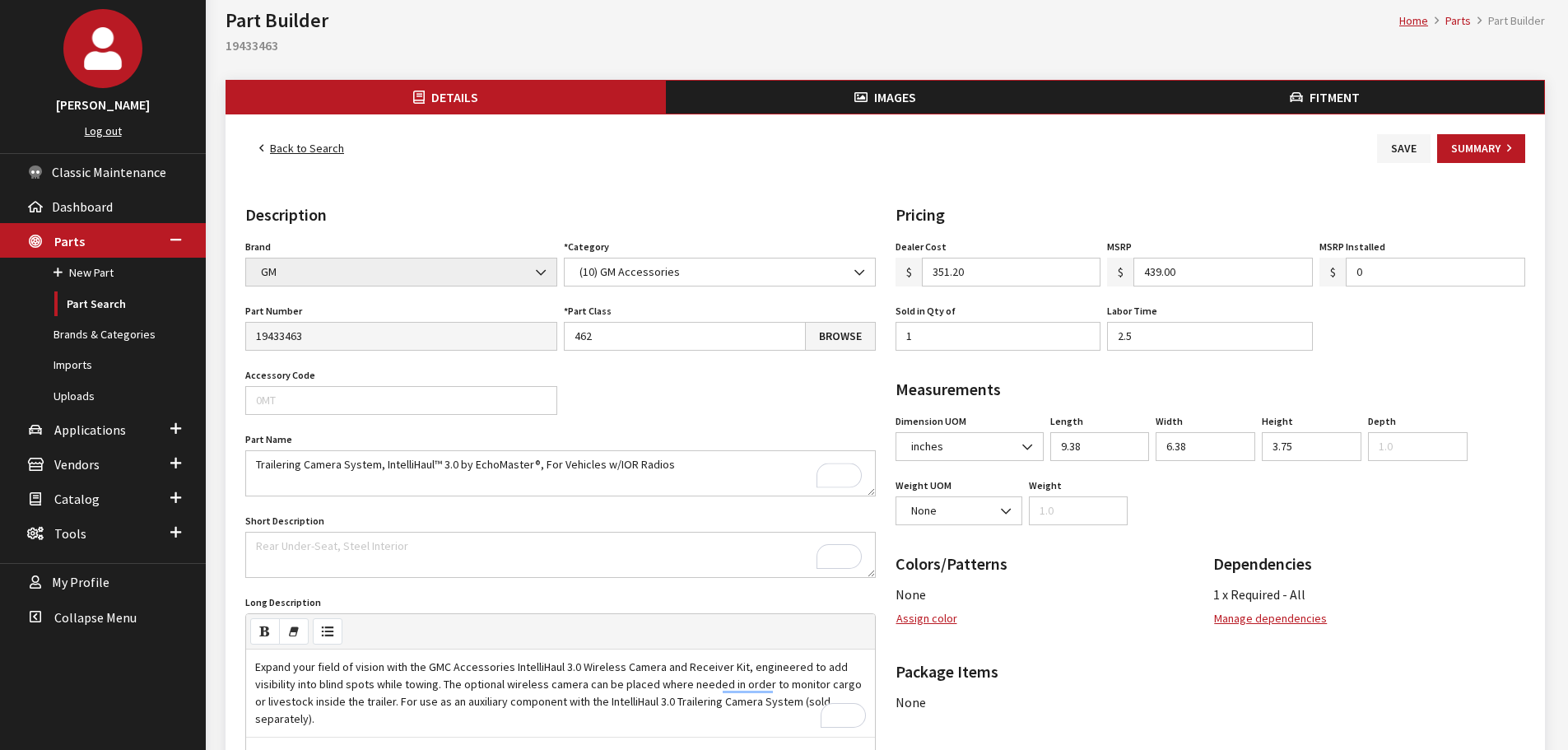
scroll to position [0, 0]
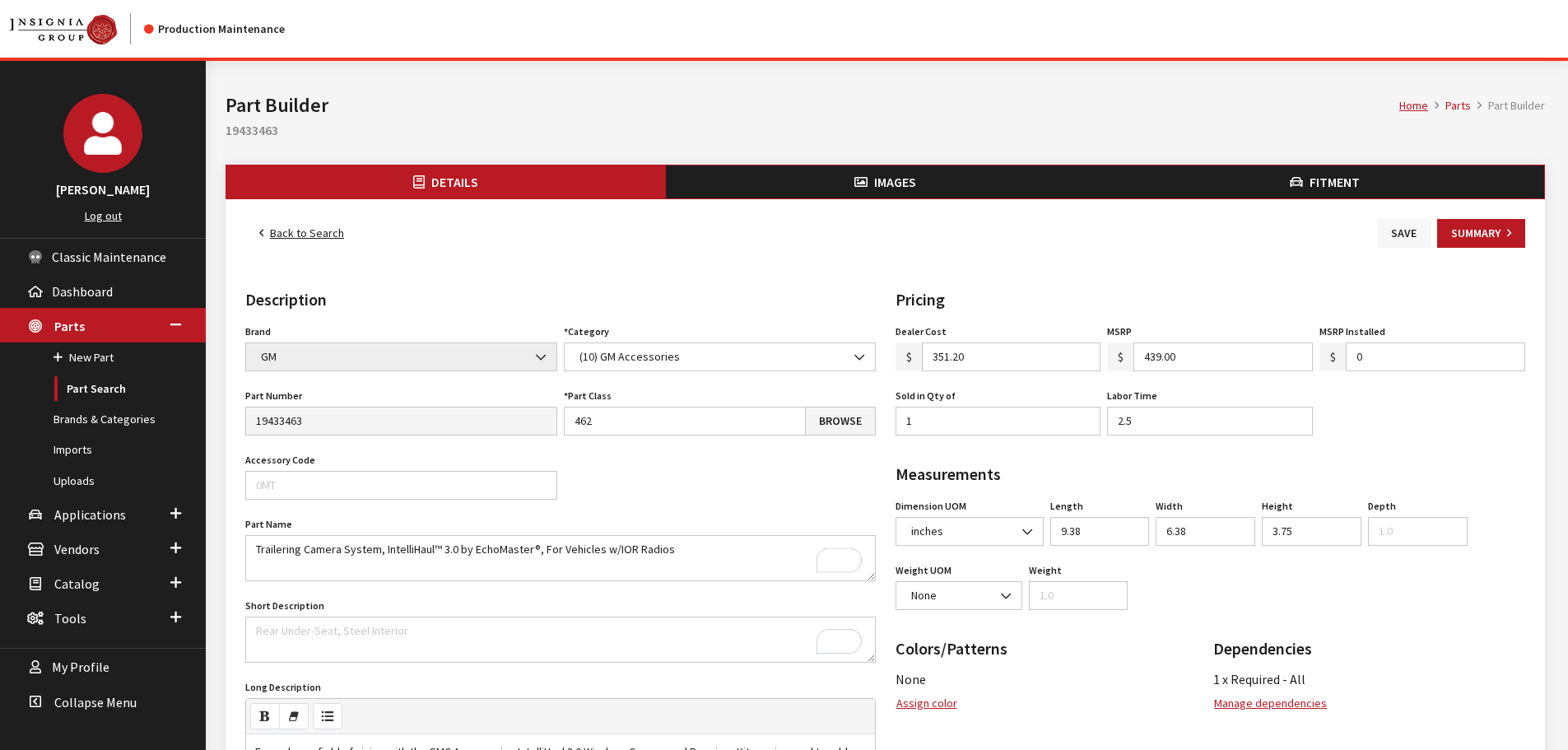
click at [1414, 240] on button "Save" at bounding box center [1404, 232] width 54 height 29
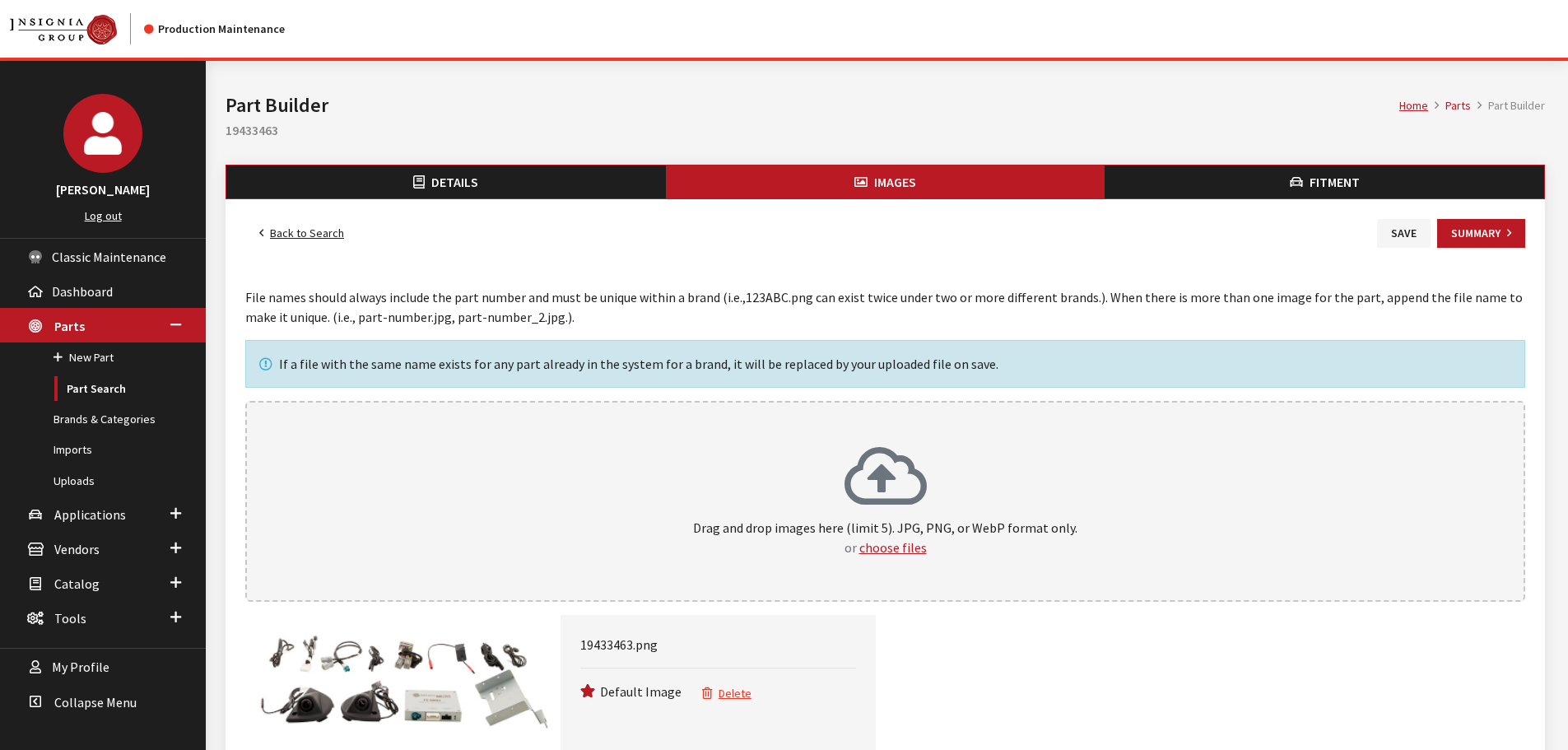
click at [244, 136] on h2 "19433463" at bounding box center [885, 130] width 1320 height 20
copy h2 "19433463"
click at [334, 238] on link "Back to Search" at bounding box center [301, 232] width 112 height 29
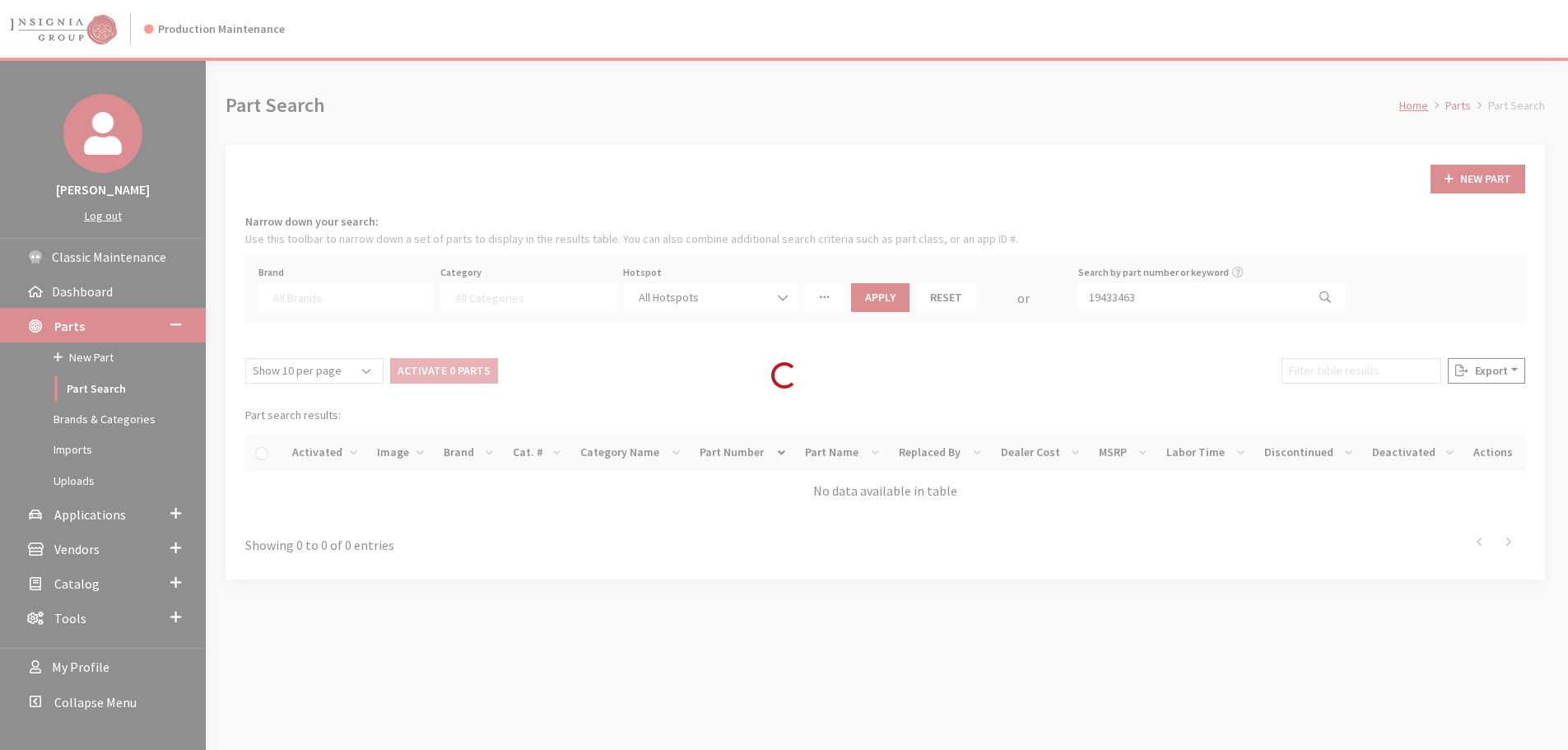
select select
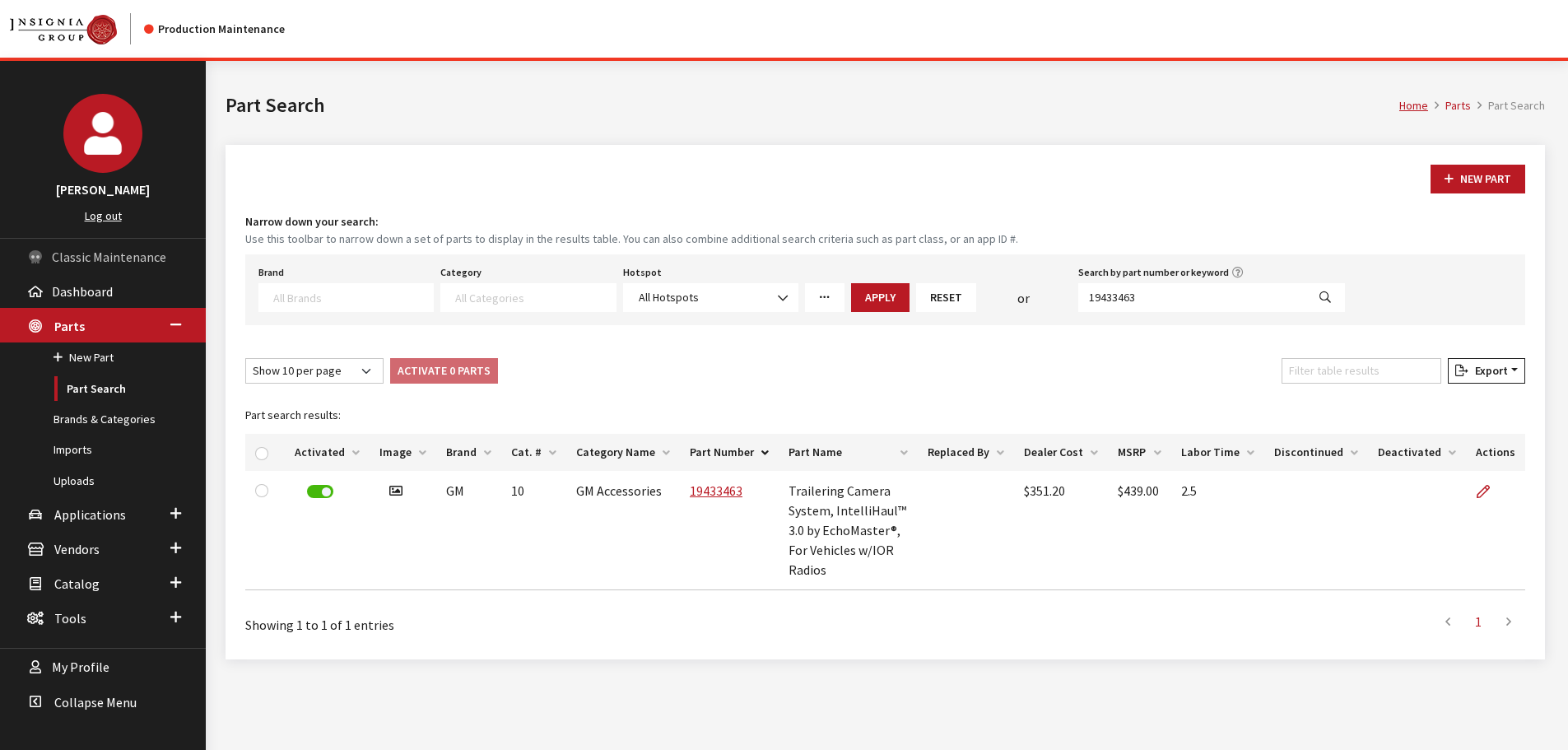
click at [71, 254] on span "Classic Maintenance" at bounding box center [108, 256] width 114 height 17
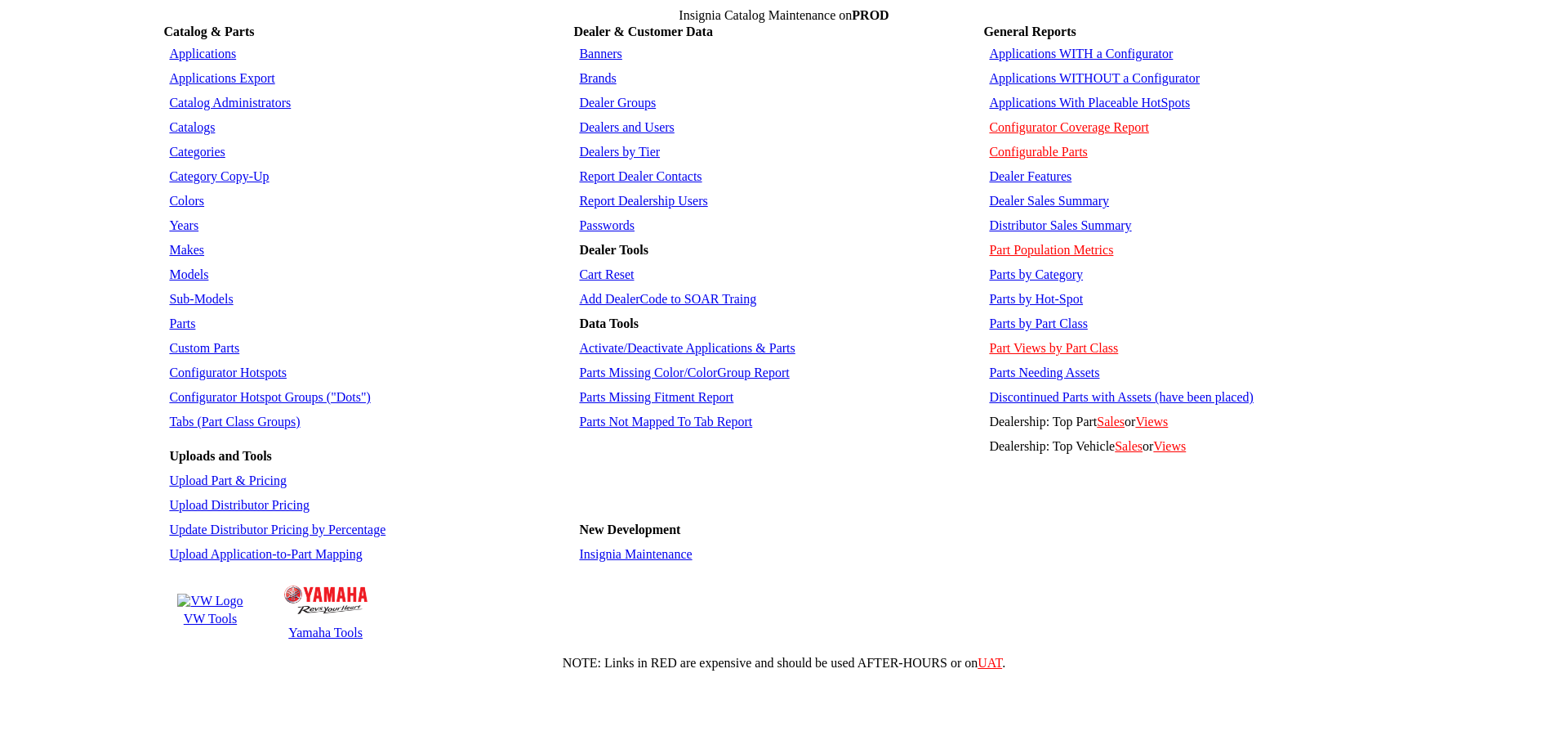
click at [178, 317] on link "Parts" at bounding box center [181, 324] width 27 height 14
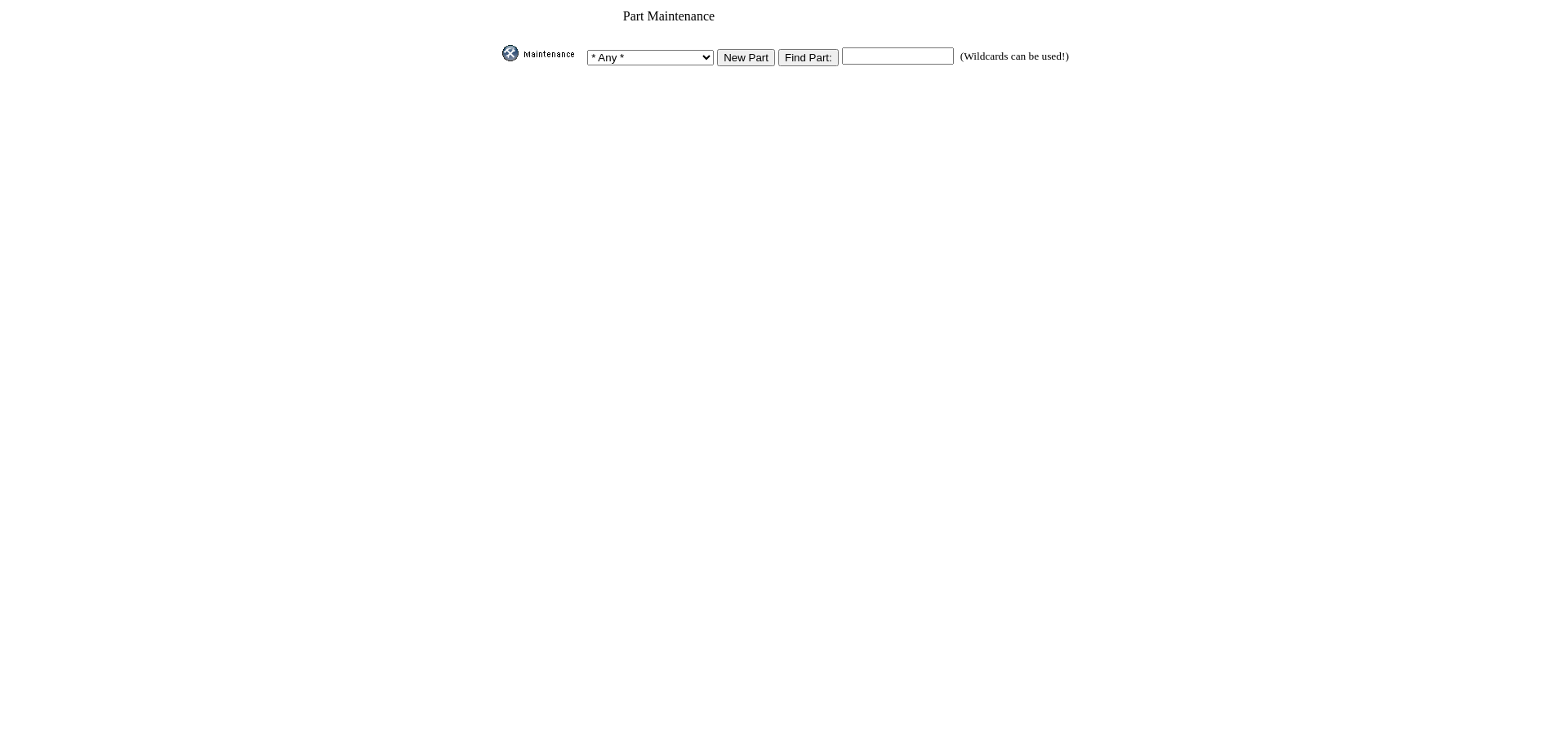
click at [901, 54] on input "text" at bounding box center [897, 55] width 111 height 17
paste input "19433463"
type input "19433463"
click at [818, 52] on input "Find Part:" at bounding box center [808, 57] width 60 height 17
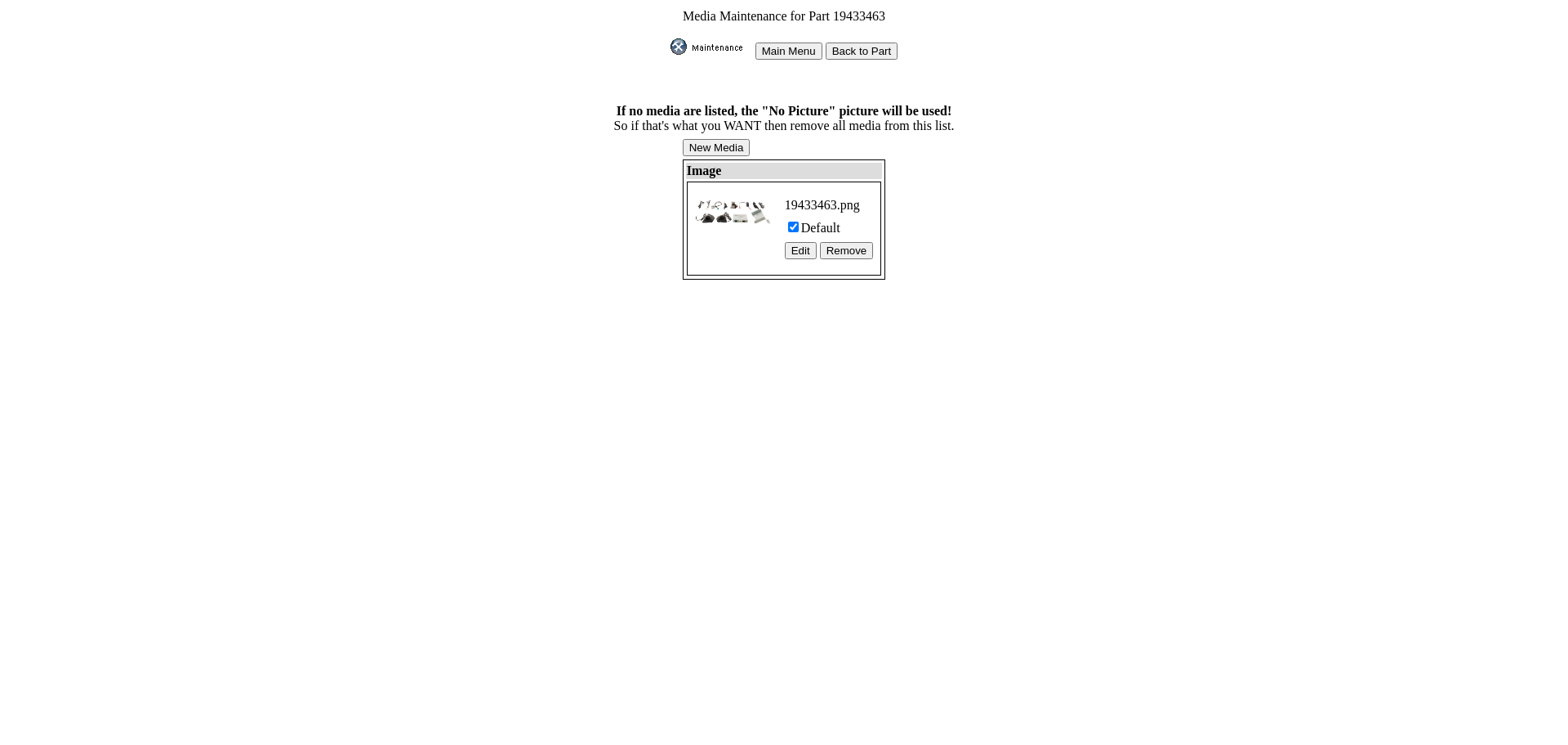
click at [722, 139] on input "New Media" at bounding box center [716, 147] width 68 height 17
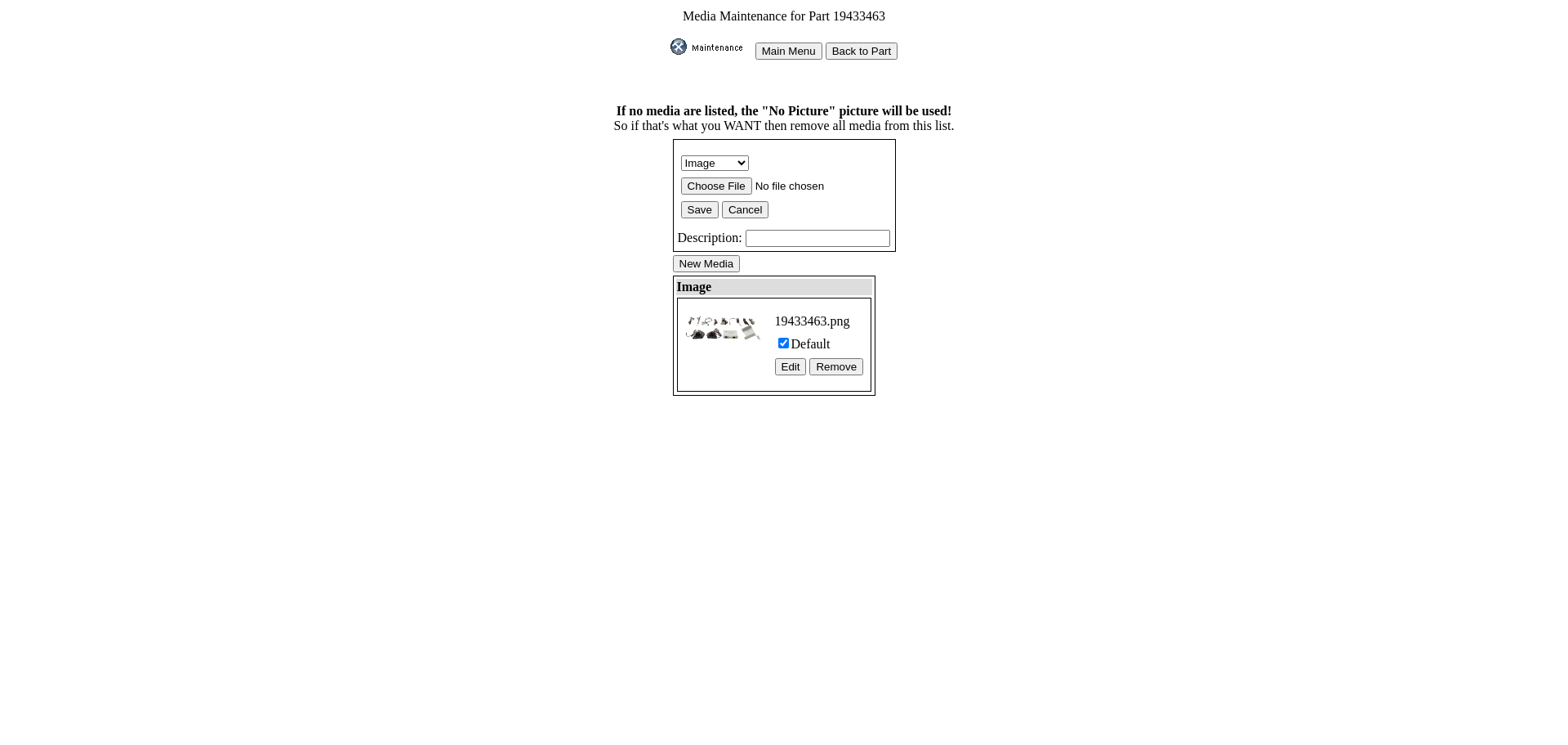
click at [721, 179] on input "file" at bounding box center [785, 186] width 207 height 17
type input "C:\fakepath\19433463.png"
click at [702, 201] on input "Save" at bounding box center [700, 209] width 37 height 17
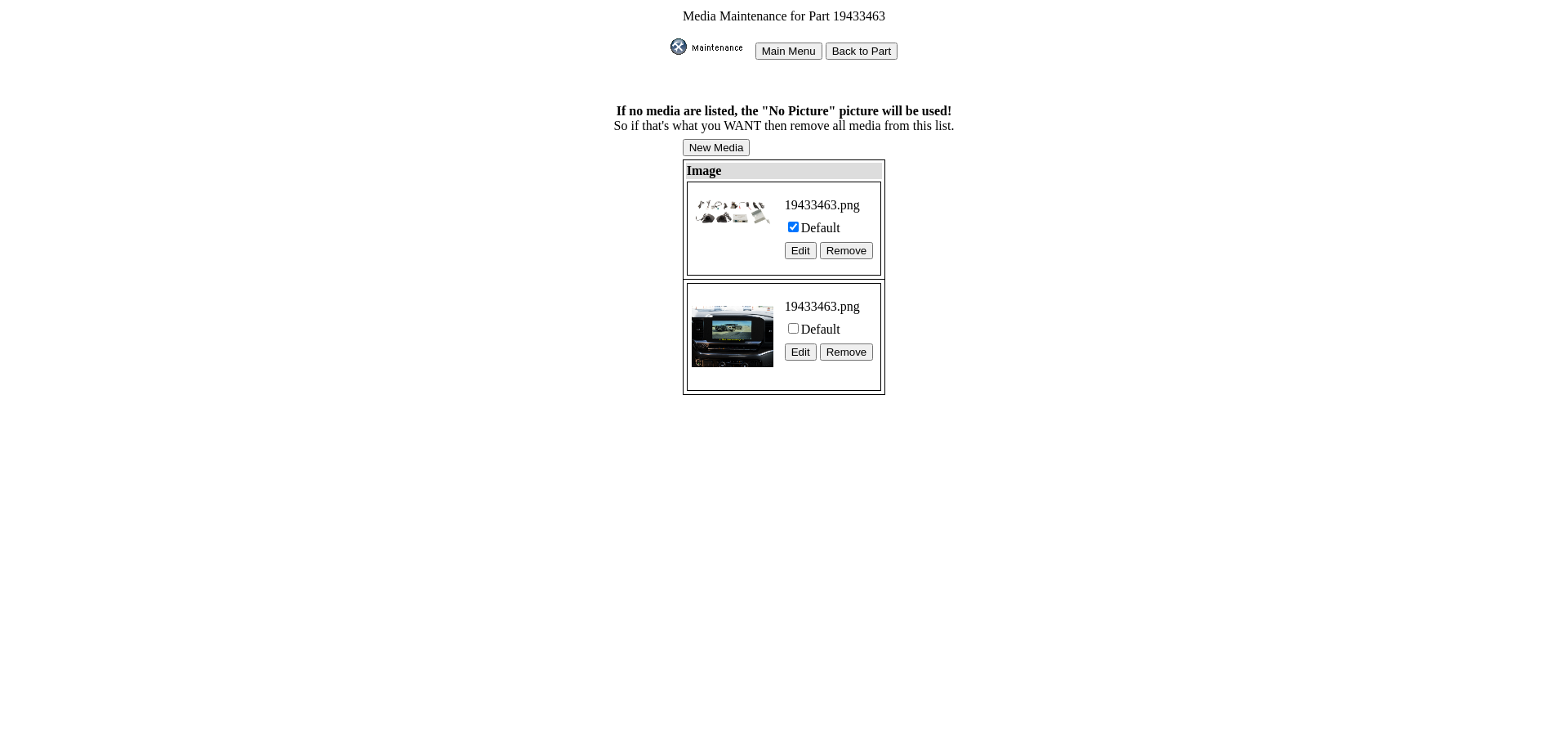
click at [820, 322] on label "Default" at bounding box center [821, 329] width 39 height 14
click at [799, 323] on input "Default" at bounding box center [793, 328] width 11 height 11
checkbox input "true"
click at [852, 49] on input "Back to Part" at bounding box center [862, 50] width 73 height 17
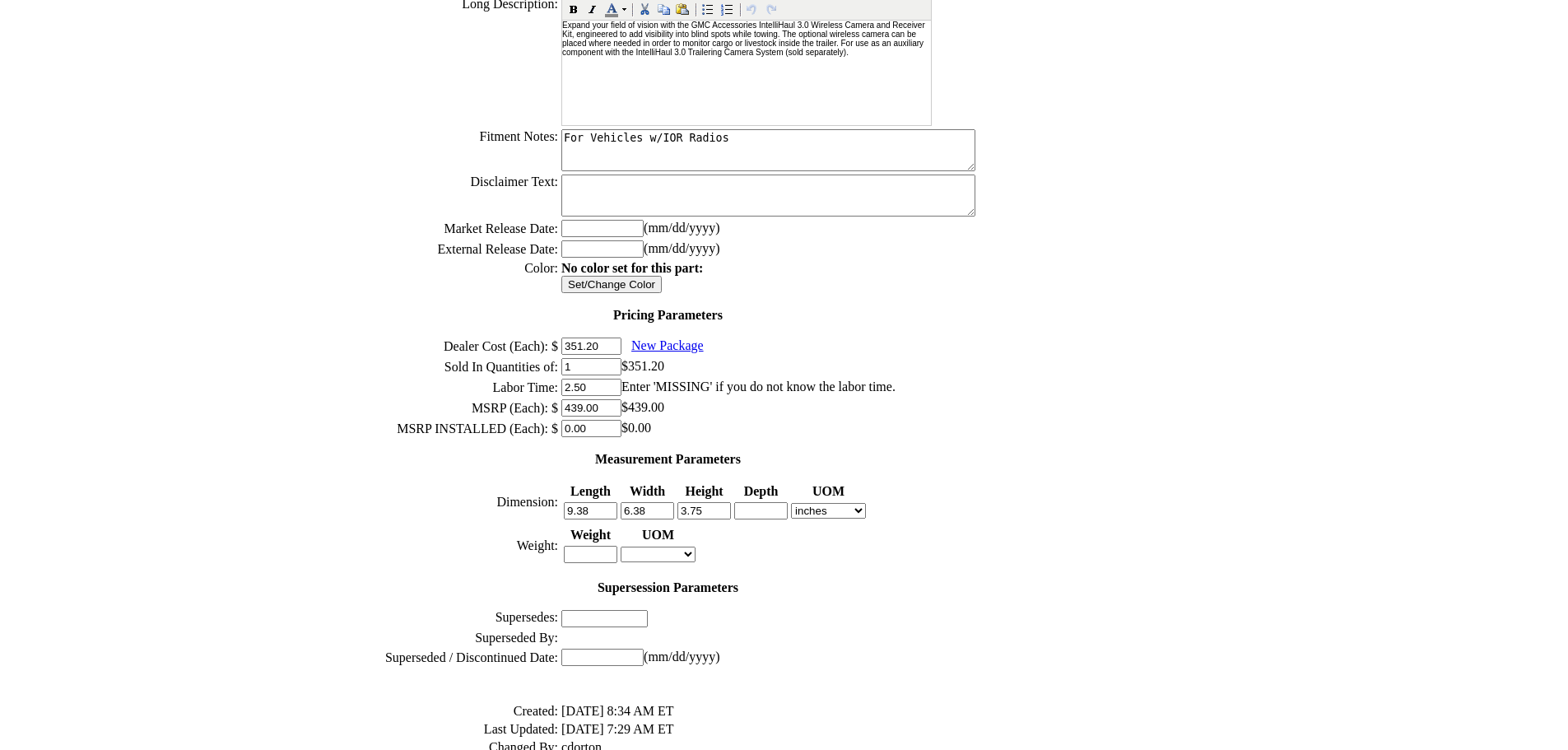
scroll to position [510, 0]
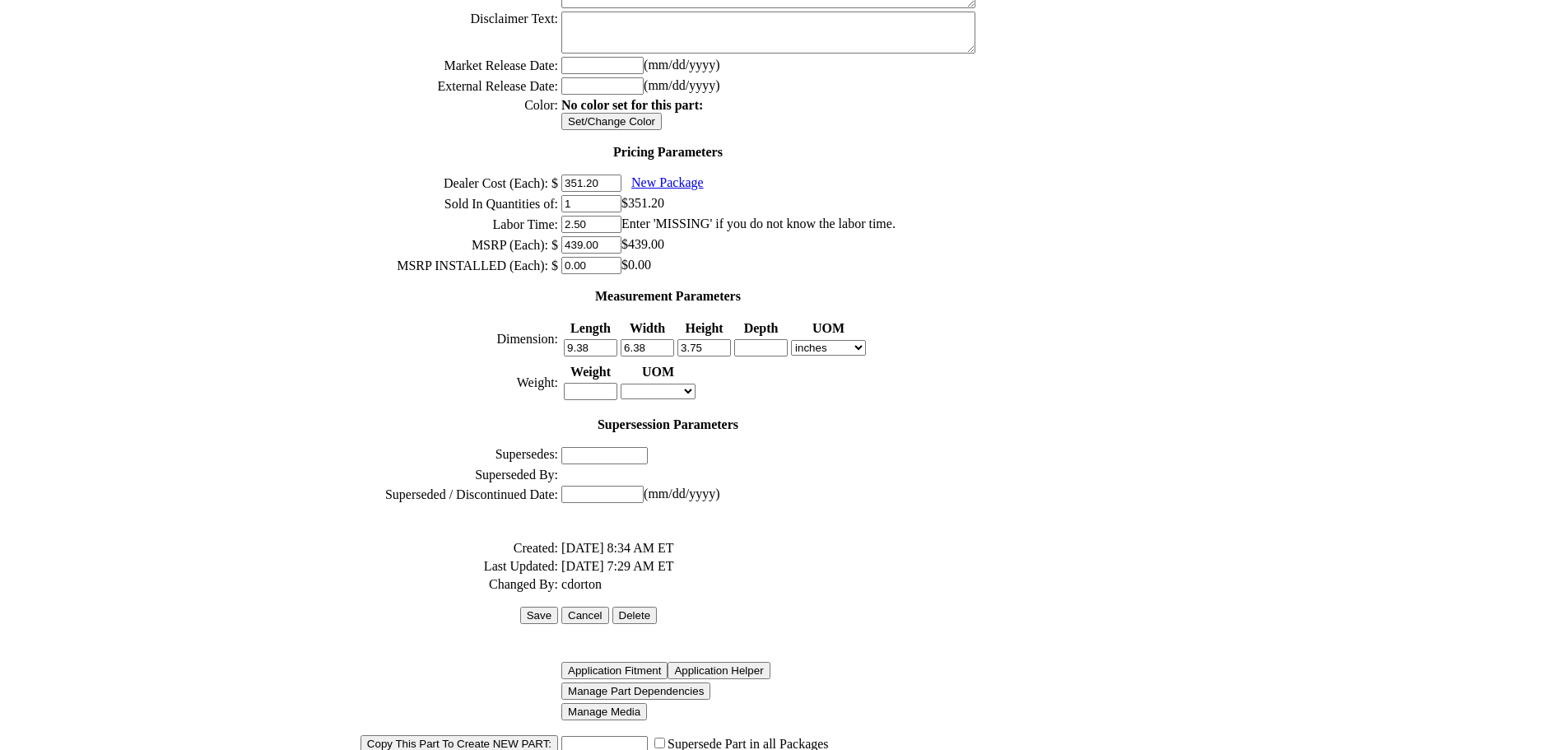
click at [558, 606] on input "Save" at bounding box center [539, 614] width 38 height 17
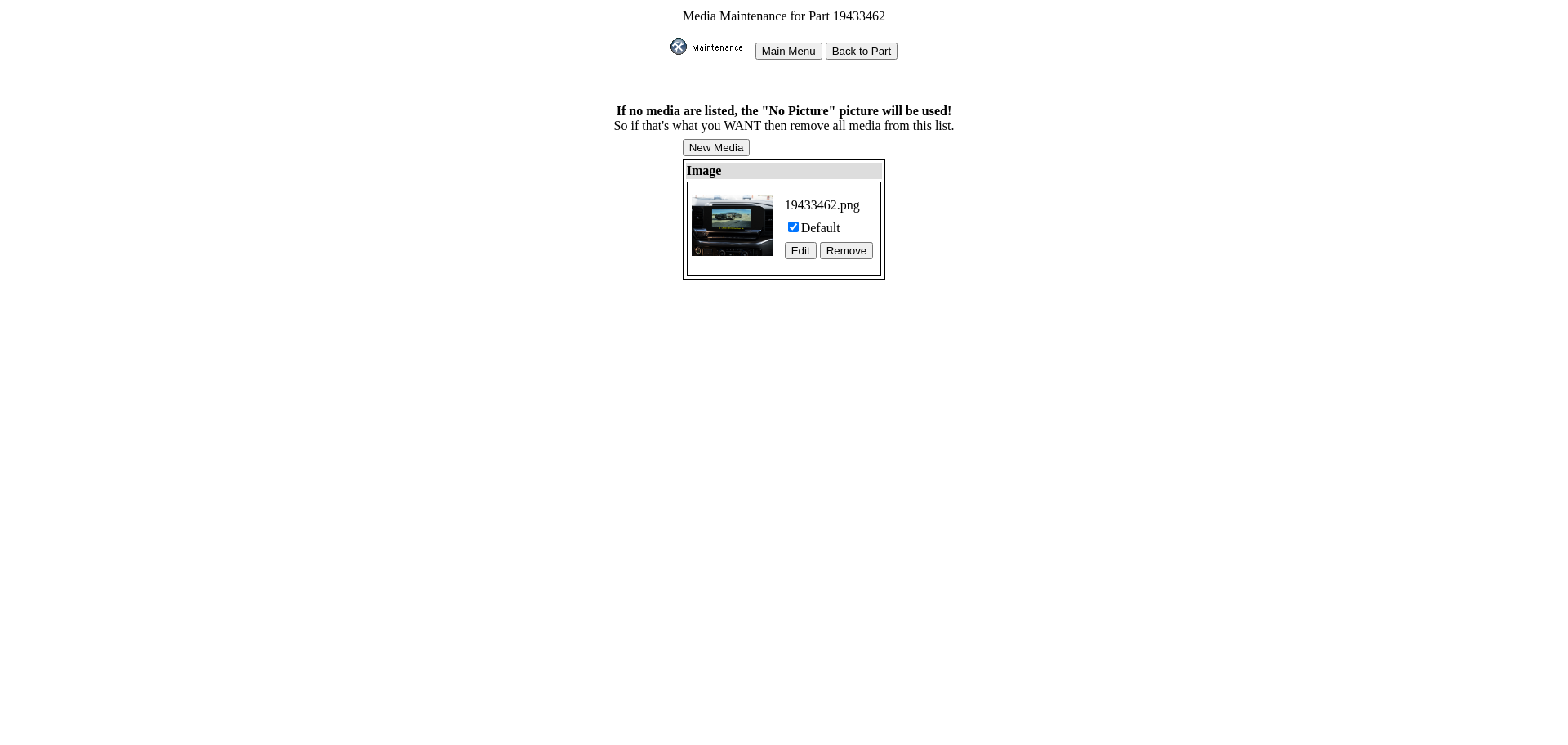
click at [724, 145] on input "New Media" at bounding box center [716, 147] width 68 height 17
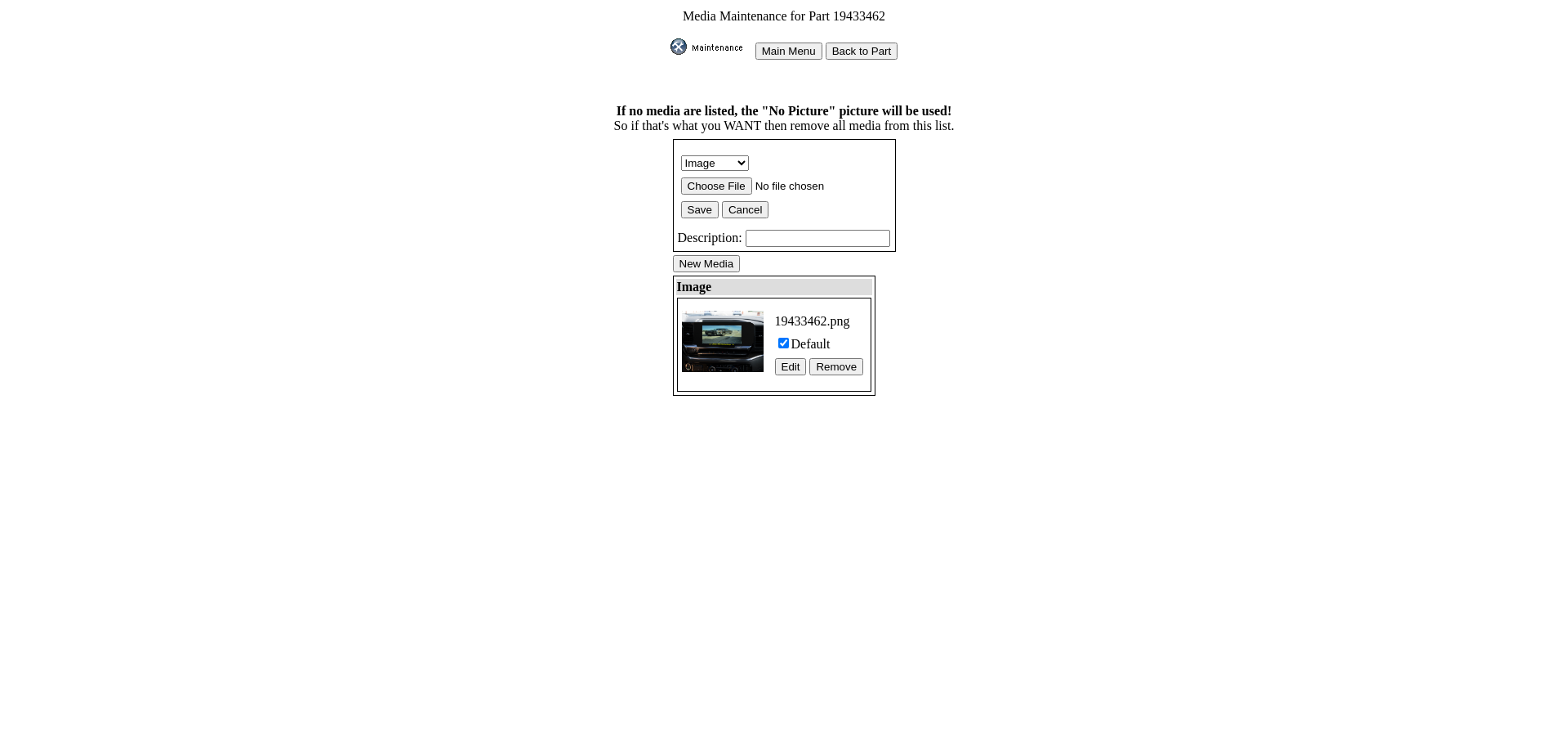
click at [721, 179] on input "file" at bounding box center [785, 186] width 207 height 17
type input "C:\fakepath\19433462.png"
click at [713, 201] on input "Save" at bounding box center [700, 209] width 37 height 17
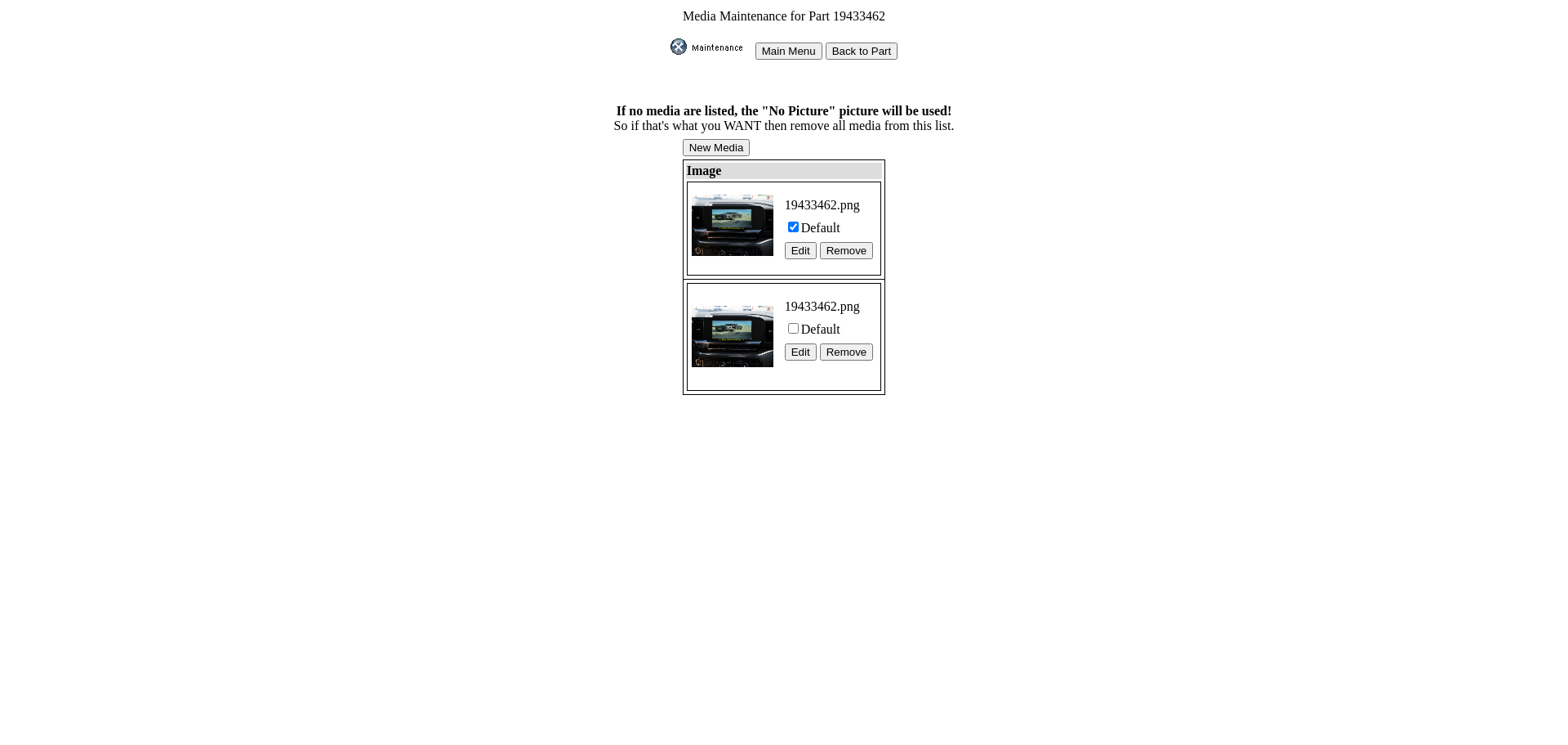
click at [829, 322] on label "Default" at bounding box center [821, 329] width 39 height 14
click at [799, 323] on input "Default" at bounding box center [793, 328] width 11 height 11
checkbox input "true"
click at [844, 45] on input "Back to Part" at bounding box center [862, 50] width 73 height 17
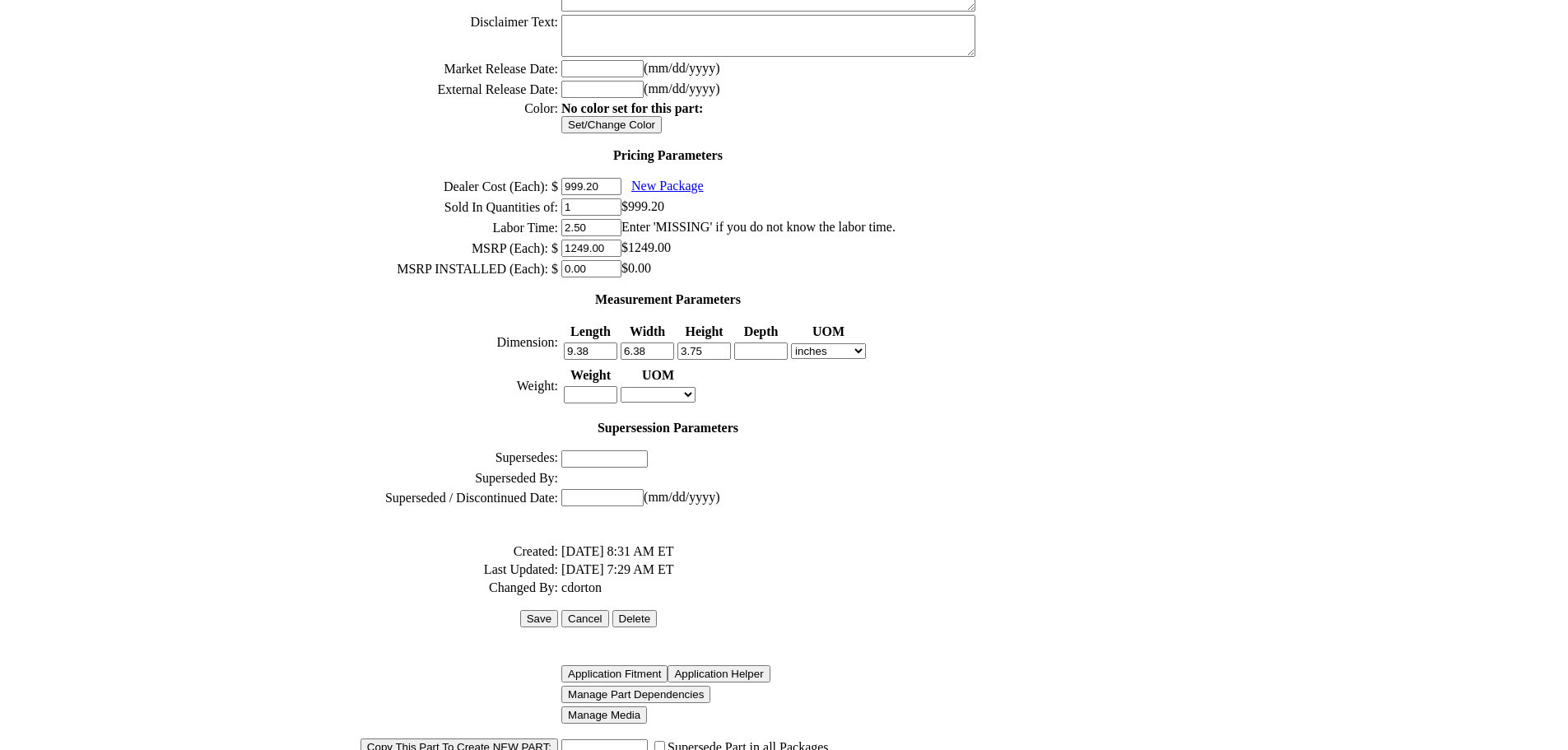
scroll to position [510, 0]
click at [558, 606] on input "Save" at bounding box center [539, 614] width 38 height 17
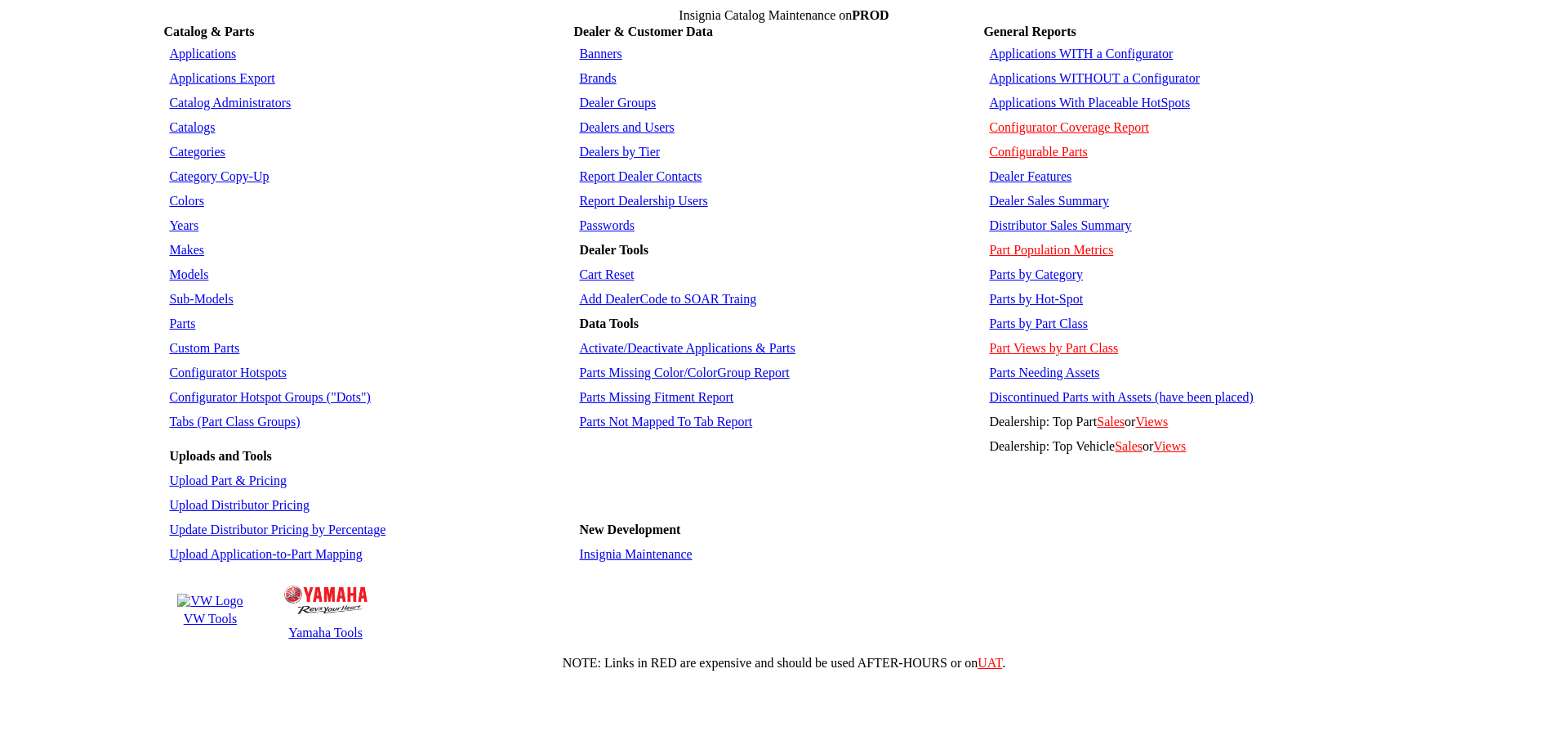
click at [620, 543] on td "Insignia Maintenance" at bounding box center [777, 554] width 405 height 23
click at [621, 547] on link "Insignia Maintenance" at bounding box center [635, 554] width 112 height 14
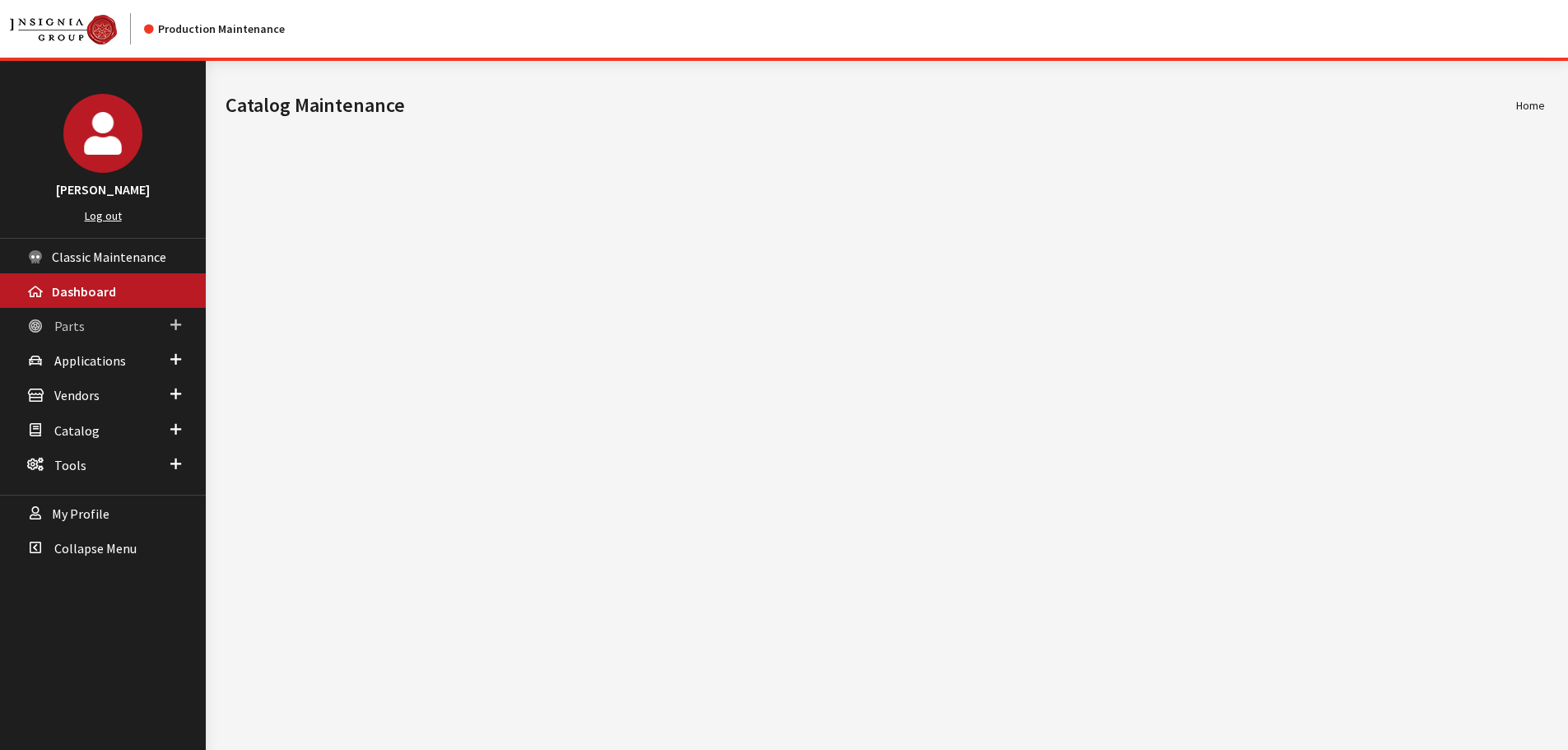
click at [78, 328] on span "Parts" at bounding box center [70, 326] width 31 height 17
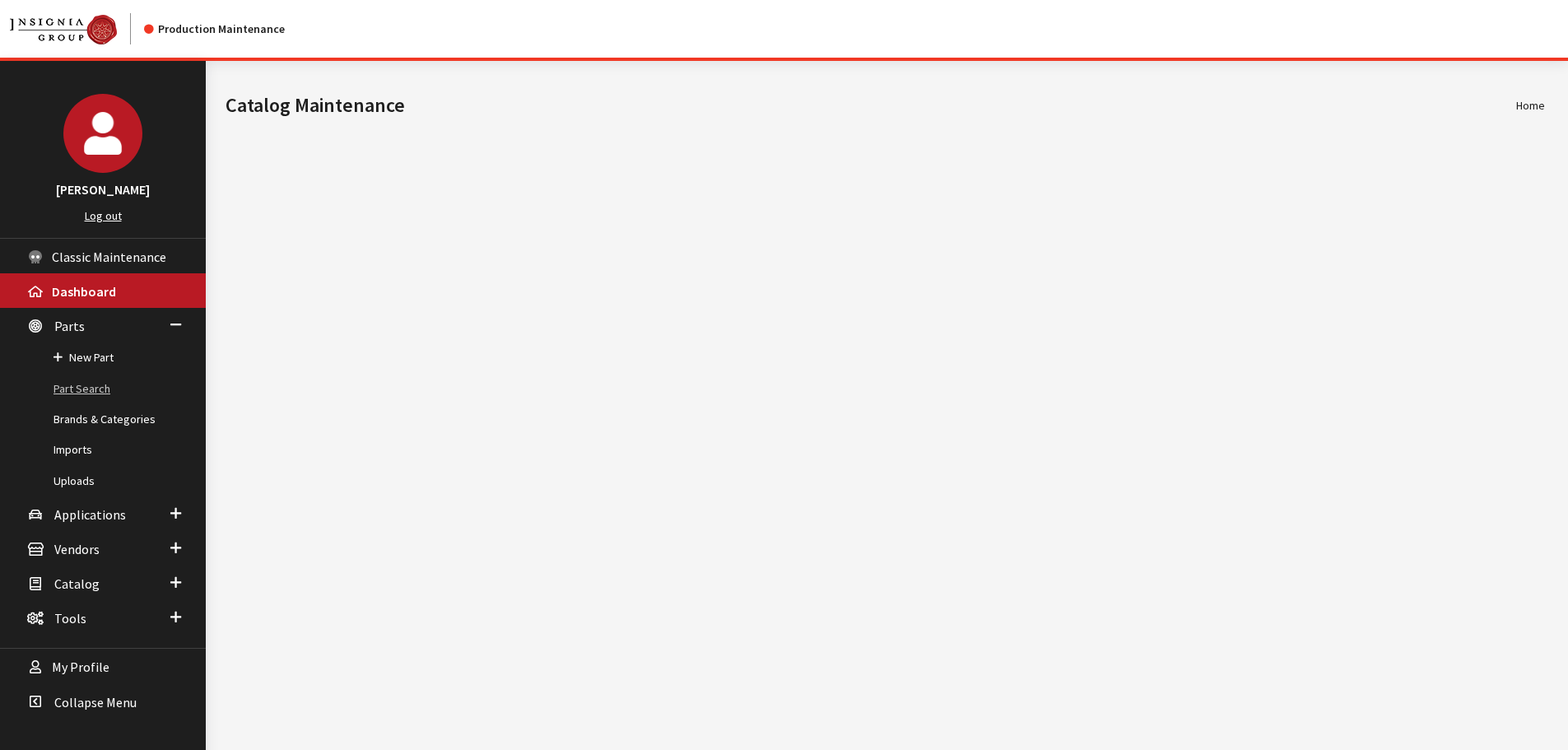
click at [78, 388] on link "Part Search" at bounding box center [102, 388] width 206 height 31
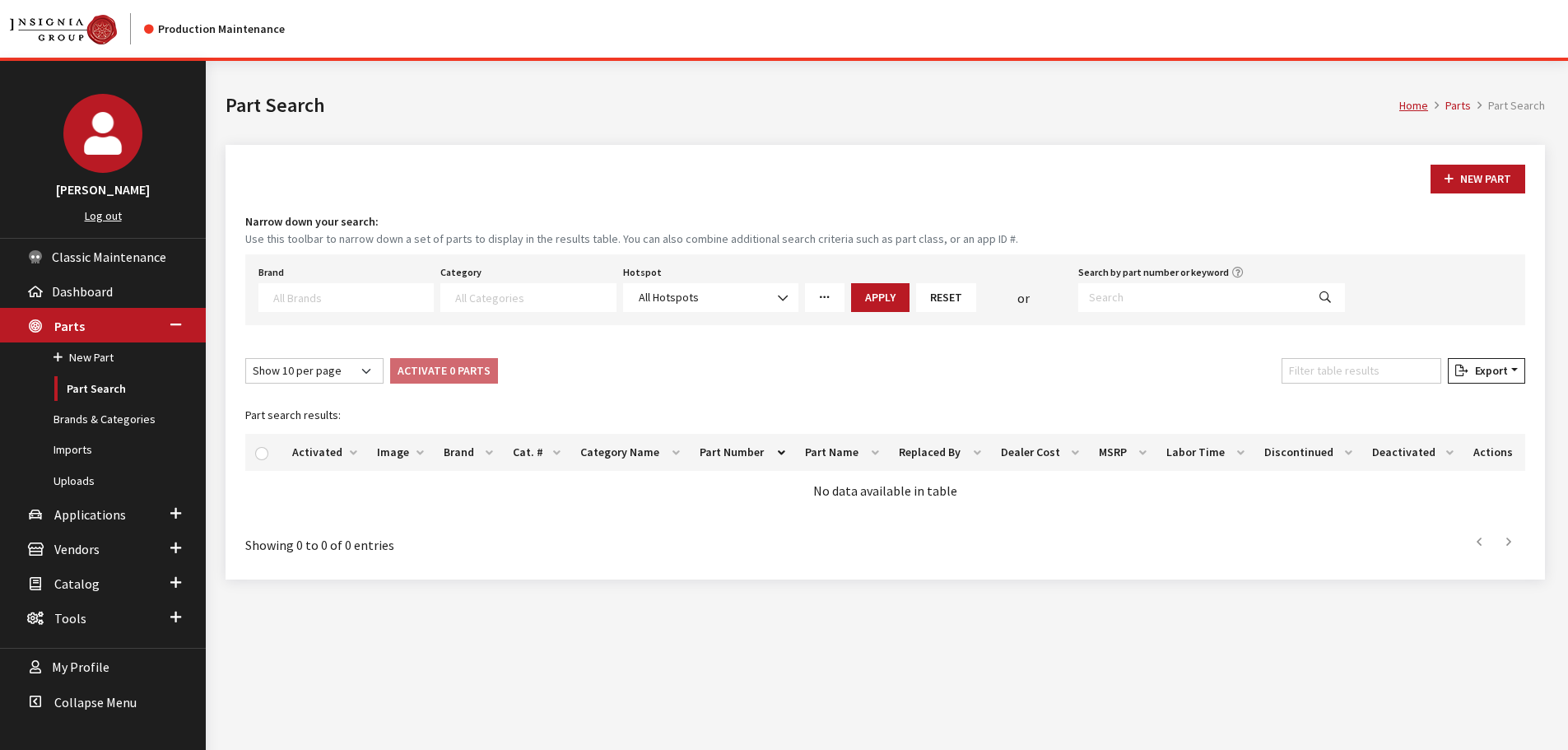
select select
click at [1129, 299] on input "Search by part number or keyword" at bounding box center [1191, 297] width 228 height 29
paste input "19433462"
type input "19433462"
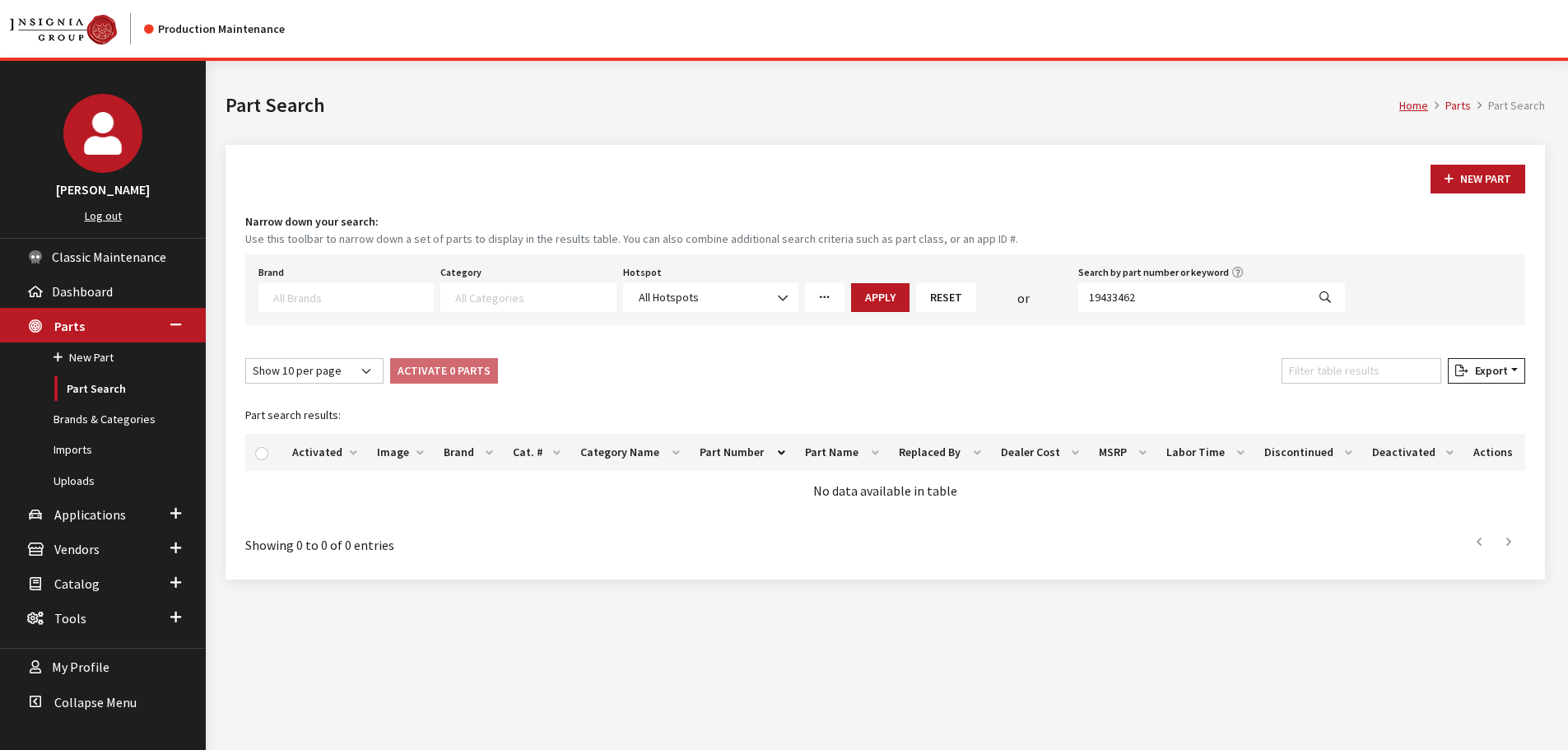
select select
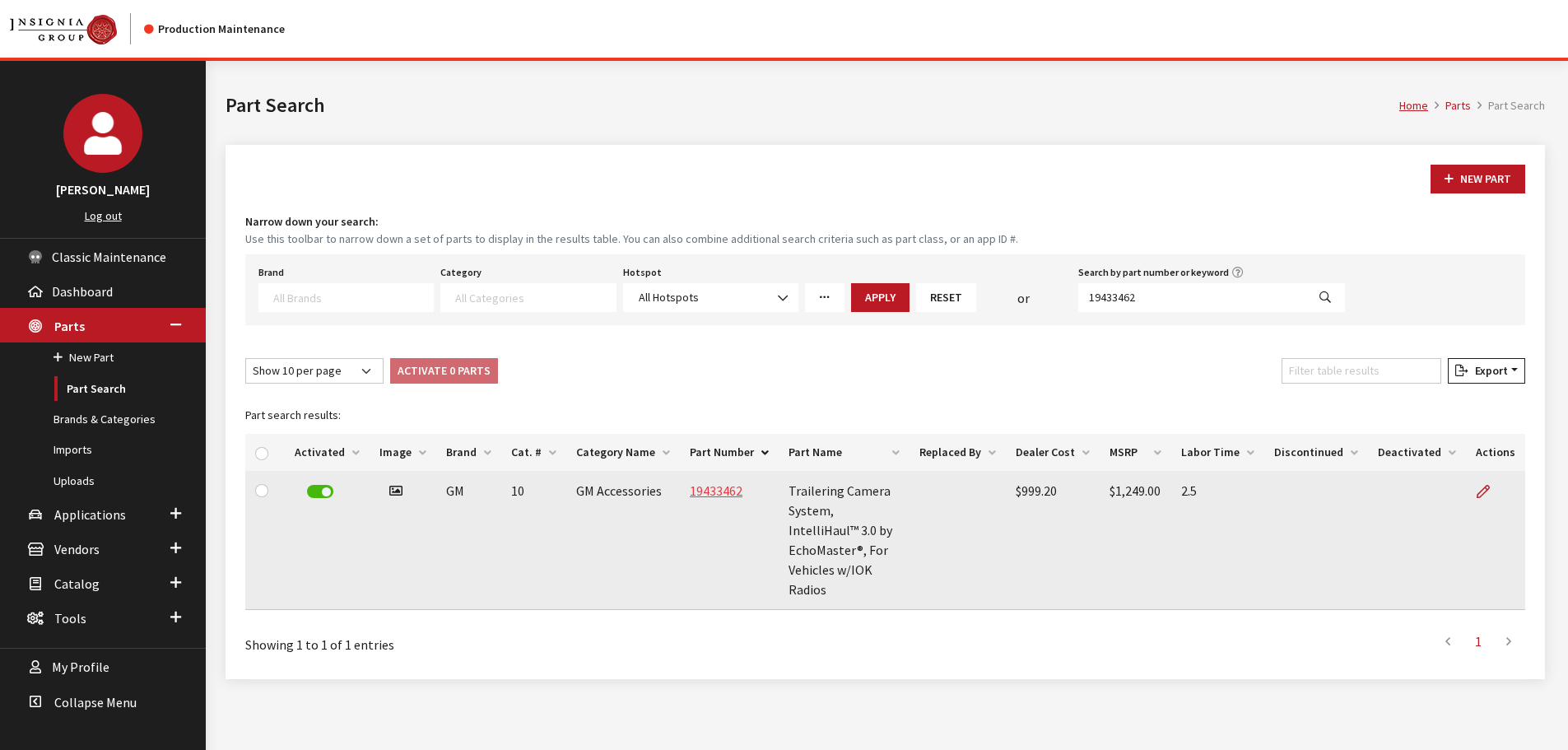
click at [722, 492] on link "19433462" at bounding box center [715, 490] width 53 height 17
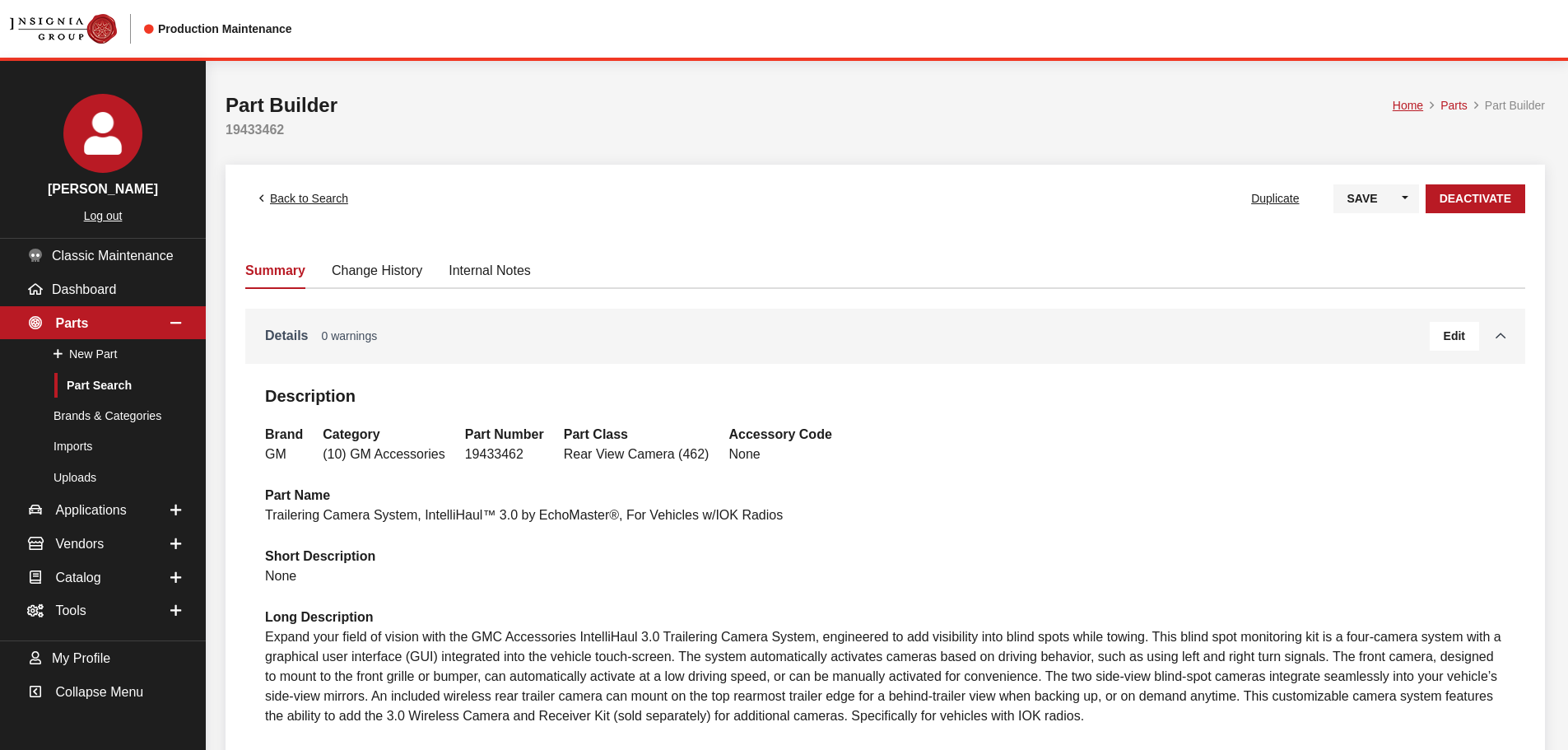
click at [504, 330] on link "Details 0 warnings" at bounding box center [848, 336] width 1165 height 20
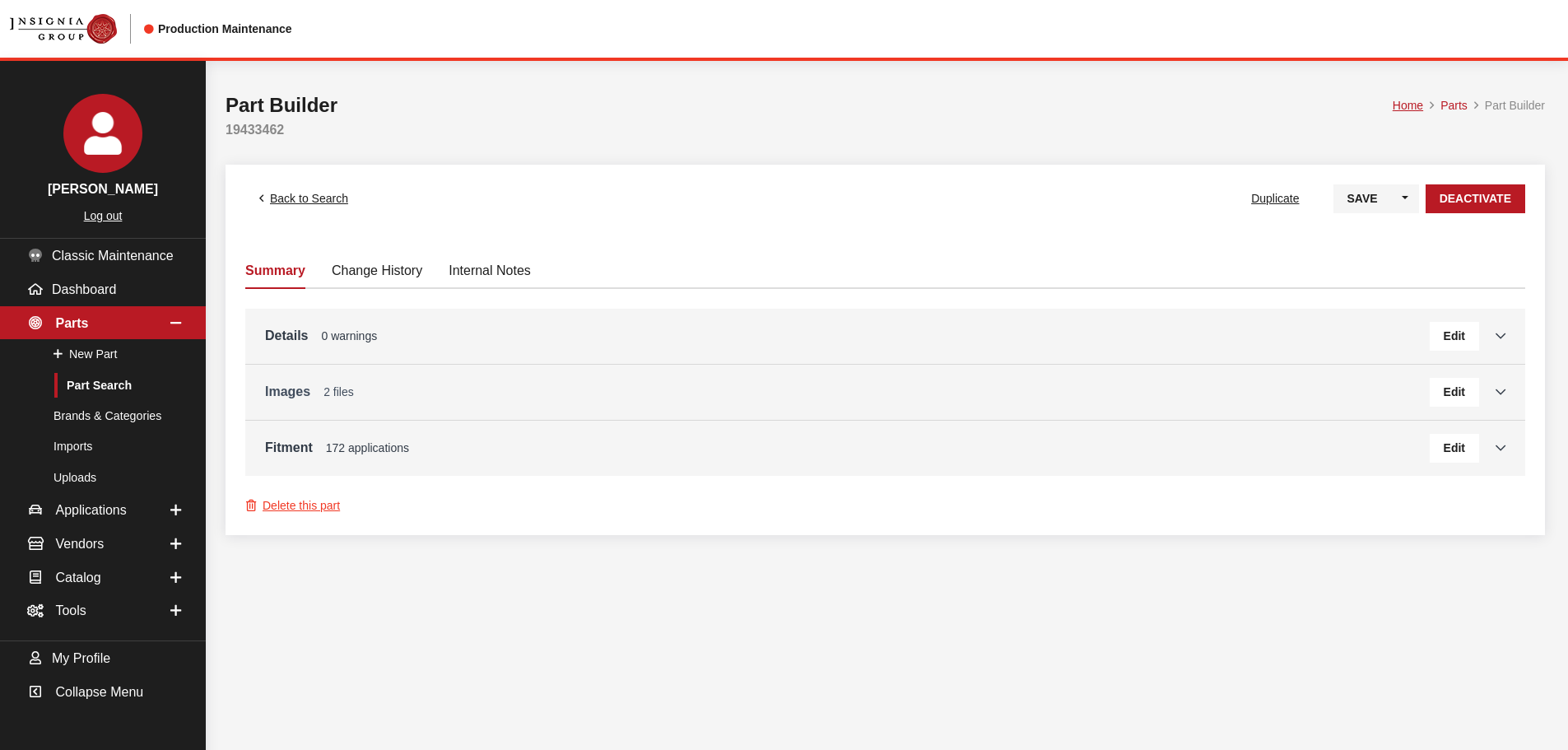
click at [305, 395] on link "Images 2 files" at bounding box center [848, 391] width 1165 height 20
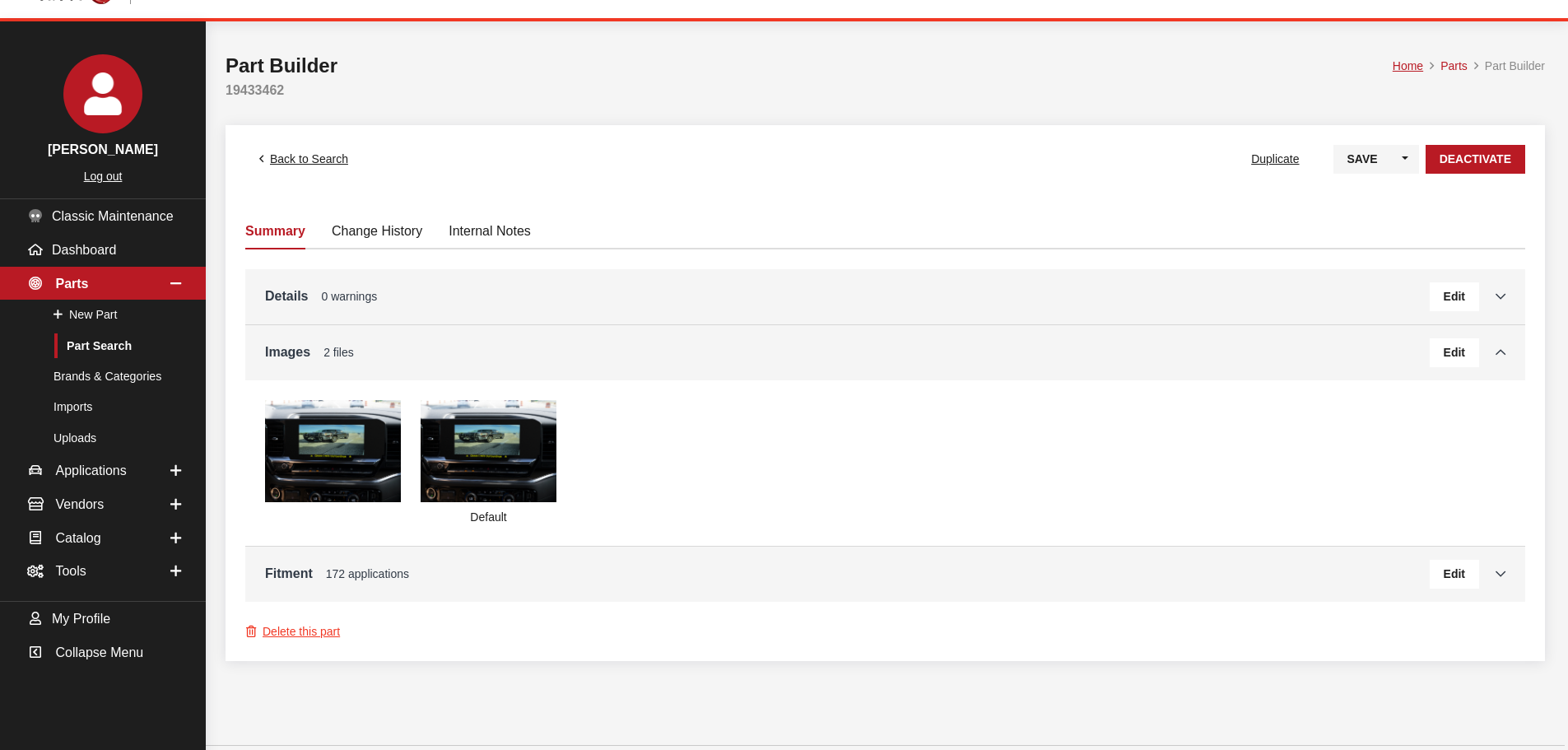
scroll to position [61, 0]
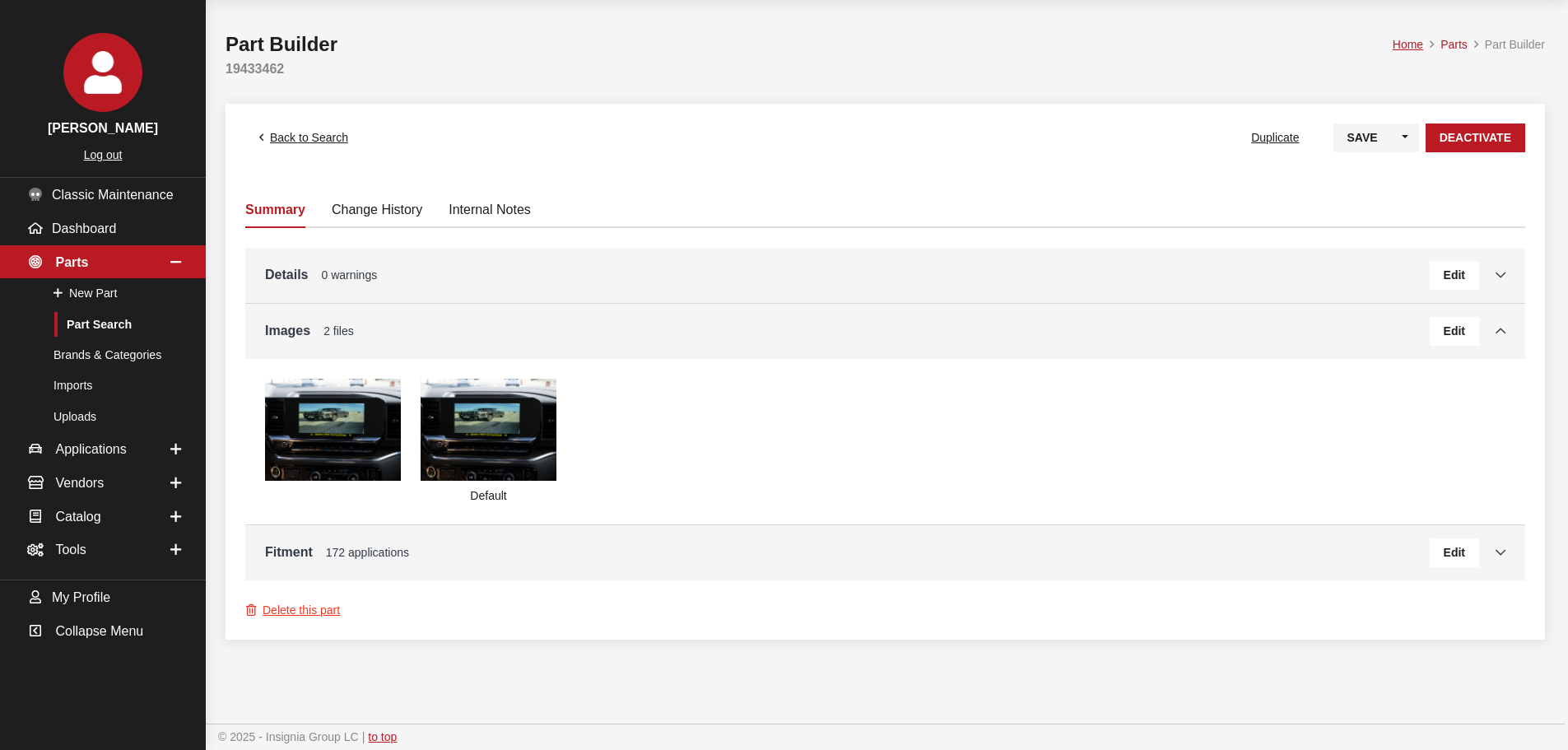
click at [367, 563] on h3 "Fitment 172 applications Edit" at bounding box center [885, 552] width 1240 height 29
click at [367, 549] on span "172 applications" at bounding box center [368, 551] width 83 height 13
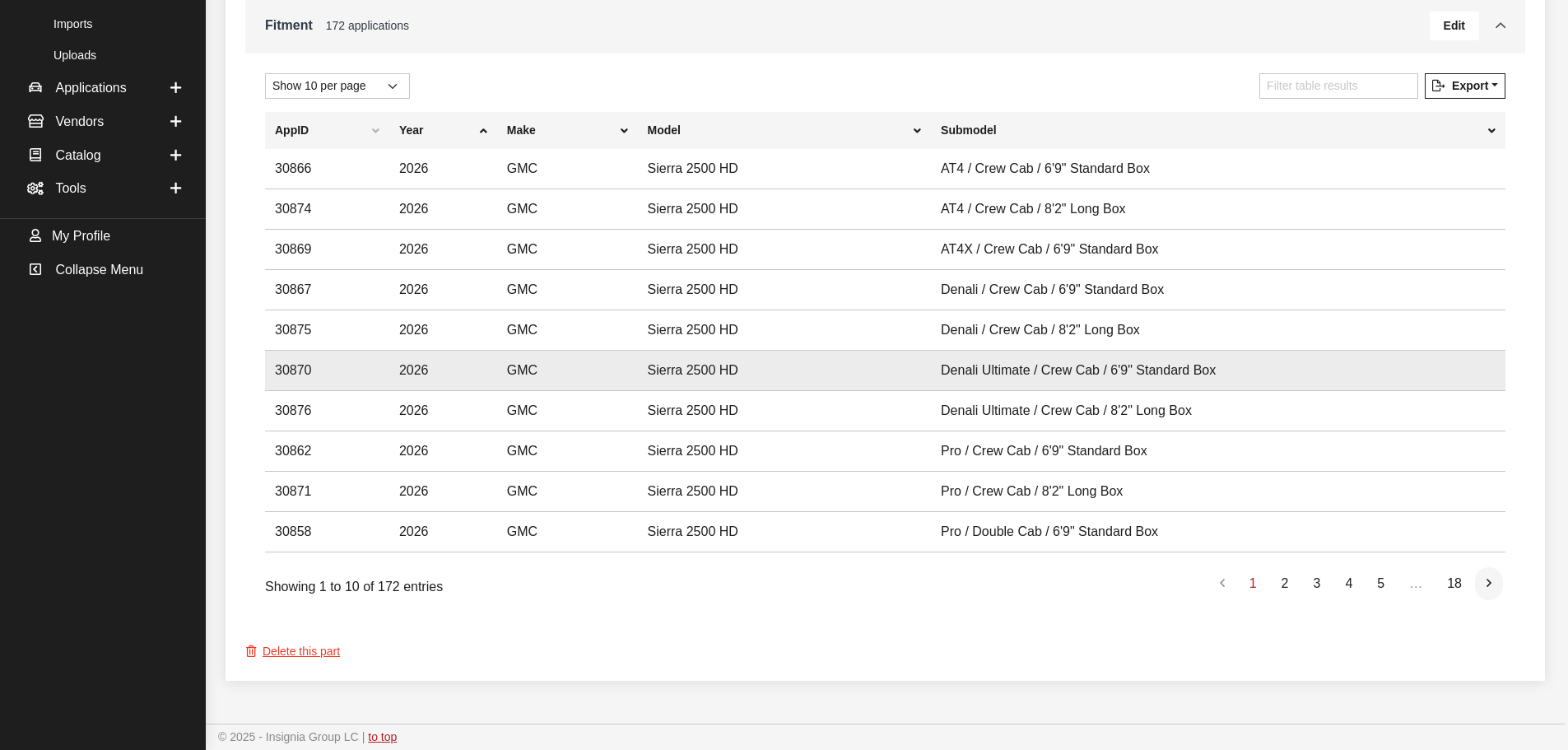
scroll to position [94, 0]
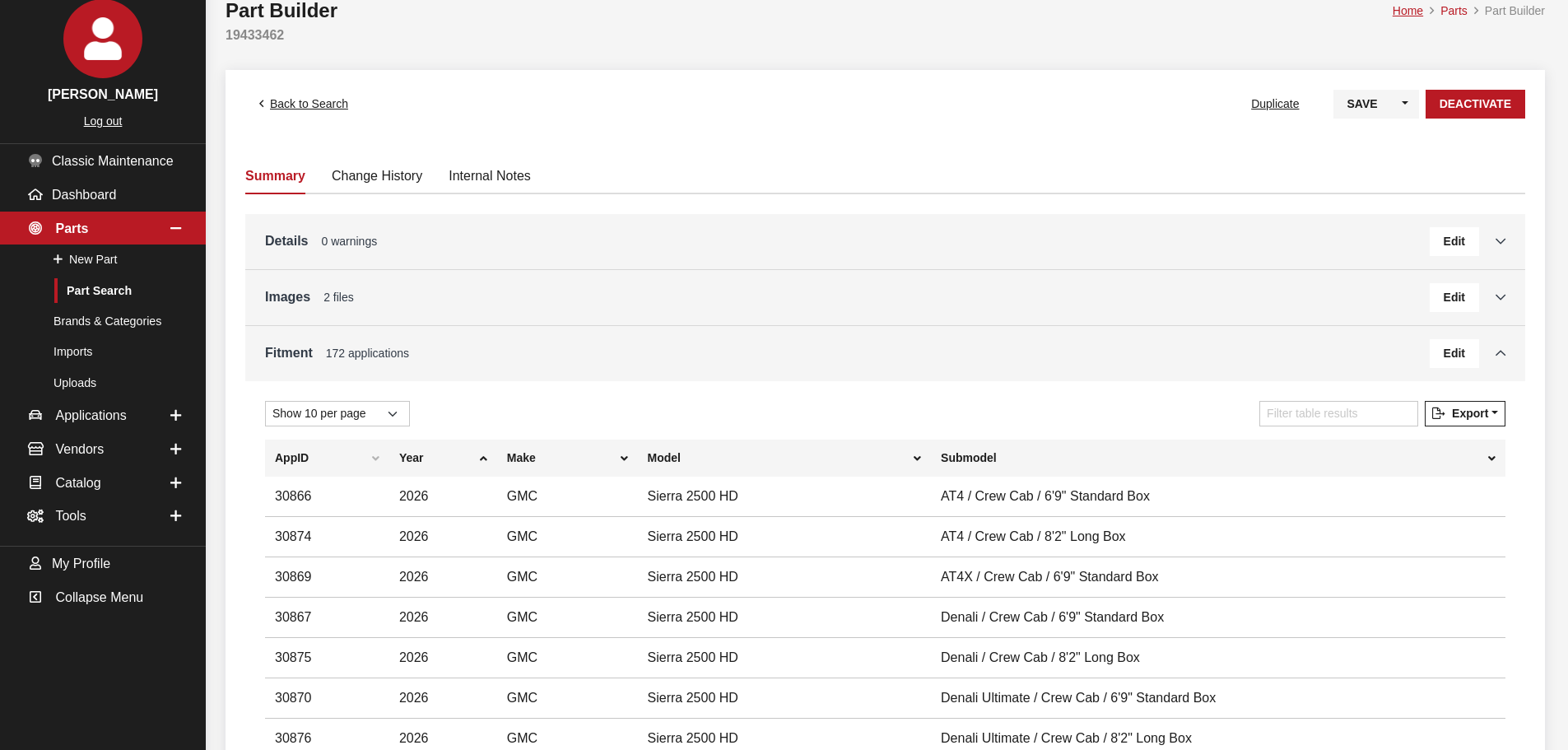
click at [296, 221] on div "Details 0 warnings Edit" at bounding box center [885, 240] width 1280 height 55
click at [289, 241] on link "Details 0 warnings" at bounding box center [848, 241] width 1165 height 20
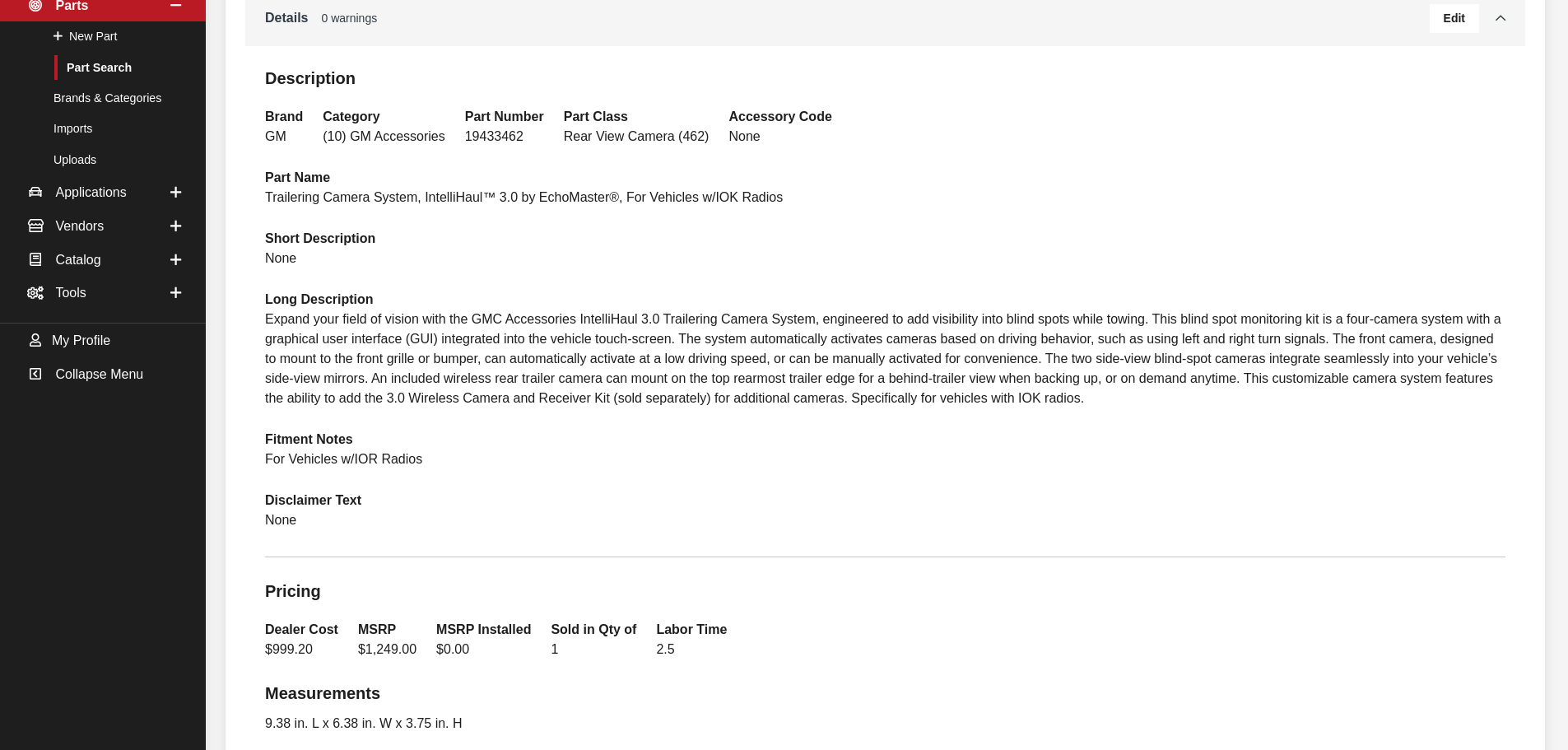
scroll to position [246, 0]
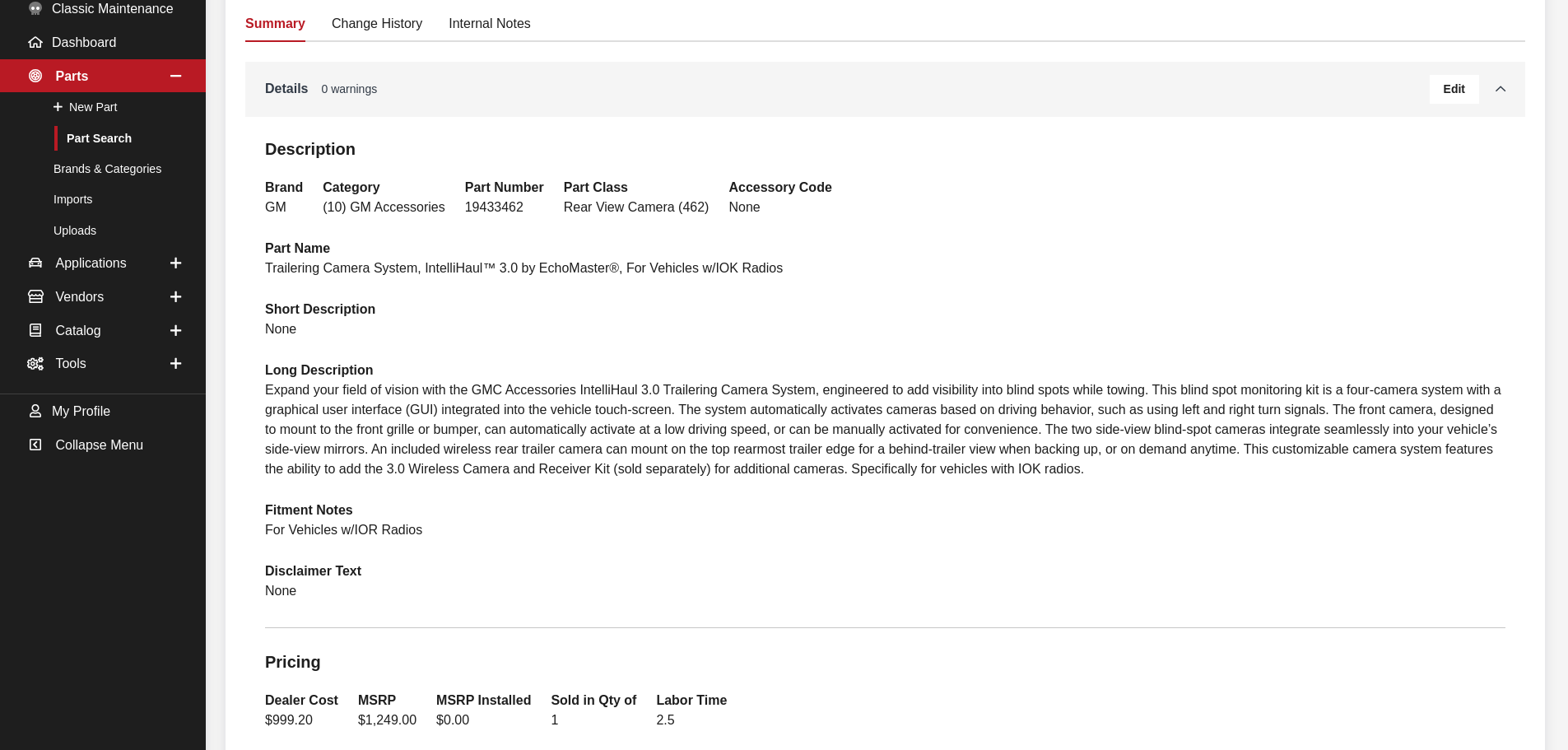
click at [1462, 92] on span "Edit" at bounding box center [1455, 88] width 22 height 13
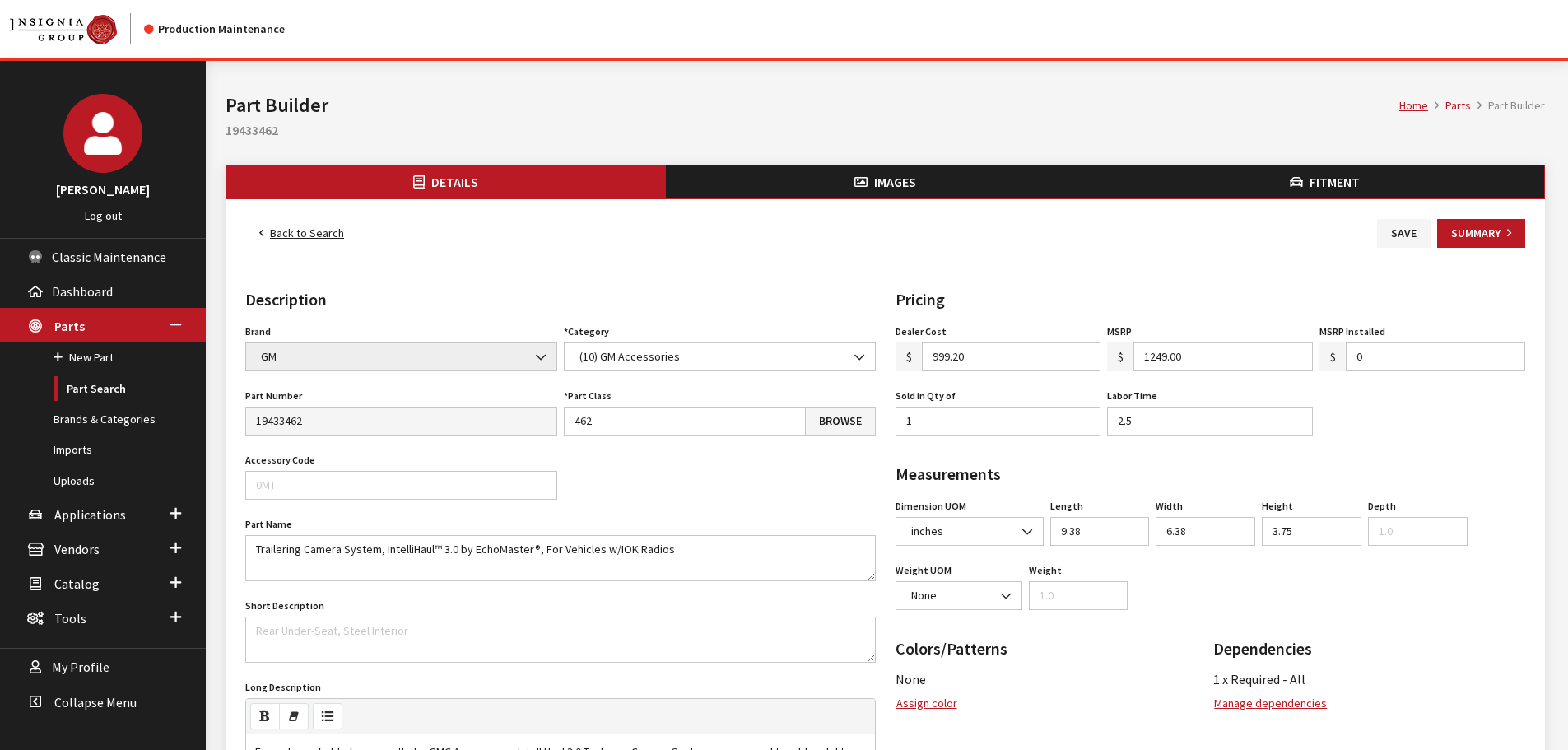
scroll to position [411, 0]
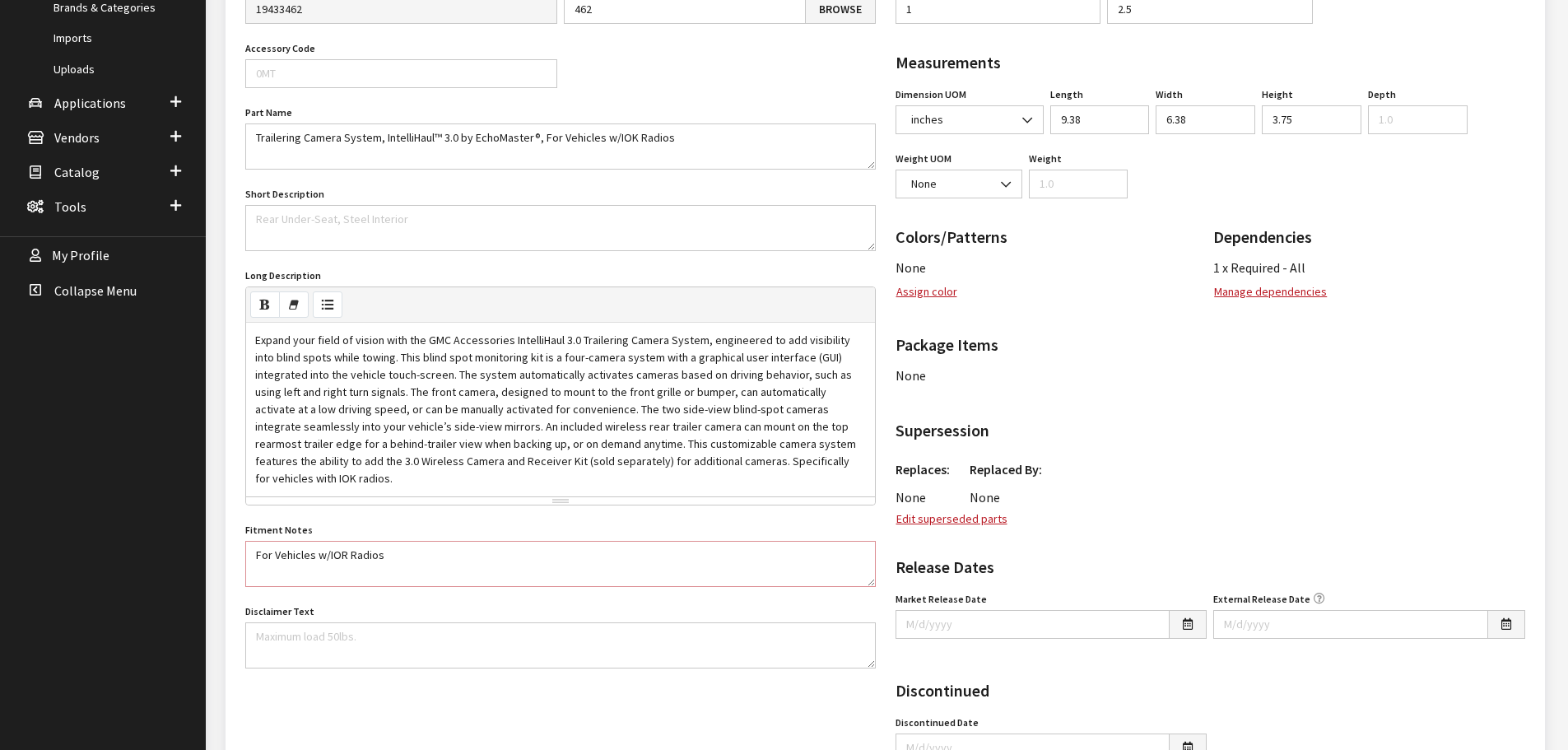
click at [343, 547] on textarea "For Vehicles w/IOR Radios" at bounding box center [560, 563] width 630 height 46
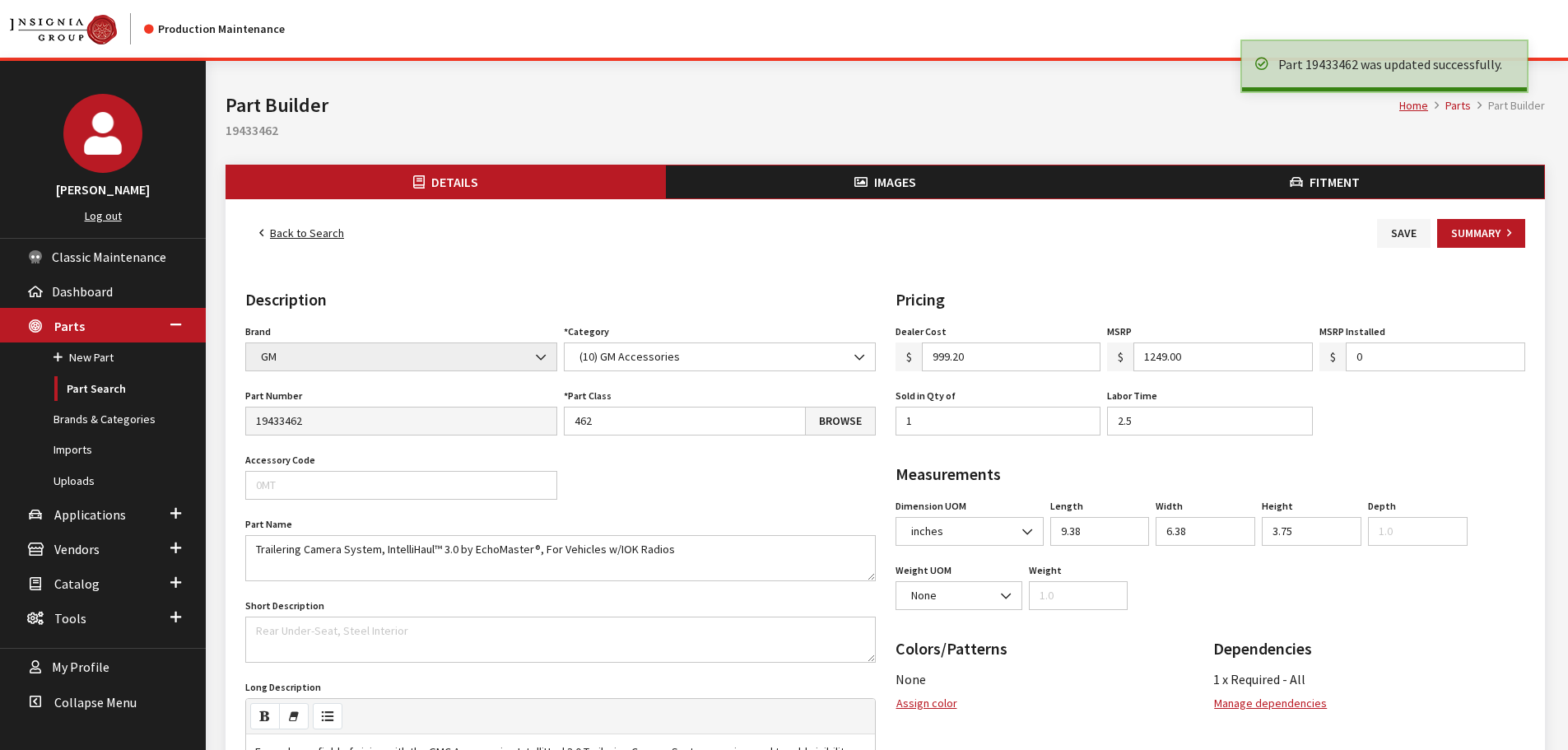
drag, startPoint x: 0, startPoint y: 0, endPoint x: 286, endPoint y: 232, distance: 368.3
click at [286, 232] on link "Back to Search" at bounding box center [301, 232] width 112 height 29
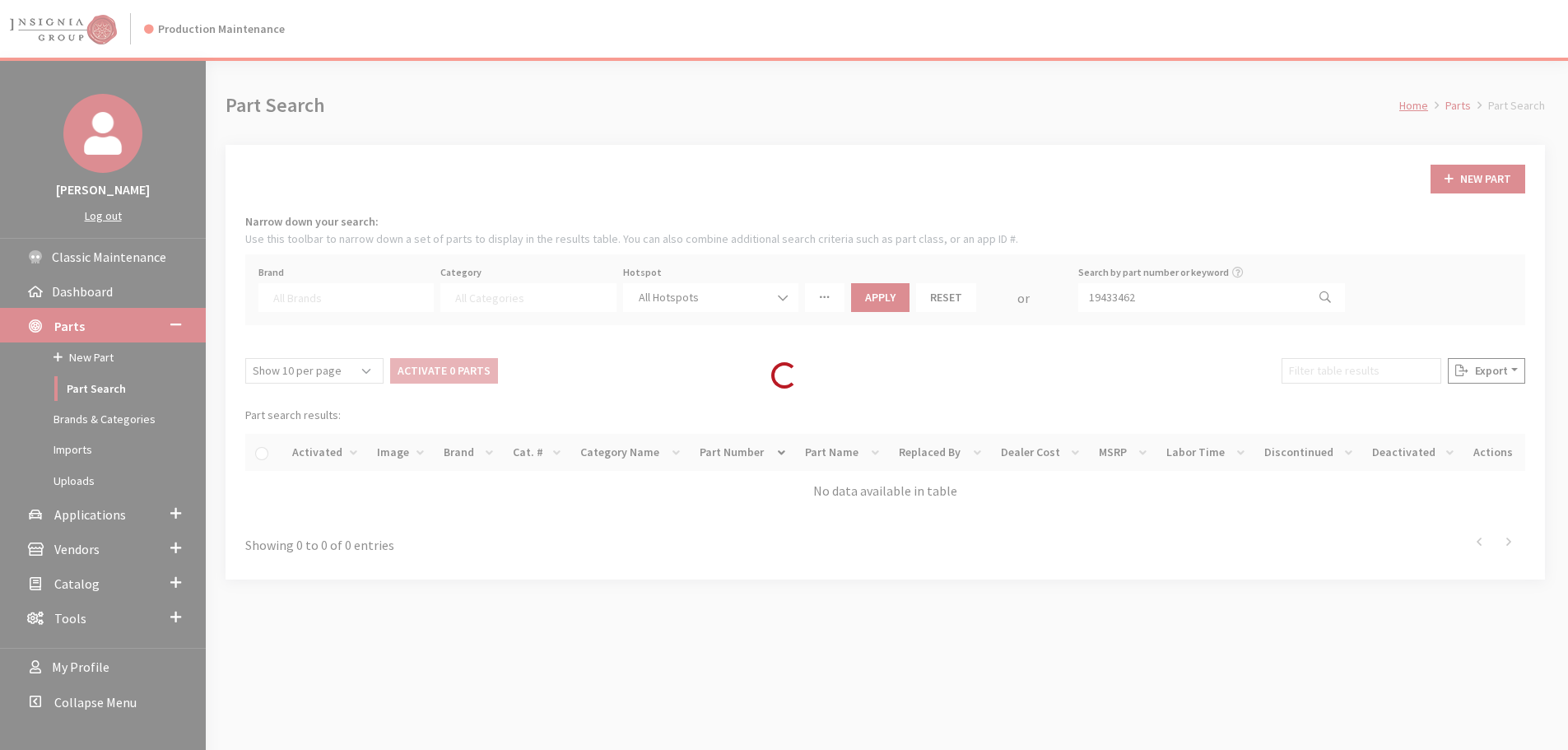
select select
click at [1155, 299] on div "Loading..." at bounding box center [784, 375] width 1568 height 750
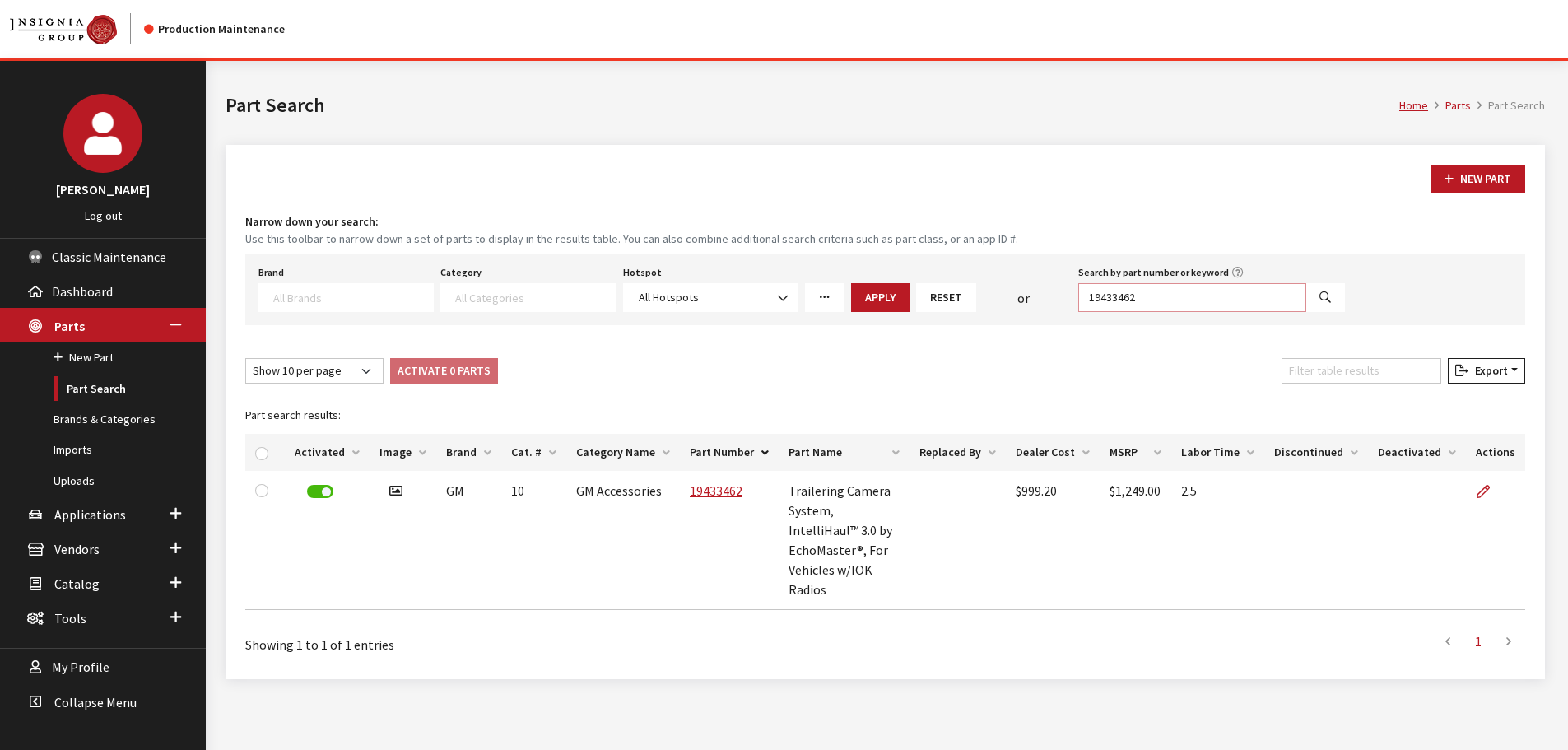
click at [1155, 299] on input "19433462" at bounding box center [1191, 297] width 228 height 29
type input "19433463"
select select
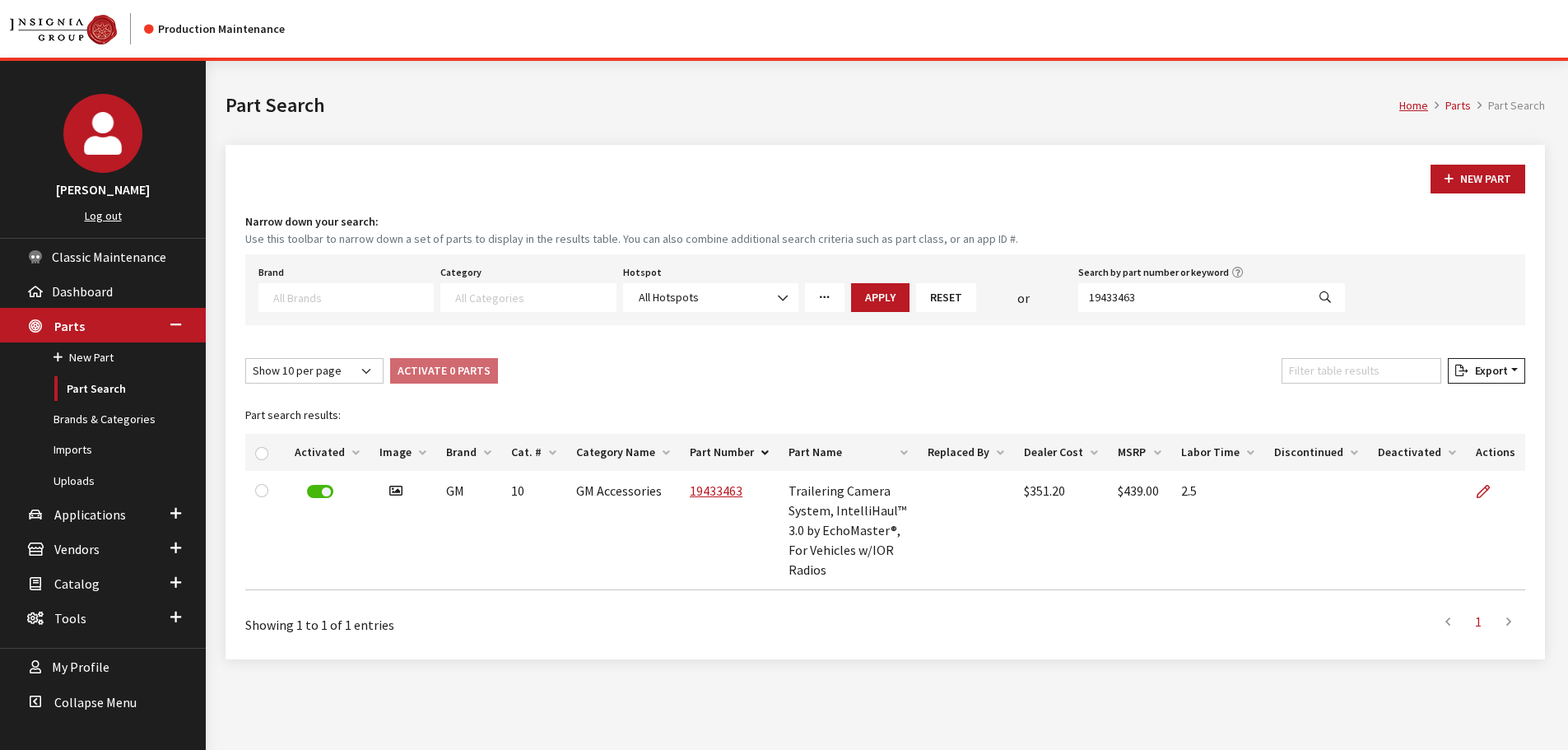
click at [1497, 490] on link at bounding box center [1490, 491] width 28 height 41
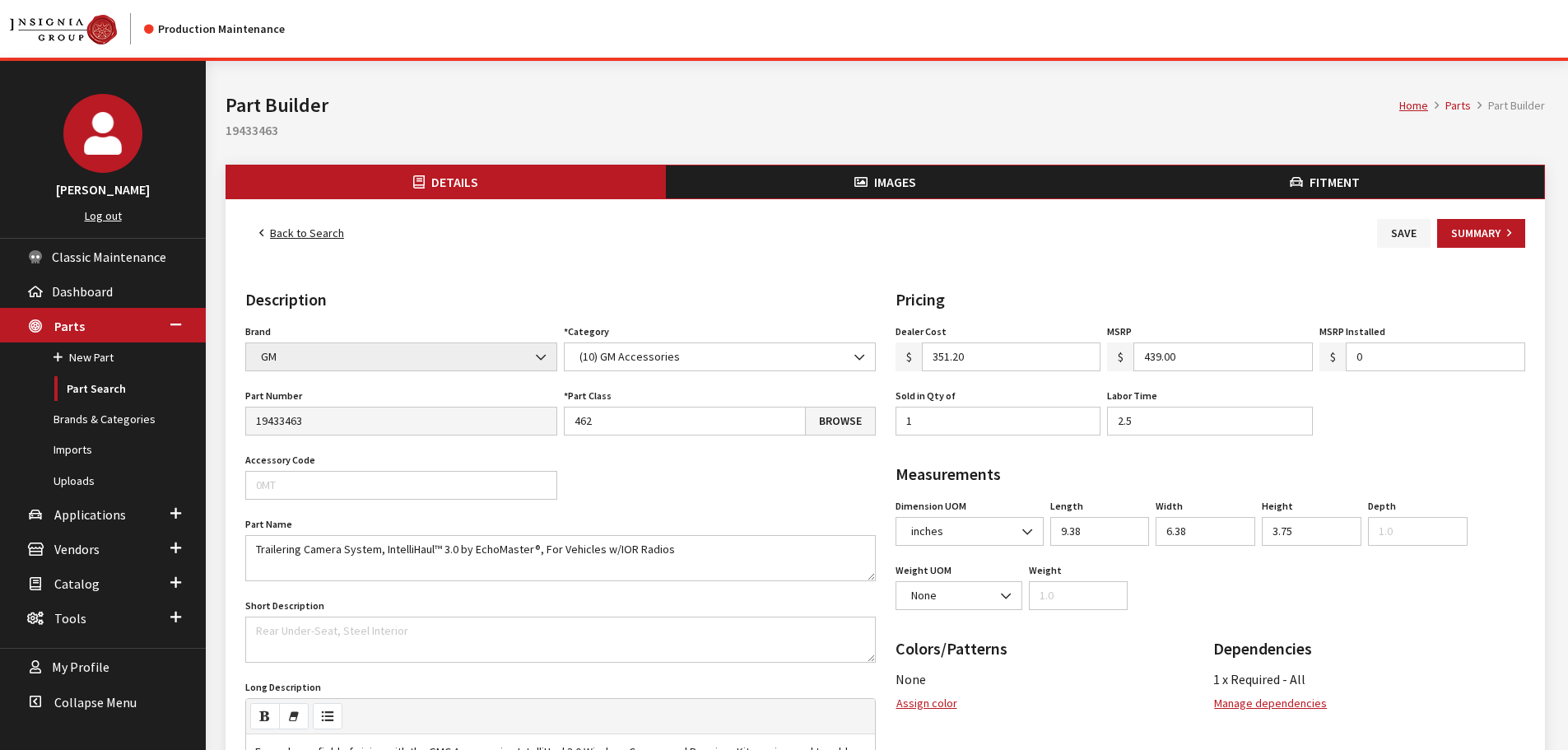
click at [286, 227] on link "Back to Search" at bounding box center [301, 232] width 112 height 29
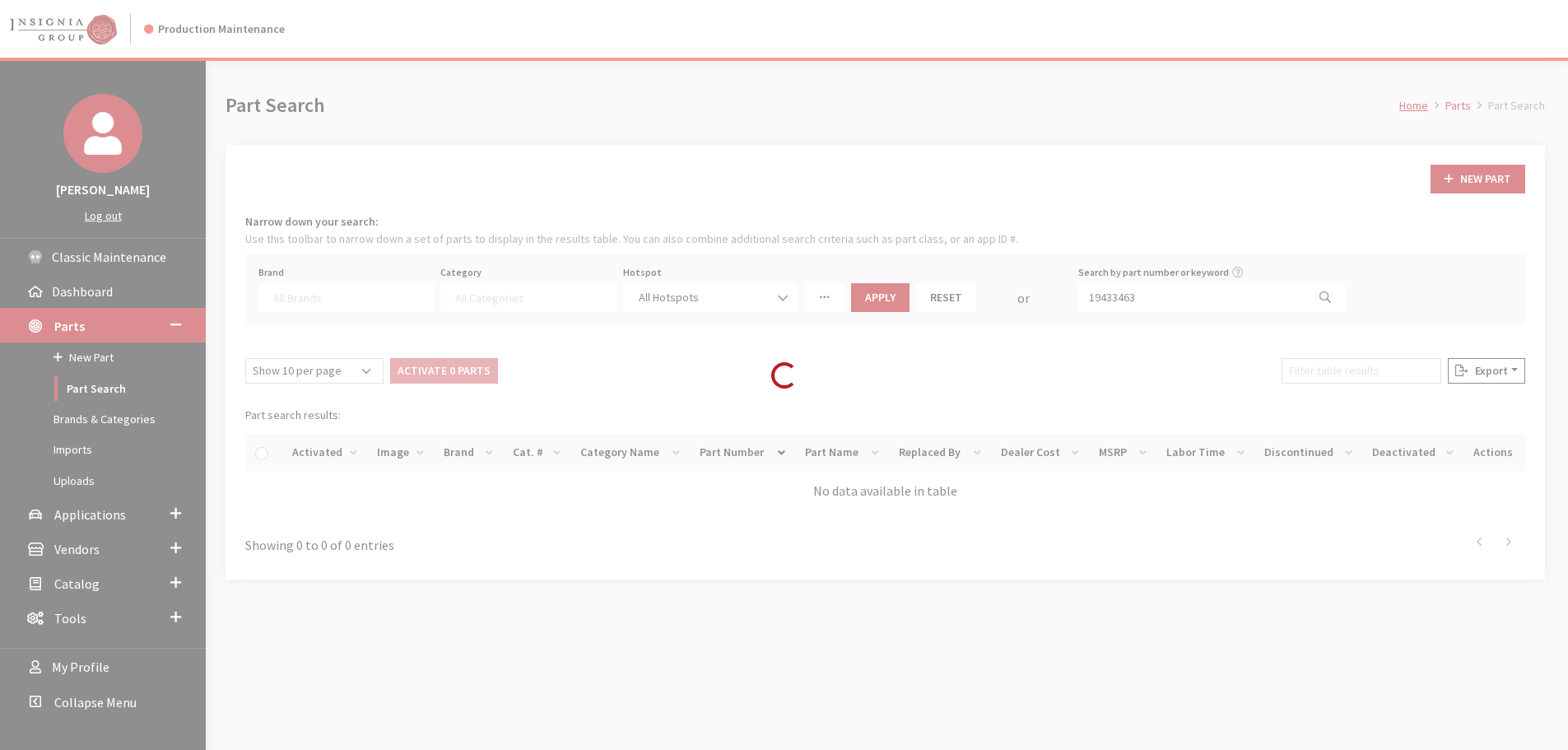
select select
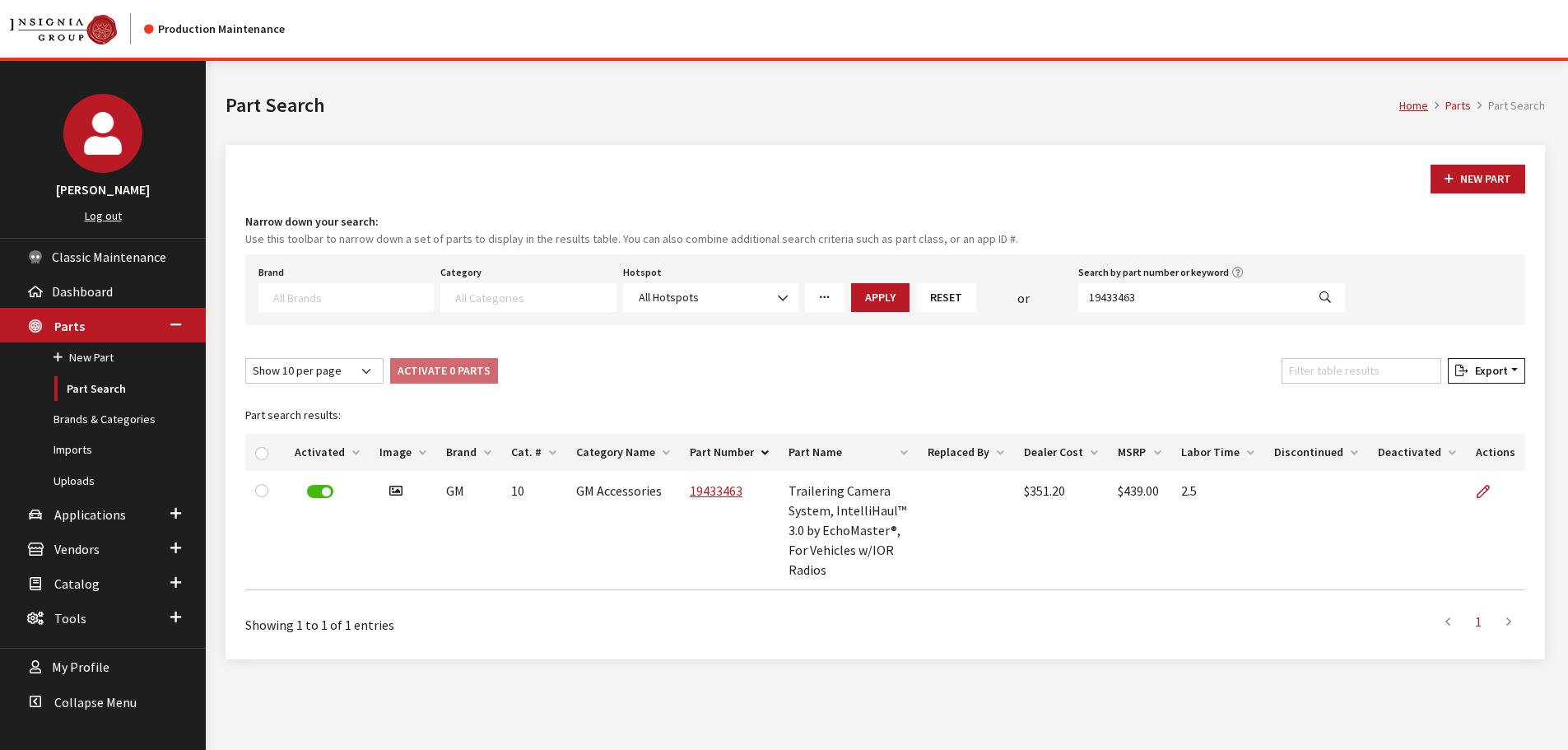
click at [83, 141] on img at bounding box center [103, 133] width 79 height 79
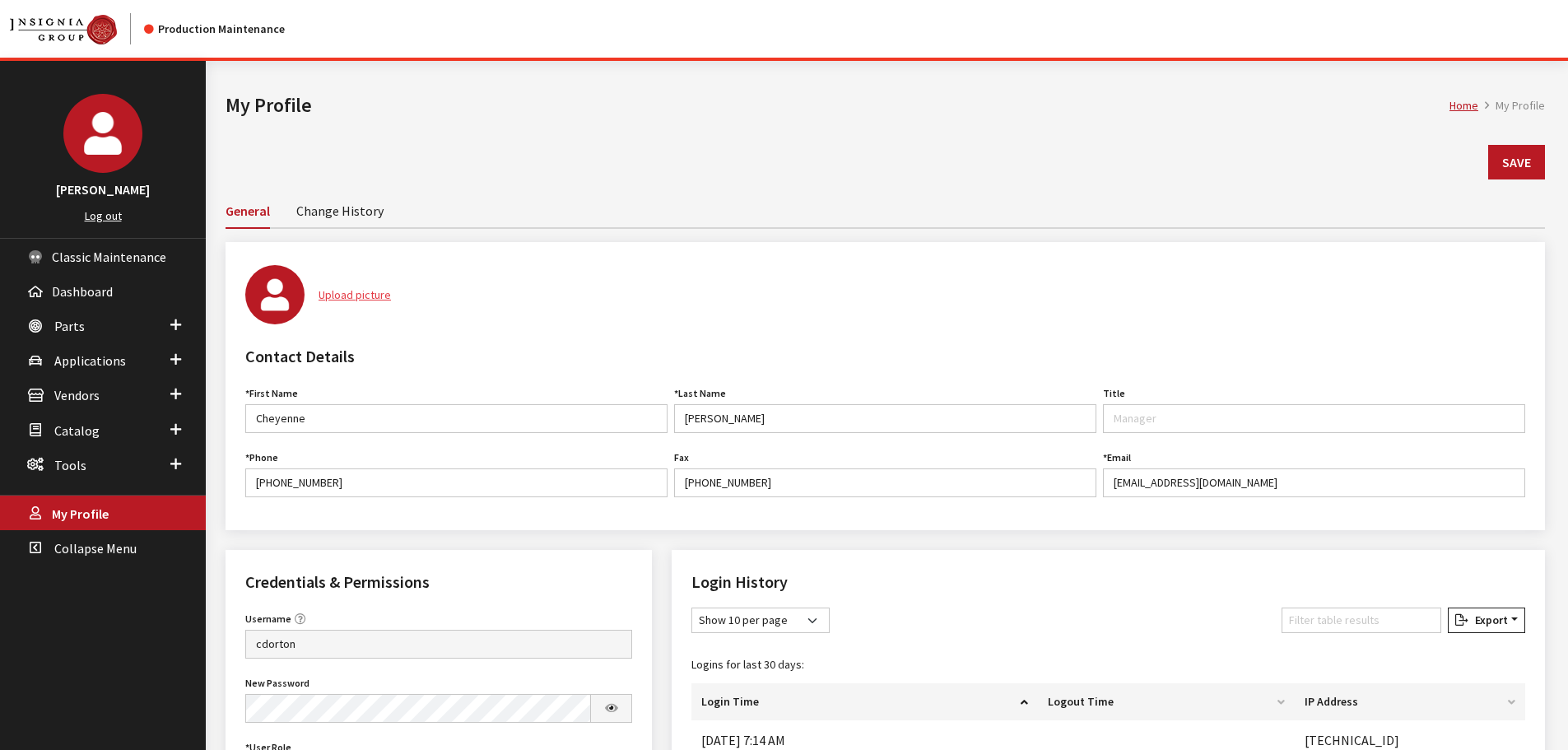
click at [360, 296] on button "Upload picture" at bounding box center [354, 294] width 100 height 29
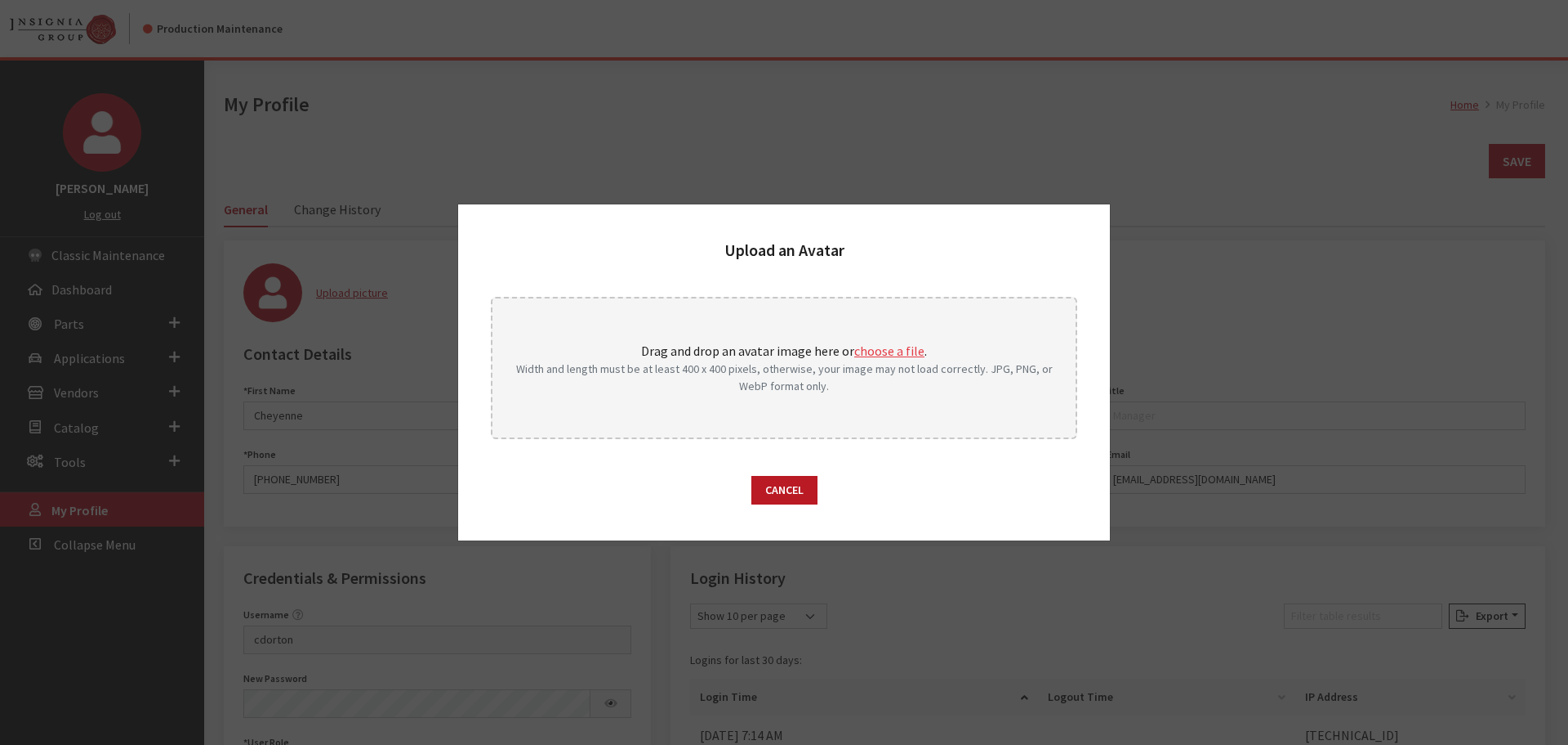
click at [878, 351] on button "choose a file" at bounding box center [889, 350] width 70 height 20
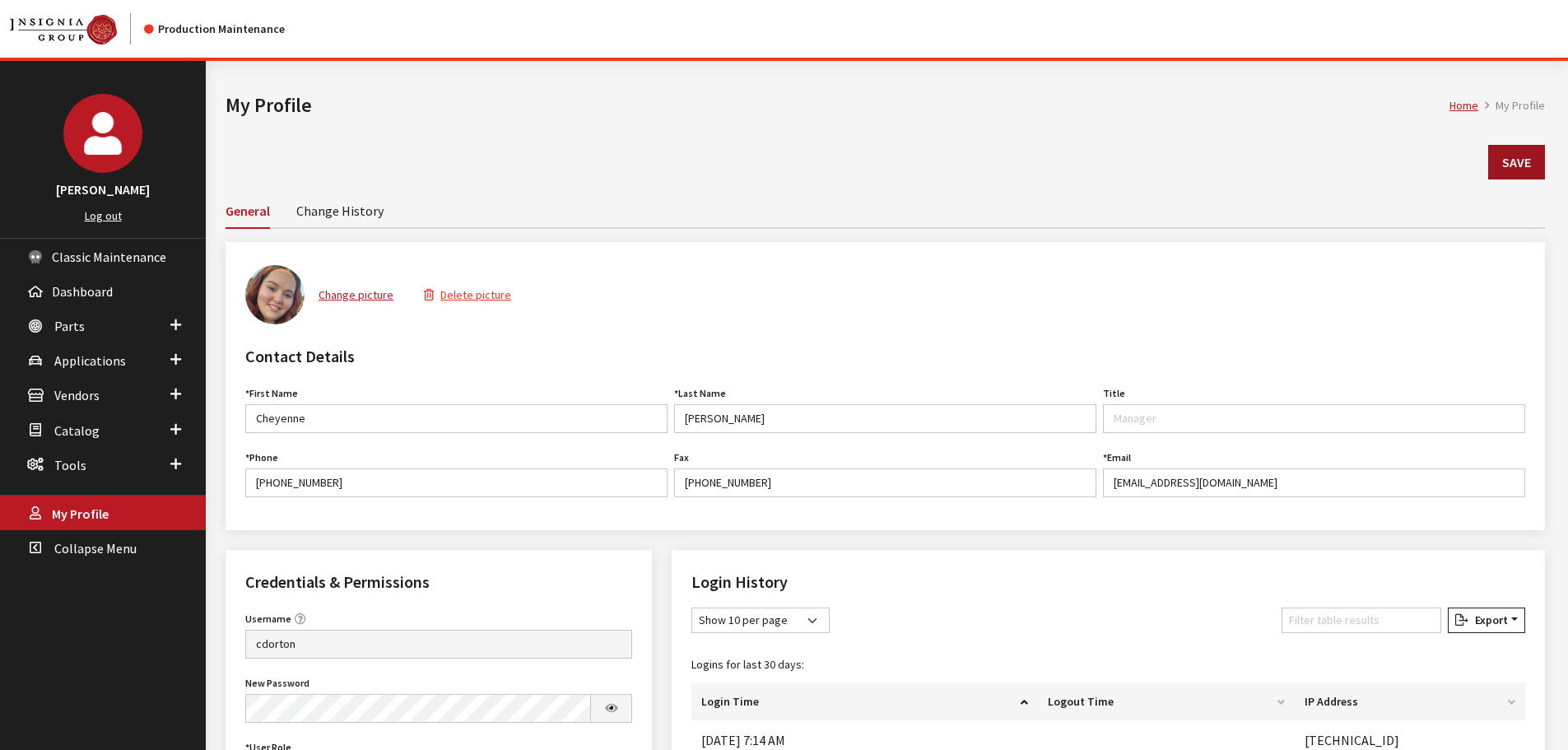
click at [1512, 163] on button "Save" at bounding box center [1516, 162] width 57 height 35
click at [76, 326] on span "Parts" at bounding box center [70, 326] width 31 height 17
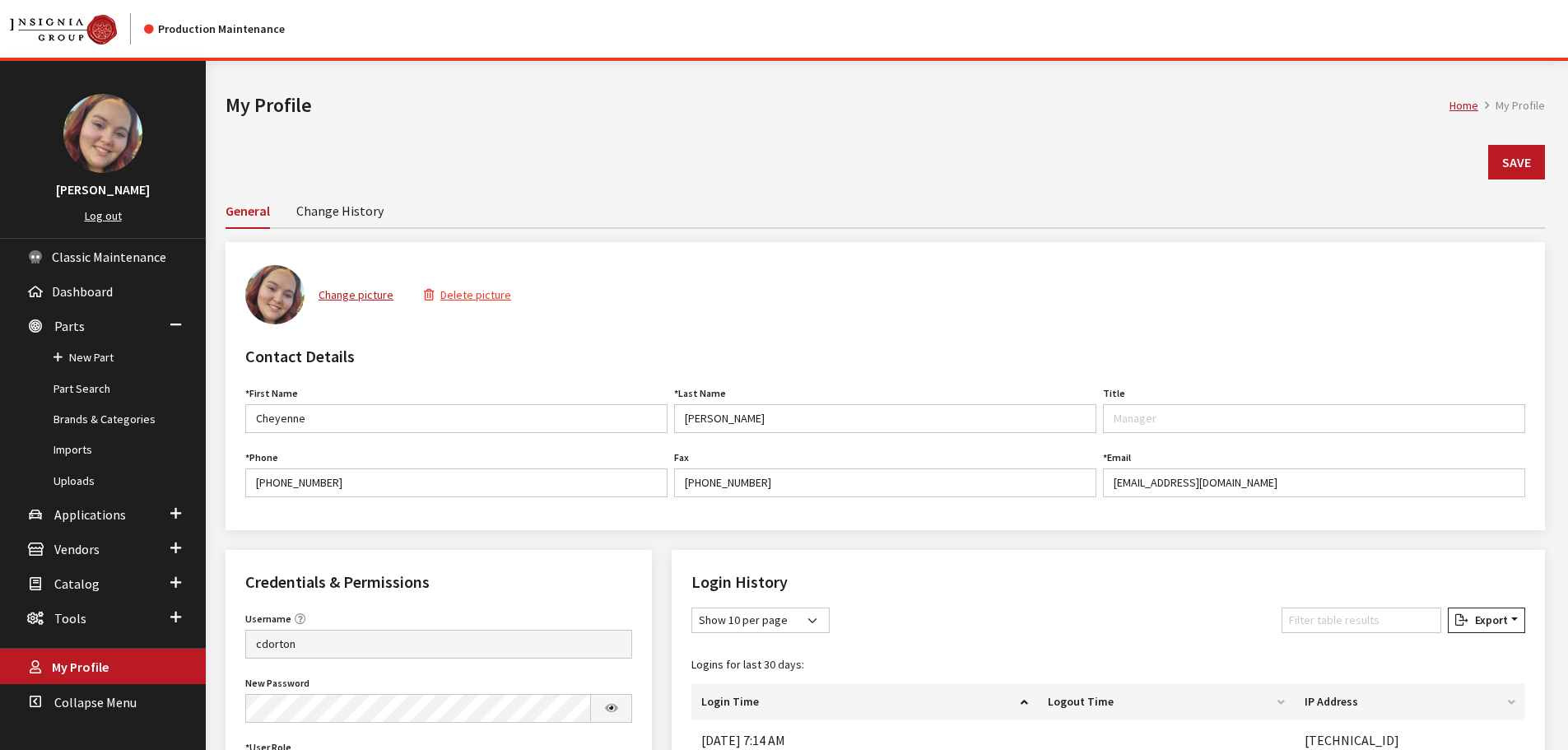
click at [345, 200] on link "Change History" at bounding box center [340, 210] width 87 height 35
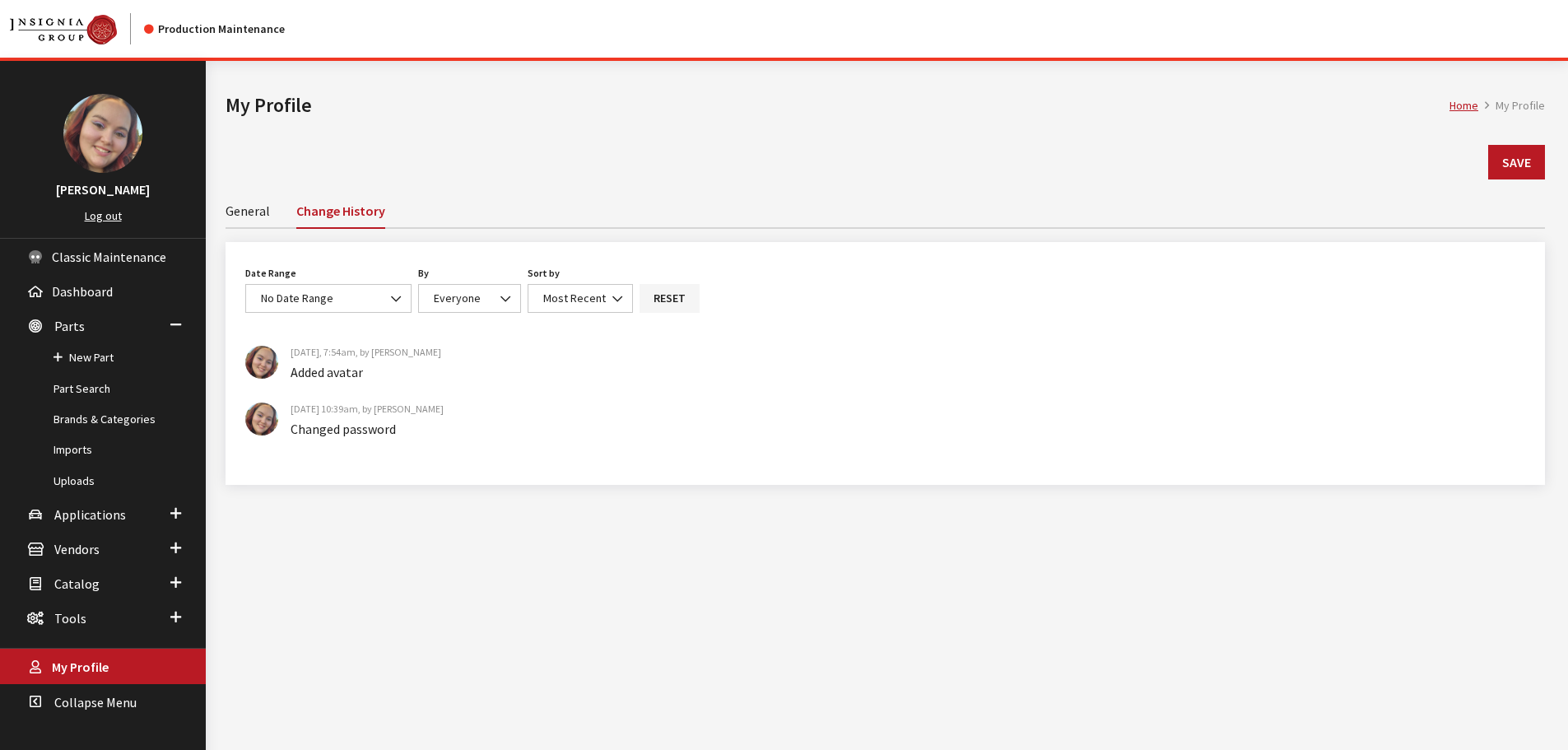
click at [258, 207] on link "General" at bounding box center [247, 210] width 45 height 35
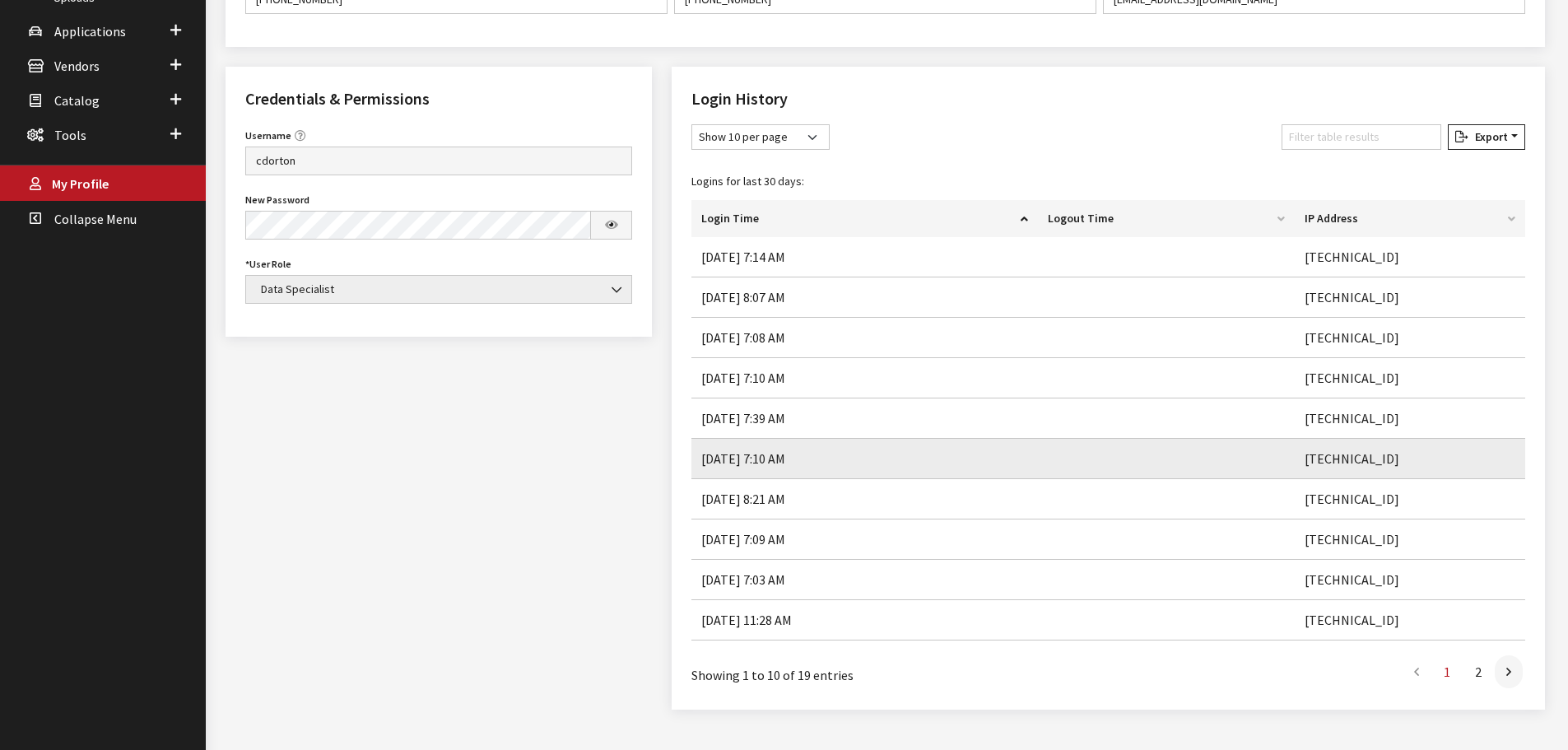
scroll to position [512, 0]
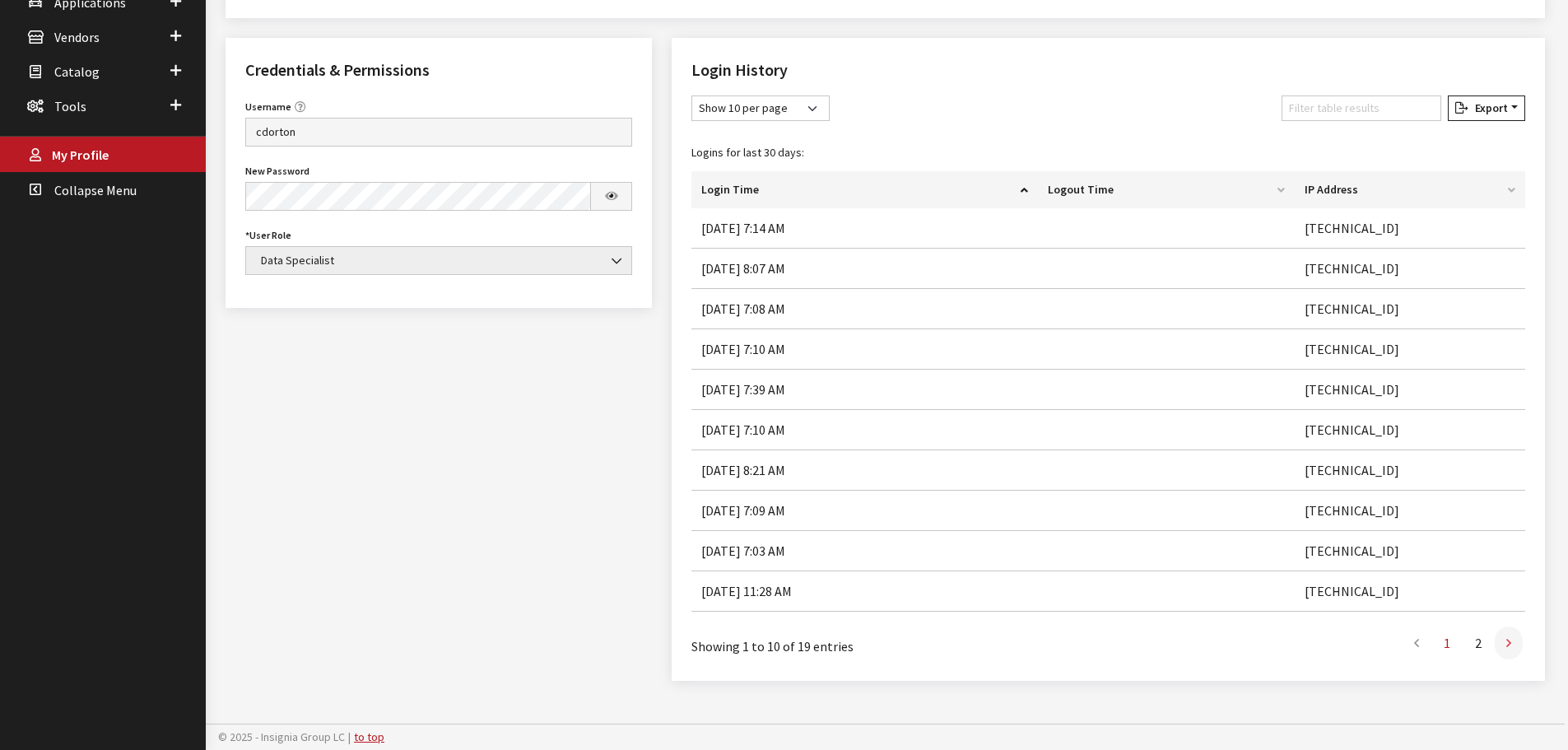
click at [1503, 636] on link at bounding box center [1508, 642] width 28 height 33
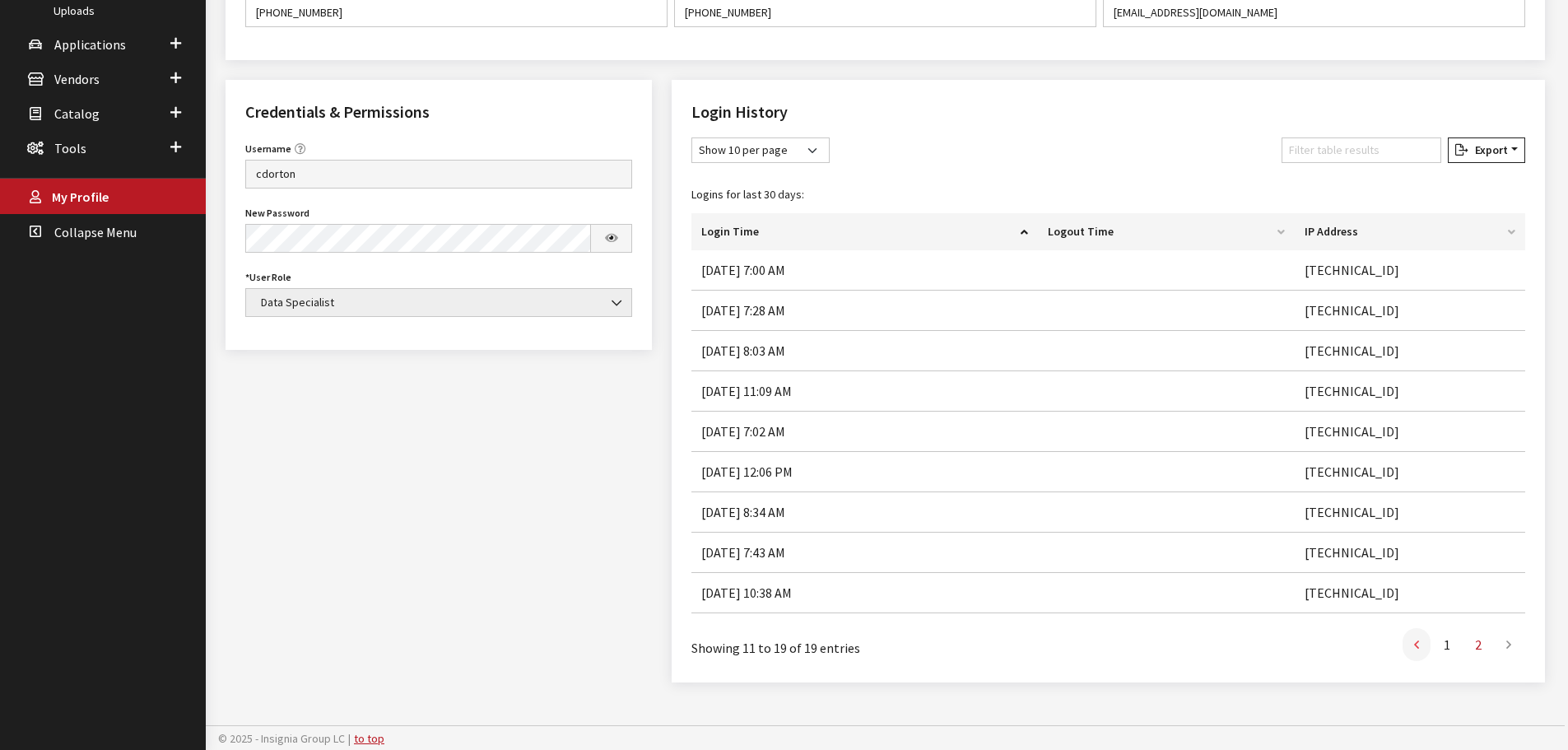
click at [1422, 645] on link at bounding box center [1416, 644] width 28 height 33
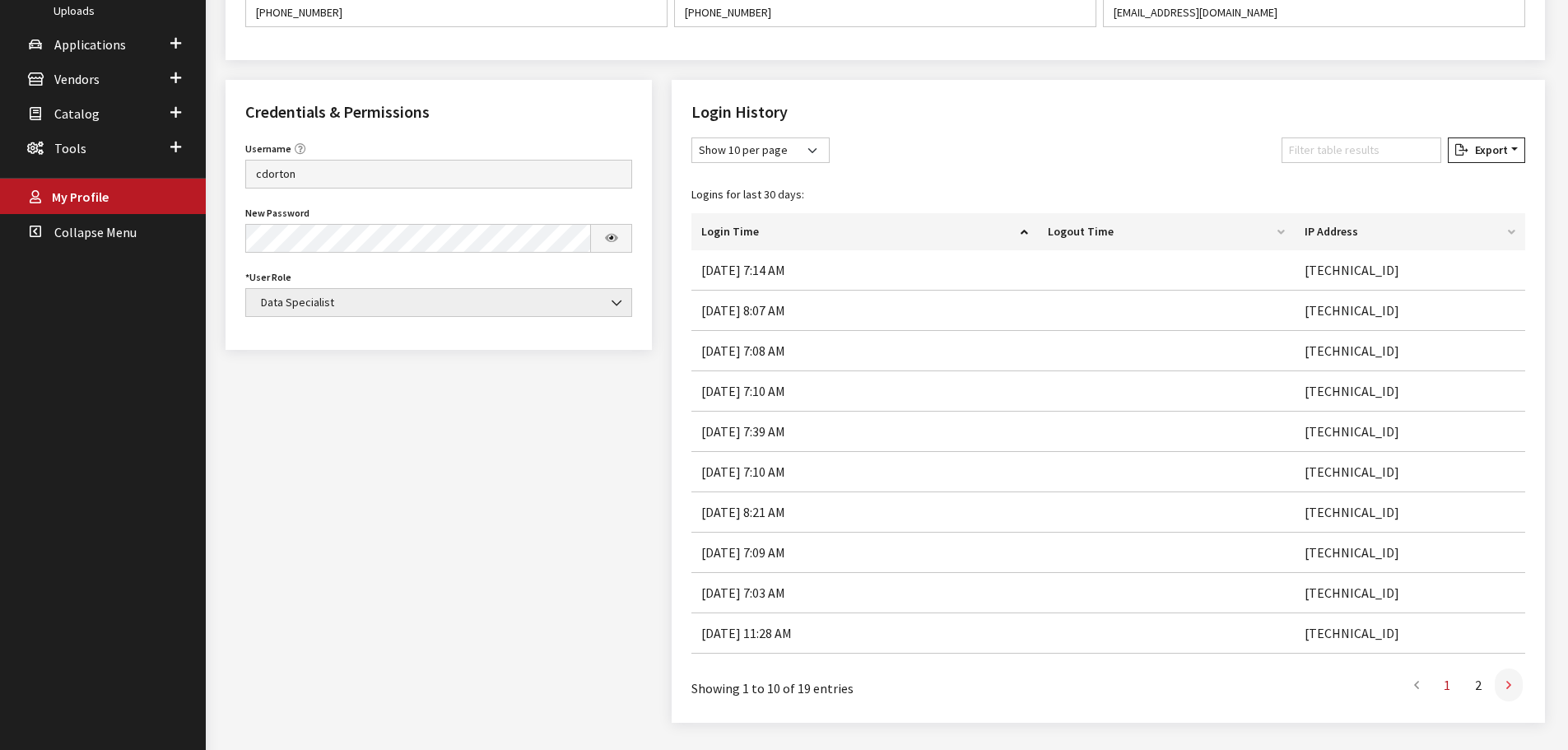
click at [1512, 678] on link at bounding box center [1508, 684] width 28 height 33
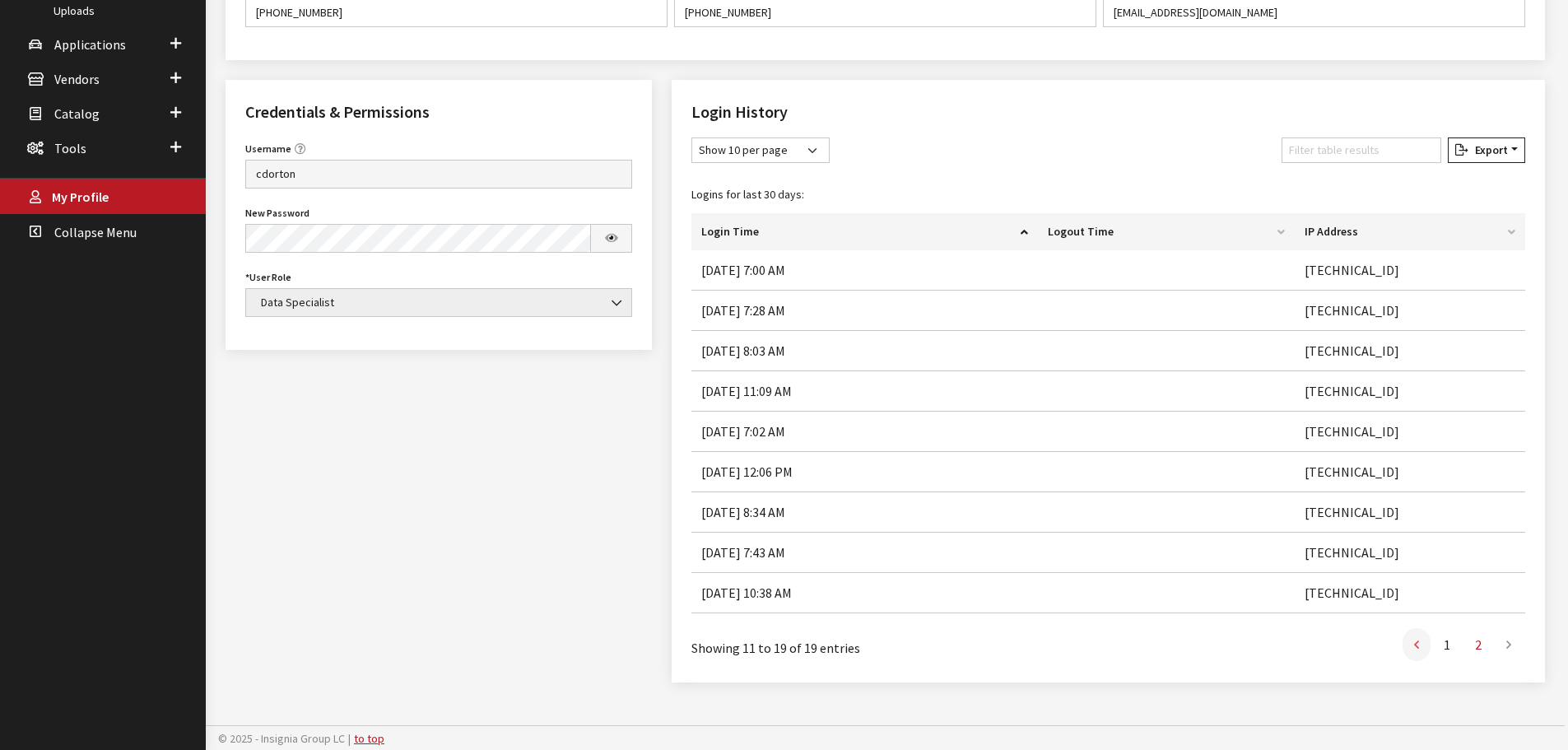
click at [1415, 646] on icon at bounding box center [1416, 645] width 5 height 13
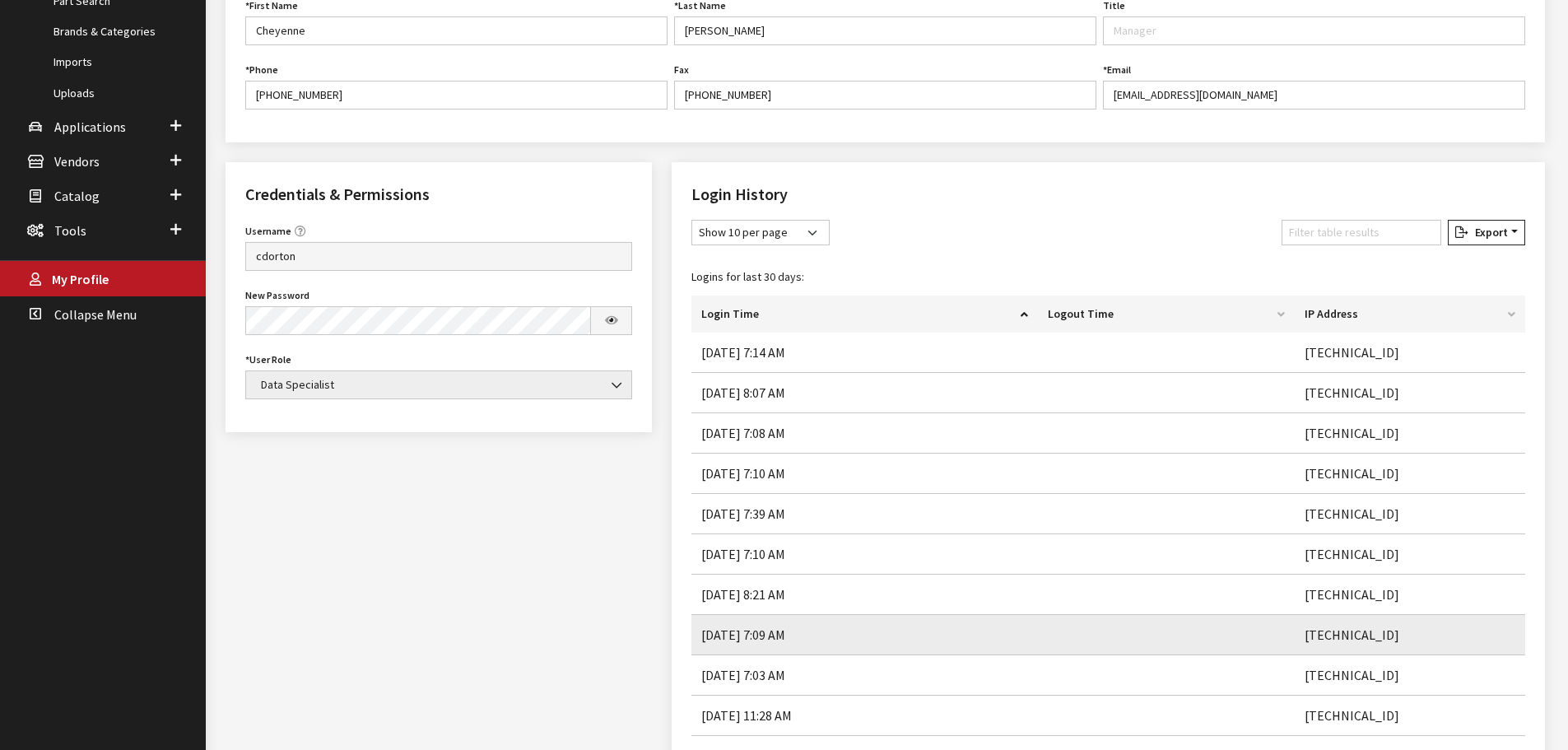
scroll to position [0, 0]
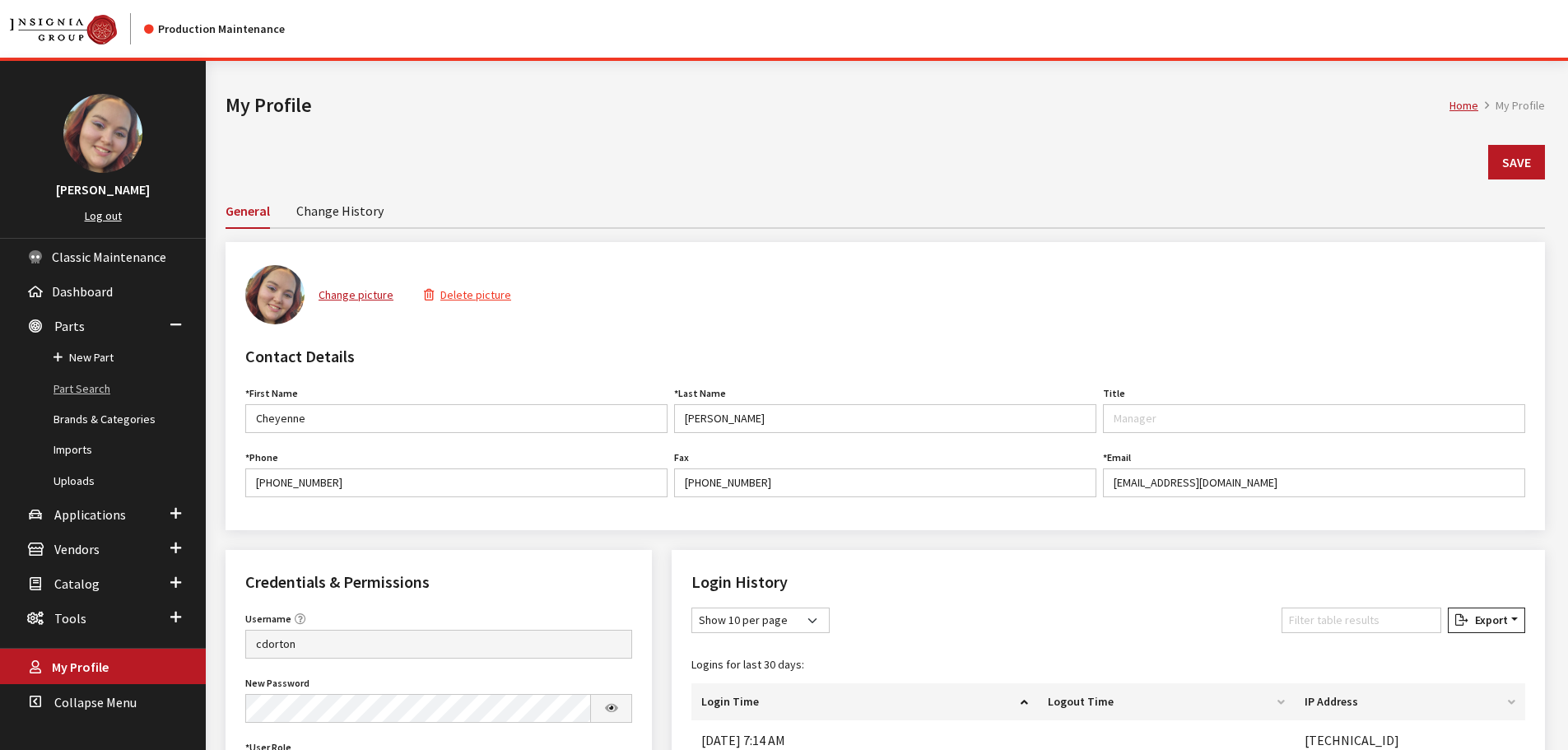
click at [74, 385] on link "Part Search" at bounding box center [102, 388] width 206 height 31
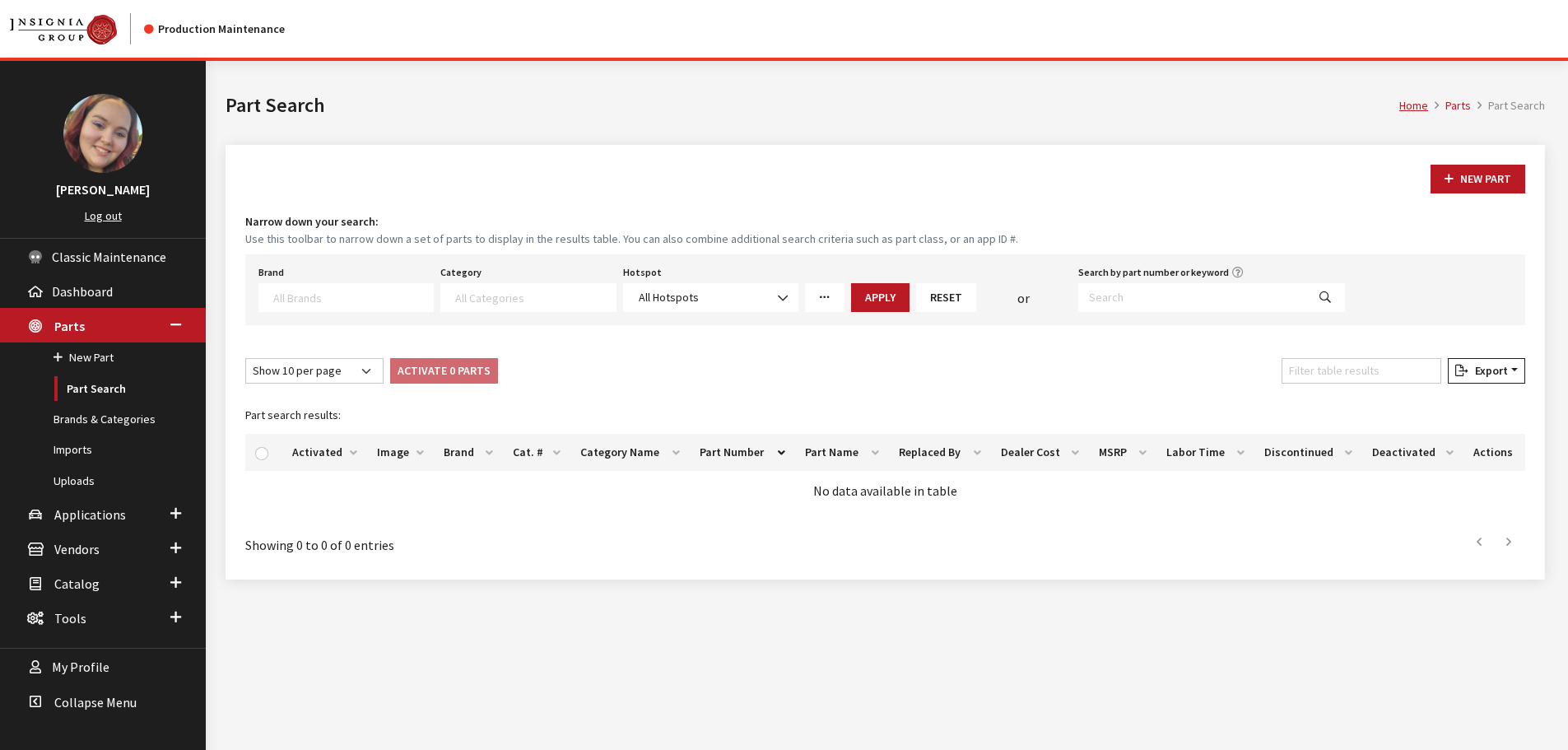
select select
click at [529, 151] on div "New Part Narrow down your search: Use this toolbar to narrow down a set of part…" at bounding box center [885, 362] width 1320 height 434
